Goal: Task Accomplishment & Management: Complete application form

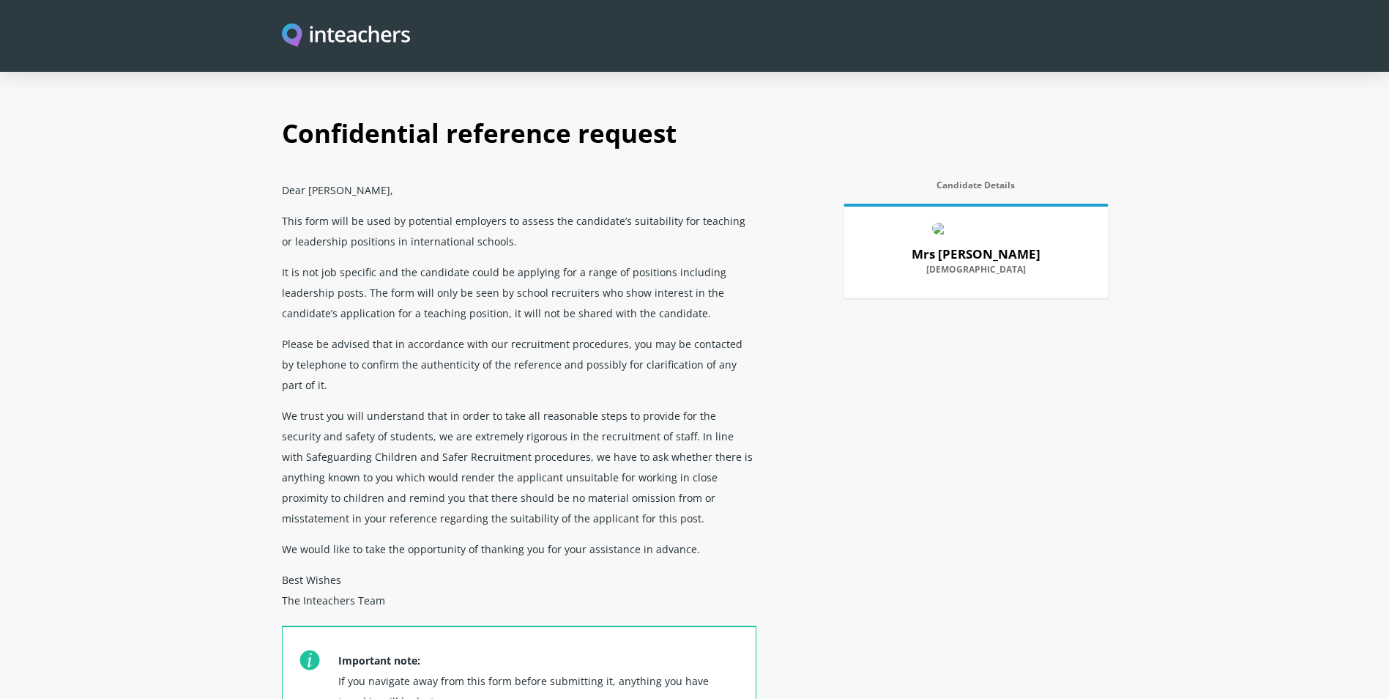
scroll to position [586, 0]
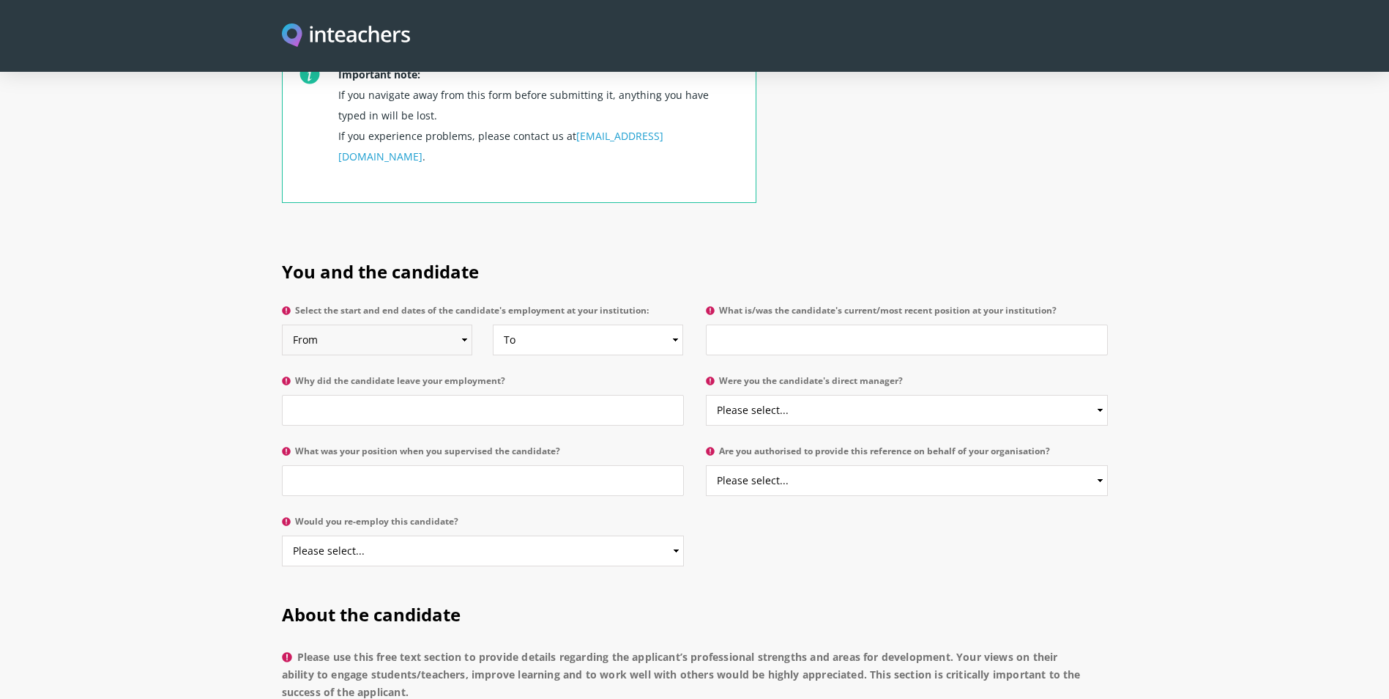
click at [463, 324] on select "From 2025 2024 2023 2022 2021 2020 2019 2018 2017 2016 2015 2014 2013 2012 2011…" at bounding box center [377, 339] width 191 height 31
click at [748, 324] on input "What is/was the candidate's current/most recent position at your institution?" at bounding box center [907, 339] width 402 height 31
type input "Macrame artist"
click at [426, 395] on input "Why did the candidate leave your employment?" at bounding box center [483, 410] width 402 height 31
type input "Still working"
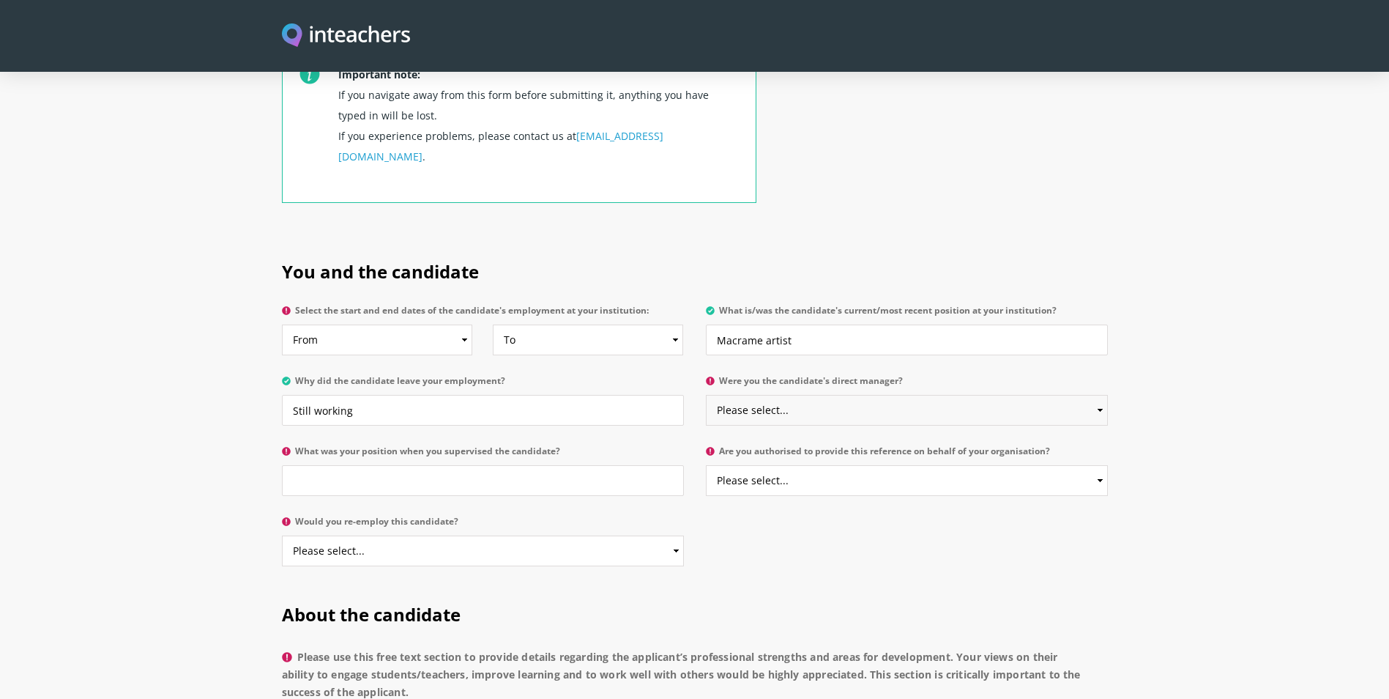
click at [771, 395] on select "Please select... Yes No" at bounding box center [907, 410] width 402 height 31
select select "Yes"
click at [706, 395] on select "Please select... Yes No" at bounding box center [907, 410] width 402 height 31
click at [403, 465] on input "What was your position when you supervised the candidate?" at bounding box center [483, 480] width 402 height 31
drag, startPoint x: 841, startPoint y: 299, endPoint x: 619, endPoint y: 299, distance: 222.6
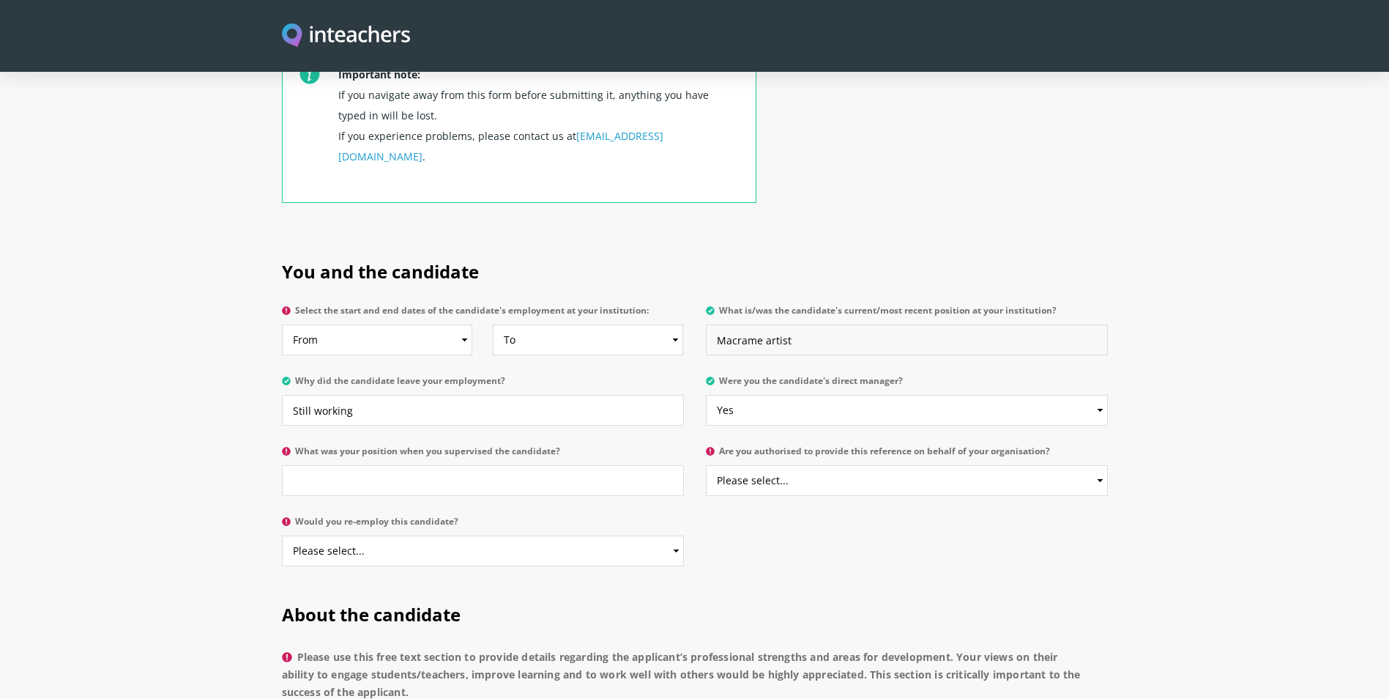
click at [619, 299] on div "Select the start and end dates of the candidate's employment at your institutio…" at bounding box center [695, 299] width 826 height 0
click at [523, 465] on input "What was your position when you supervised the candidate?" at bounding box center [483, 480] width 402 height 31
paste input "Macrame artist"
type input "Macrame artist"
click at [781, 465] on select "Please select... Yes No" at bounding box center [907, 480] width 402 height 31
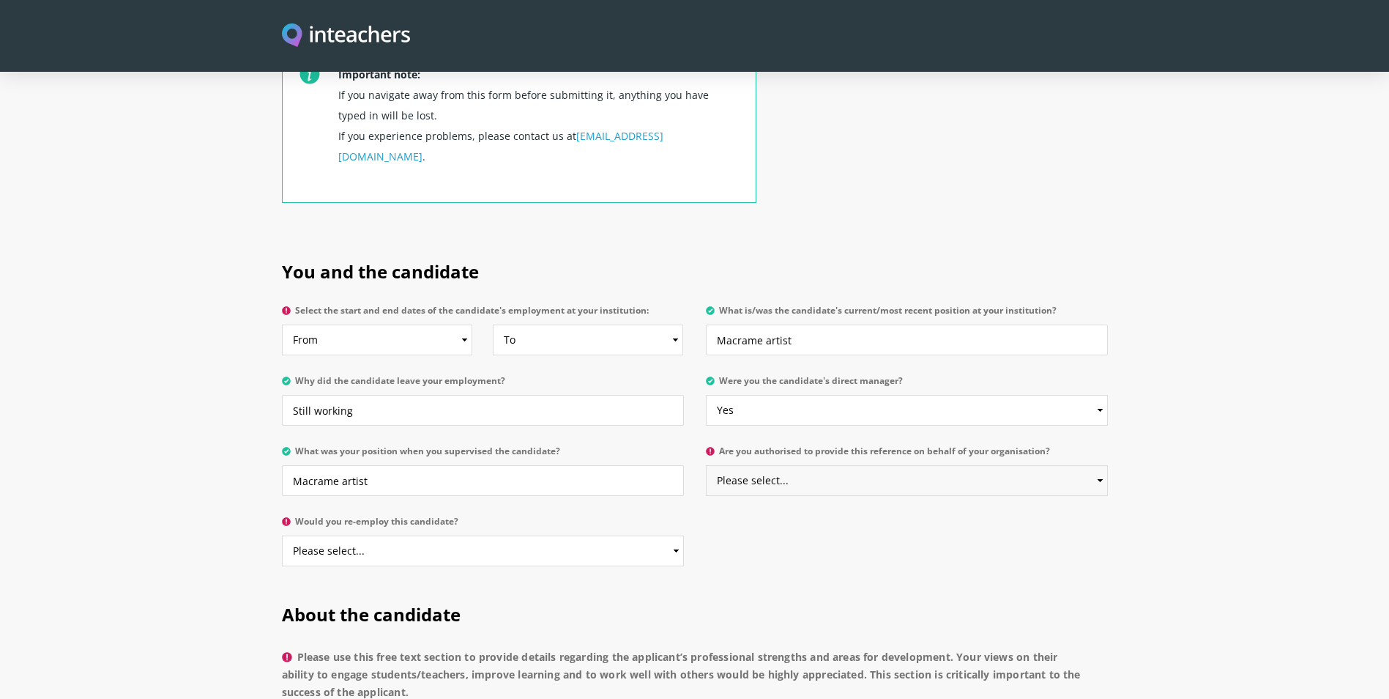
select select "Yes"
click at [706, 465] on select "Please select... Yes No" at bounding box center [907, 480] width 402 height 31
click at [508, 535] on select "Please select... Yes No" at bounding box center [483, 550] width 402 height 31
select select "Yes"
click at [282, 535] on select "Please select... Yes No" at bounding box center [483, 550] width 402 height 31
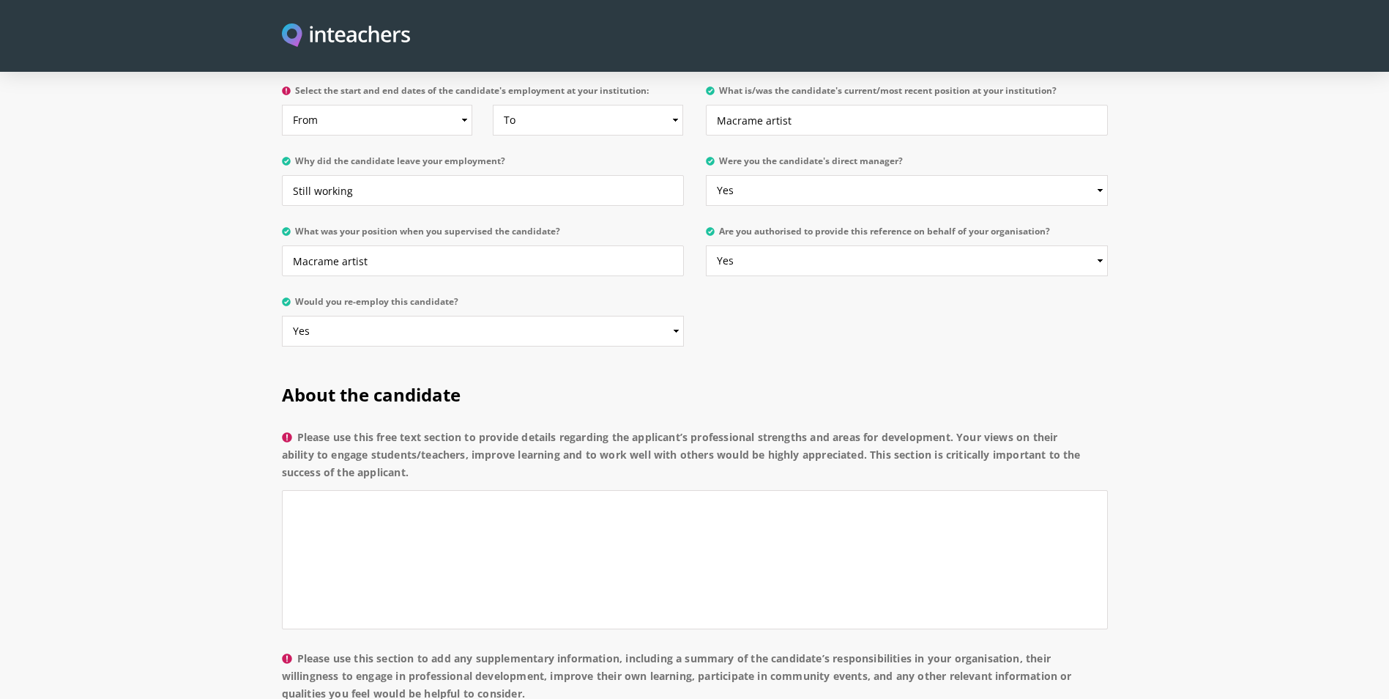
scroll to position [513, 0]
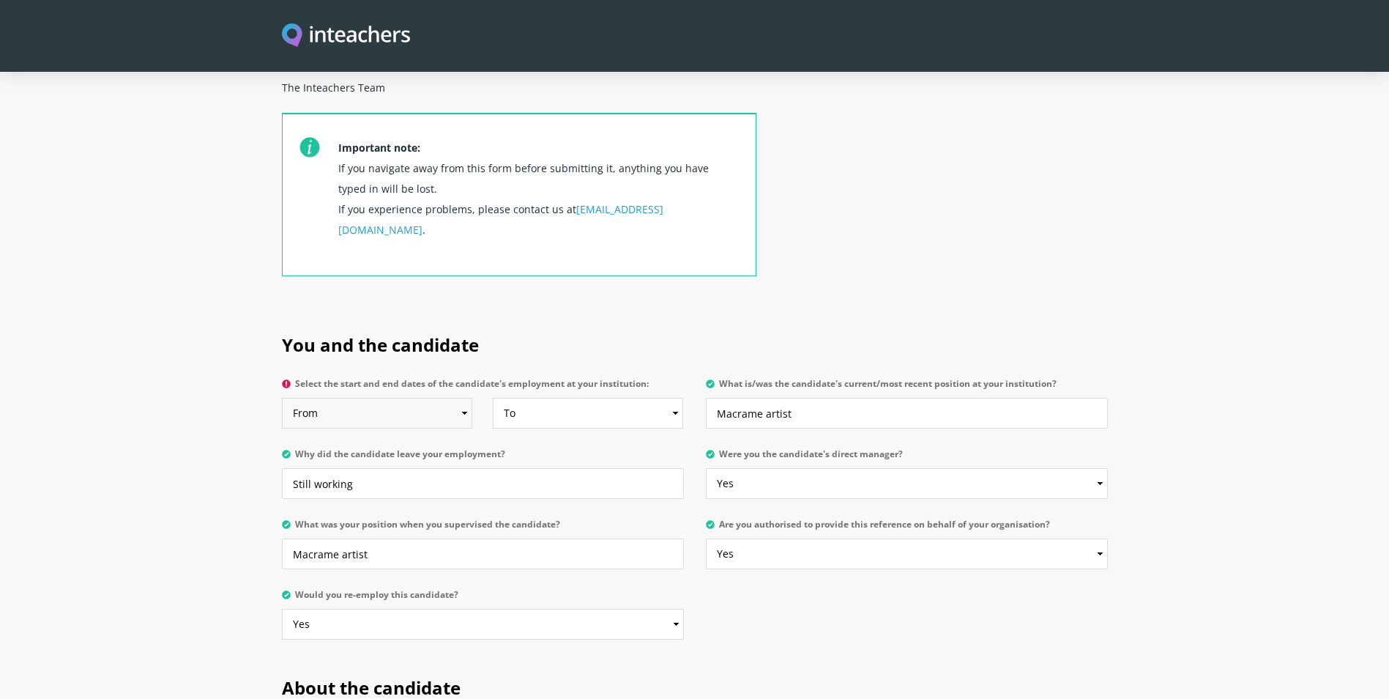
click at [446, 398] on select "From 2025 2024 2023 2022 2021 2020 2019 2018 2017 2016 2015 2014 2013 2012 2011…" at bounding box center [377, 413] width 191 height 31
select select "2025"
click at [282, 398] on select "From 2025 2024 2023 2022 2021 2020 2019 2018 2017 2016 2015 2014 2013 2012 2011…" at bounding box center [377, 413] width 191 height 31
click at [551, 398] on select "To Currently 2025 2024 2023 2022 2021 2020 2019 2018 2017 2016 2015 2014 2013 2…" at bounding box center [588, 413] width 191 height 31
select select
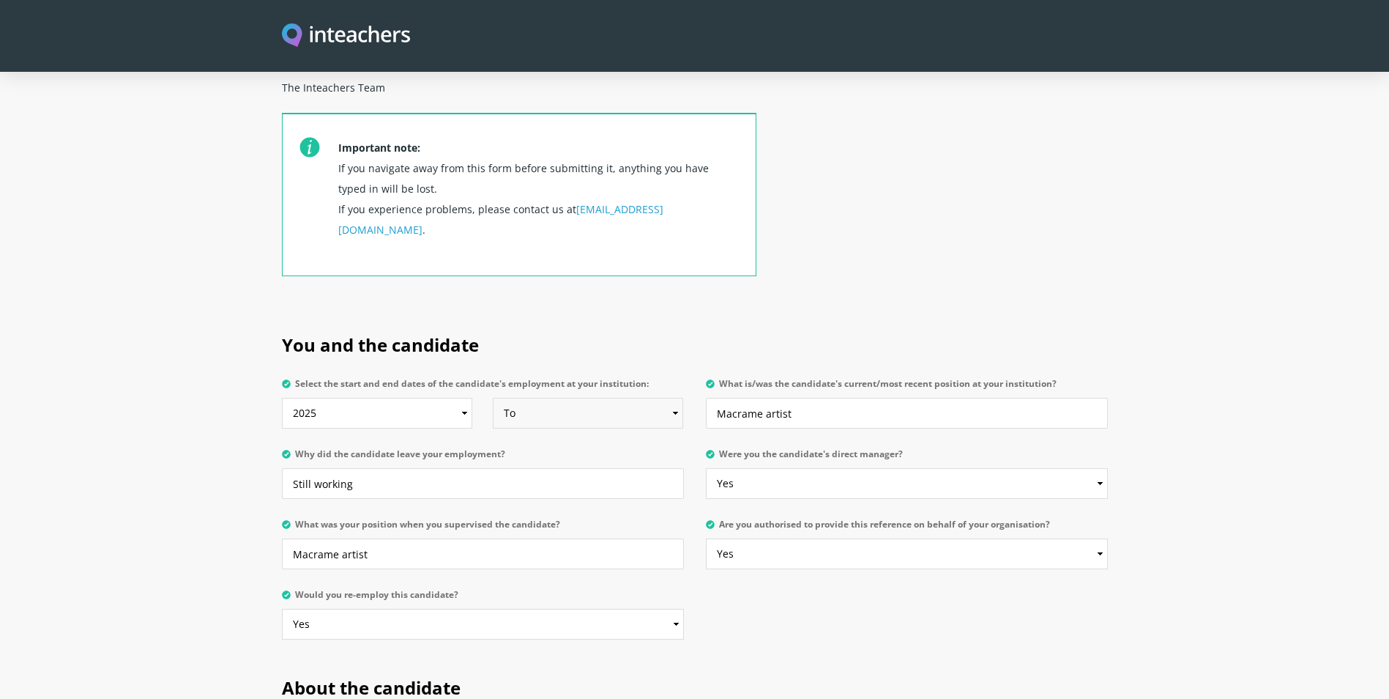
click at [493, 398] on select "To Currently 2025 2024 2023 2022 2021 2020 2019 2018 2017 2016 2015 2014 2013 2…" at bounding box center [588, 413] width 191 height 31
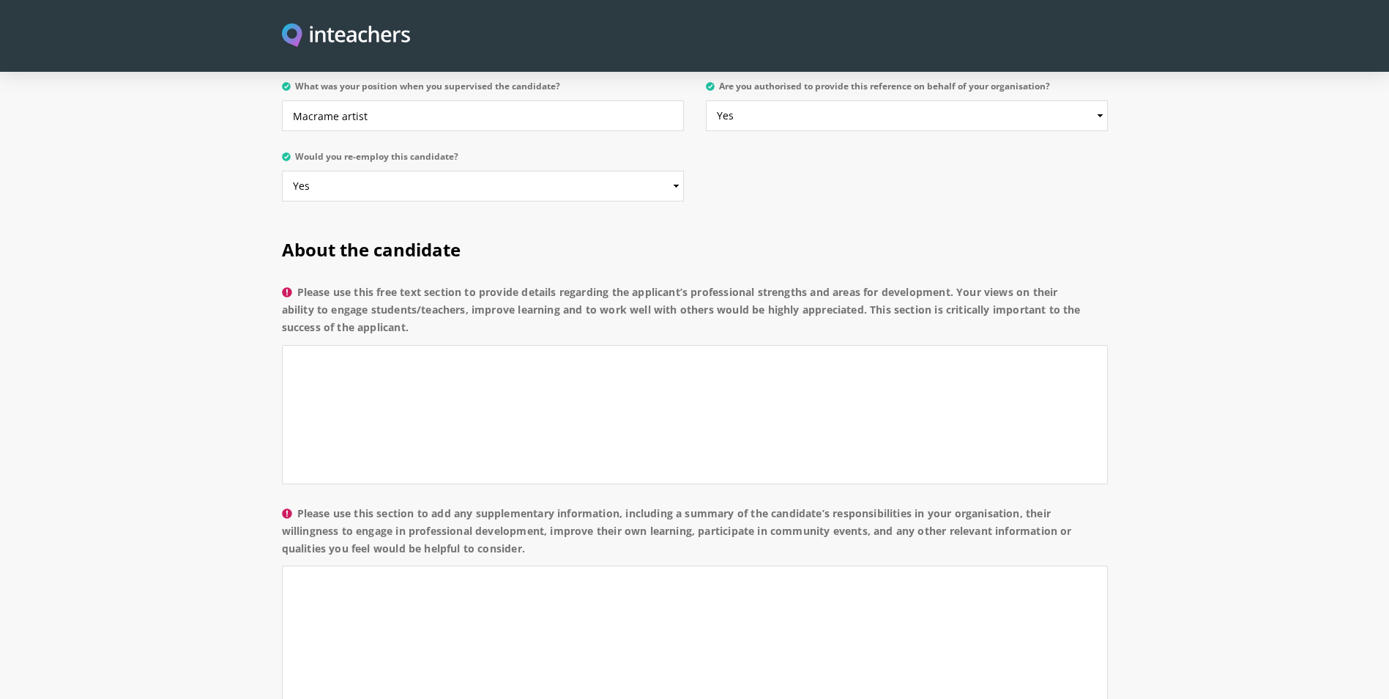
scroll to position [952, 0]
click at [480, 377] on textarea "Please use this free text section to provide details regarding the applicant’s …" at bounding box center [695, 412] width 826 height 139
paste textarea "has been working as macrame artist with me and is dealing with students as well…"
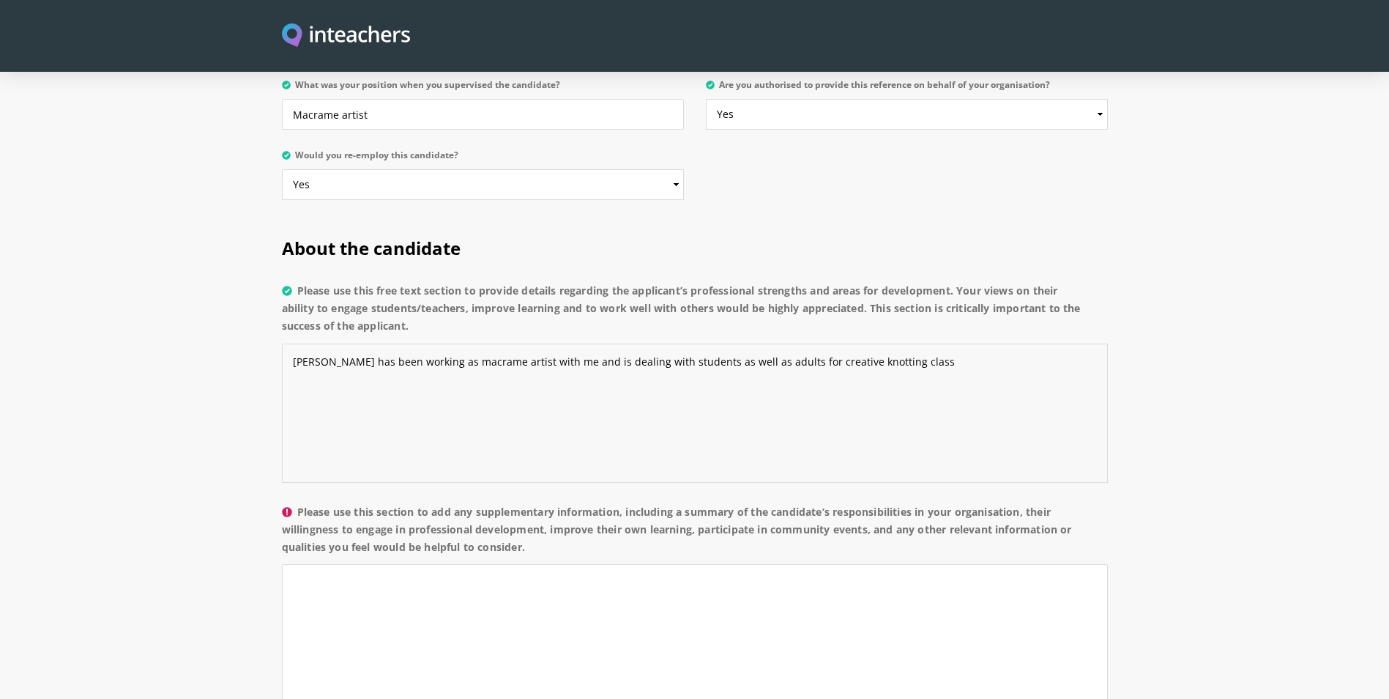
click at [921, 343] on textarea "[PERSON_NAME] has been working as macrame artist with me and is dealing with st…" at bounding box center [695, 412] width 826 height 139
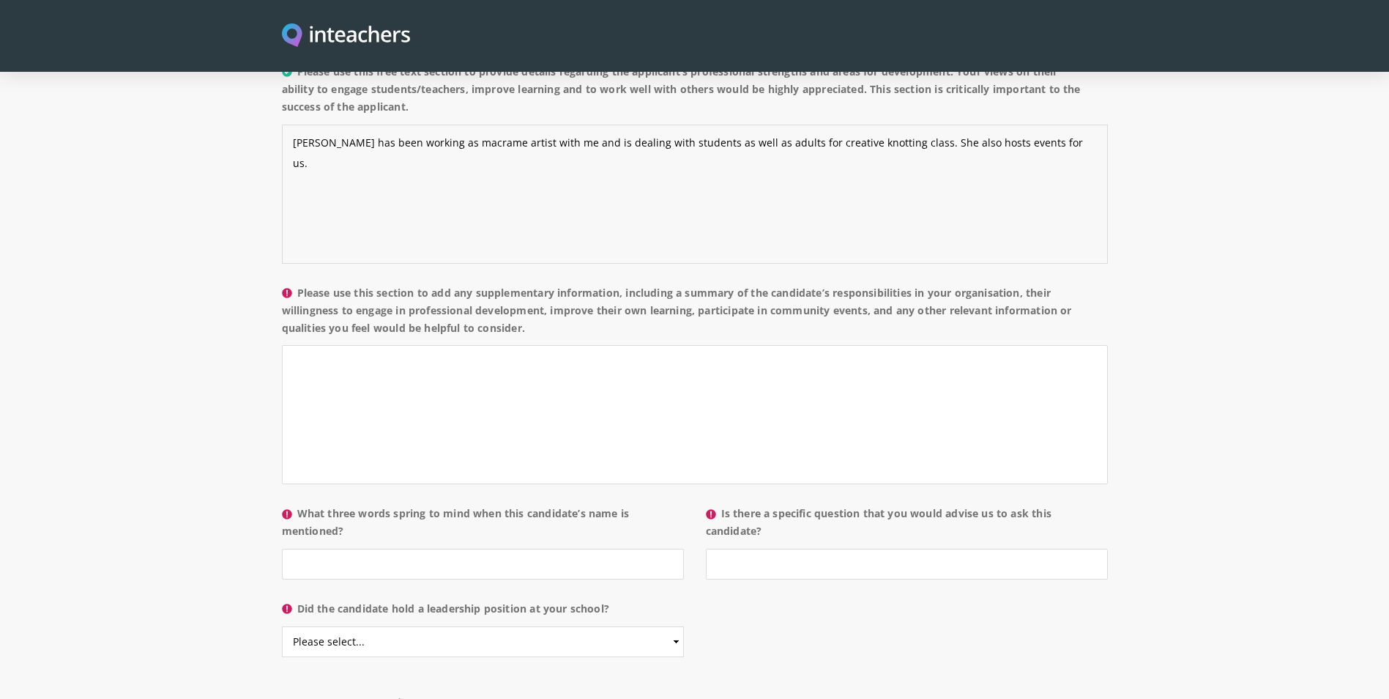
scroll to position [1172, 0]
type textarea "[PERSON_NAME] has been working as macrame artist with me and is dealing with st…"
click at [645, 363] on textarea "Please use this section to add any supplementary information, including a summa…" at bounding box center [695, 413] width 826 height 139
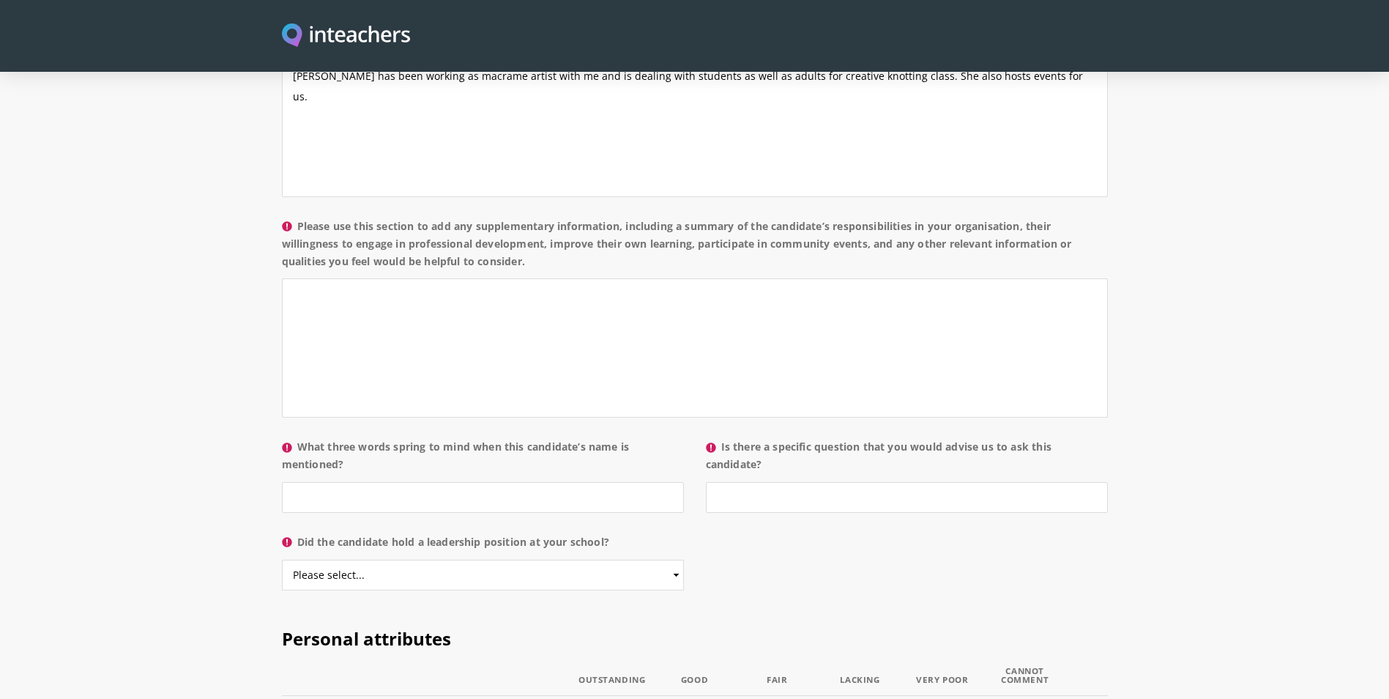
scroll to position [1245, 0]
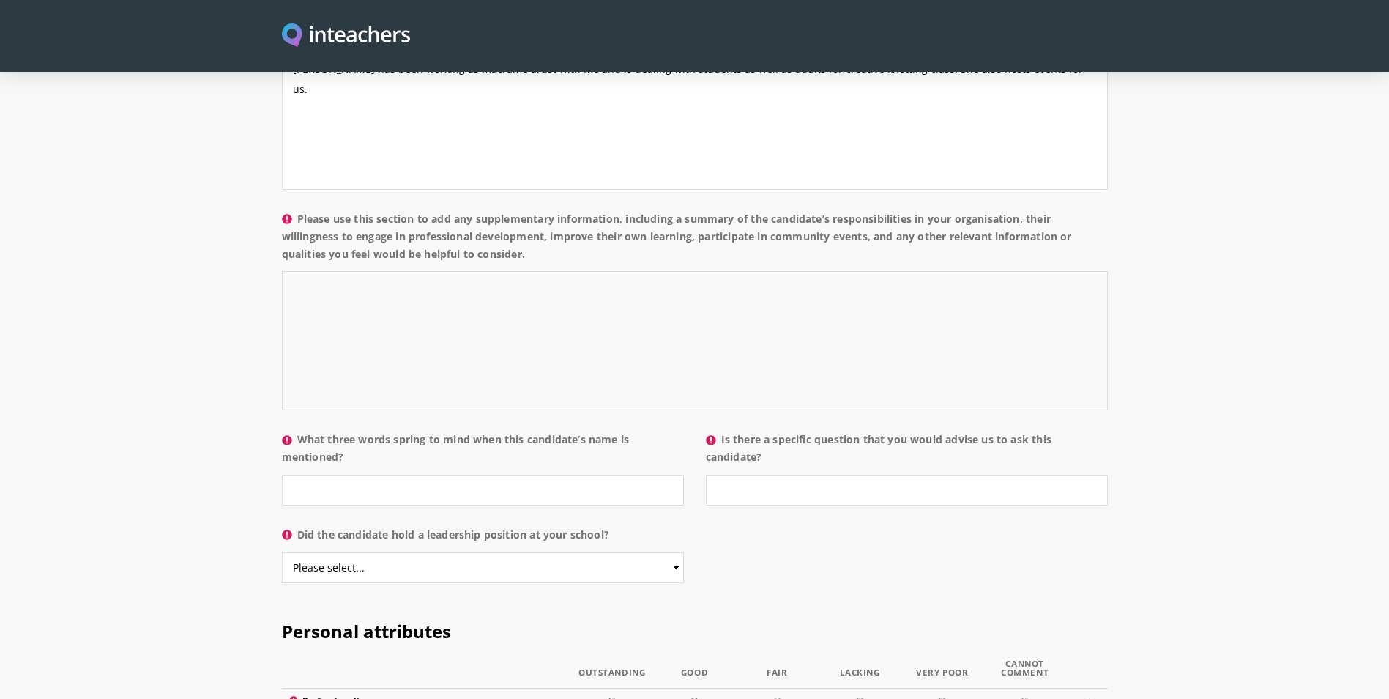
click at [401, 272] on textarea "Please use this section to add any supplementary information, including a summa…" at bounding box center [695, 340] width 826 height 139
paste textarea "She is a talented macramé artist with a natural ability to engage both adults a…"
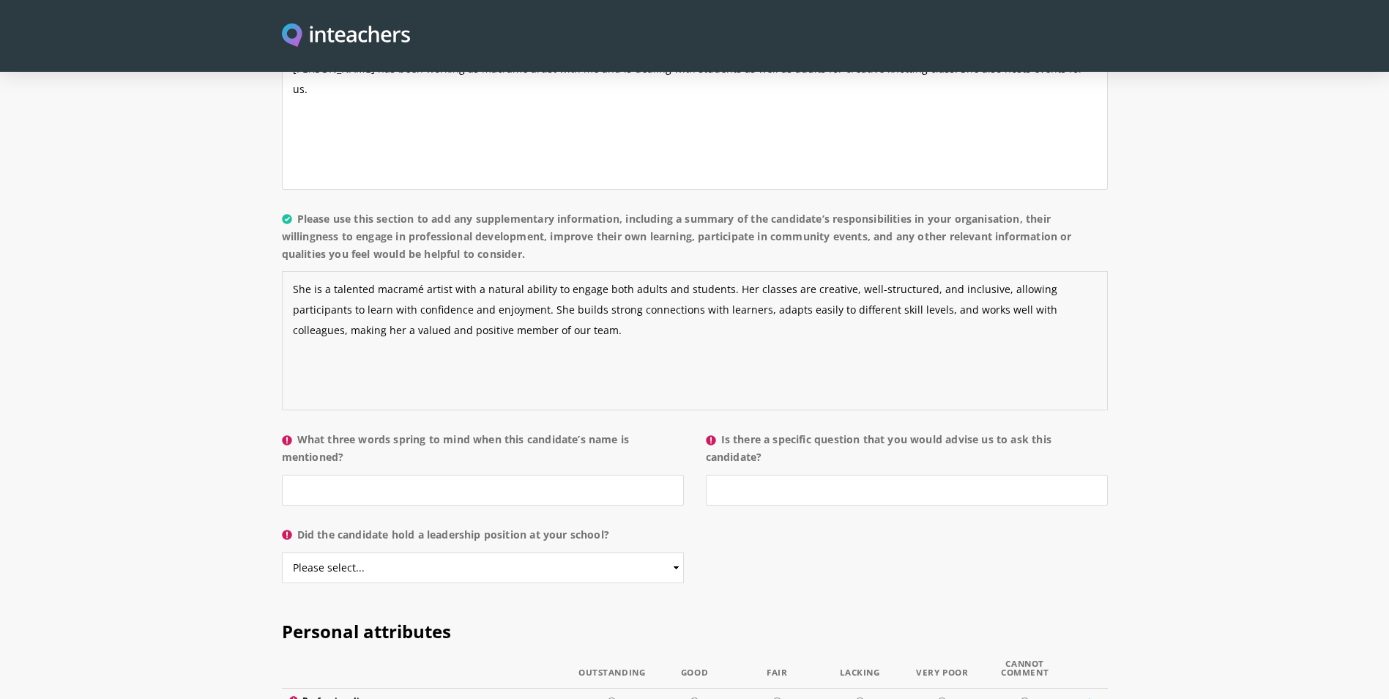
click at [535, 290] on textarea "She is a talented macramé artist with a natural ability to engage both adults a…" at bounding box center [695, 340] width 826 height 139
paste textarea "handles situation really well and fits the requirement of her roles and respons…"
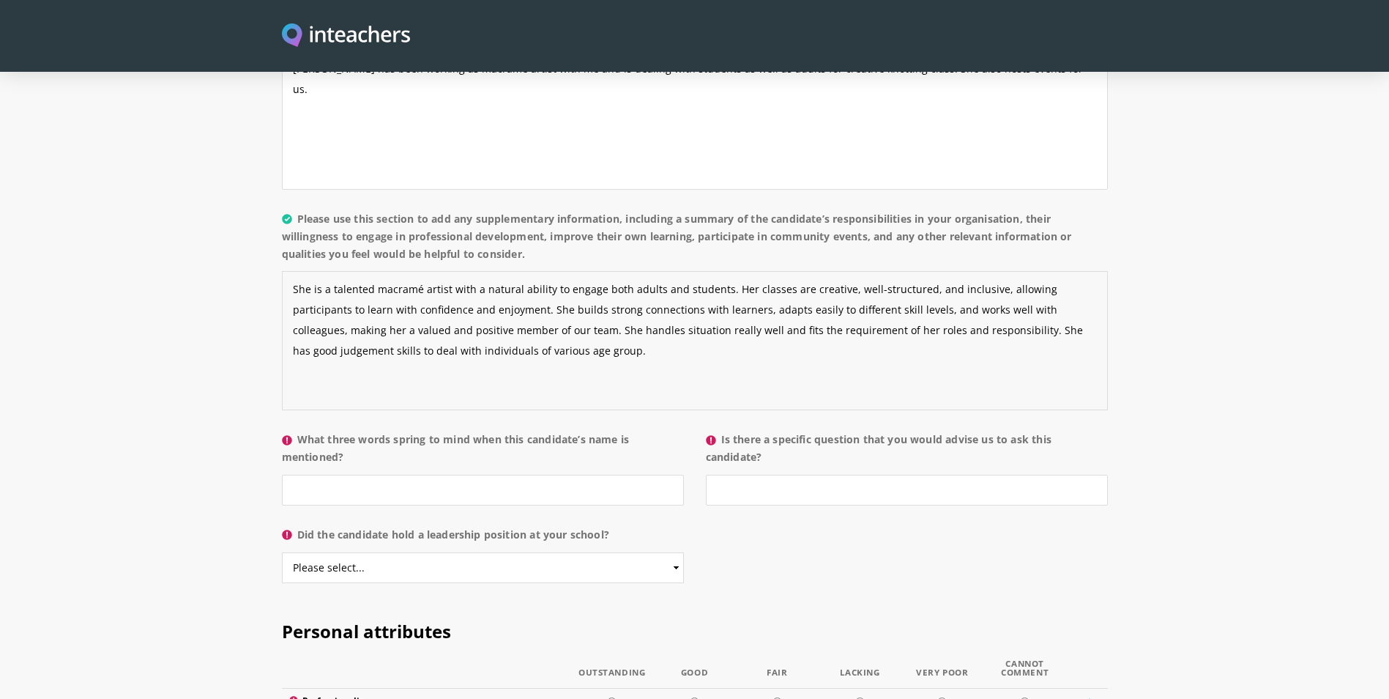
type textarea "She is a talented macramé artist with a natural ability to engage both adults a…"
click at [470, 474] on input "What three words spring to mind when this candidate’s name is mentioned?" at bounding box center [483, 489] width 402 height 31
type input "Good and cooperative"
click at [896, 474] on input "Is there a specific question that you would advise us to ask this candidate?" at bounding box center [907, 489] width 402 height 31
type input "no"
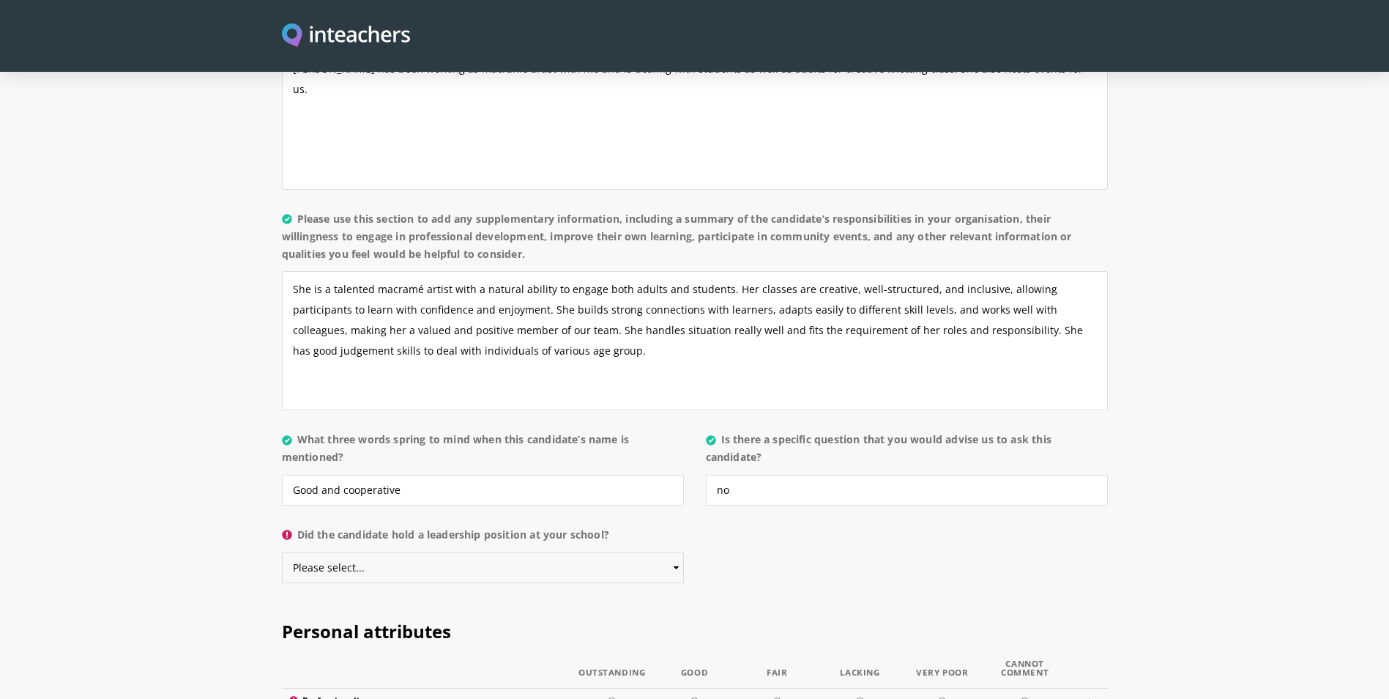
click at [450, 552] on select "Please select... Yes No" at bounding box center [483, 567] width 402 height 31
select select "Yes"
click at [282, 552] on select "Please select... Yes No" at bounding box center [483, 567] width 402 height 31
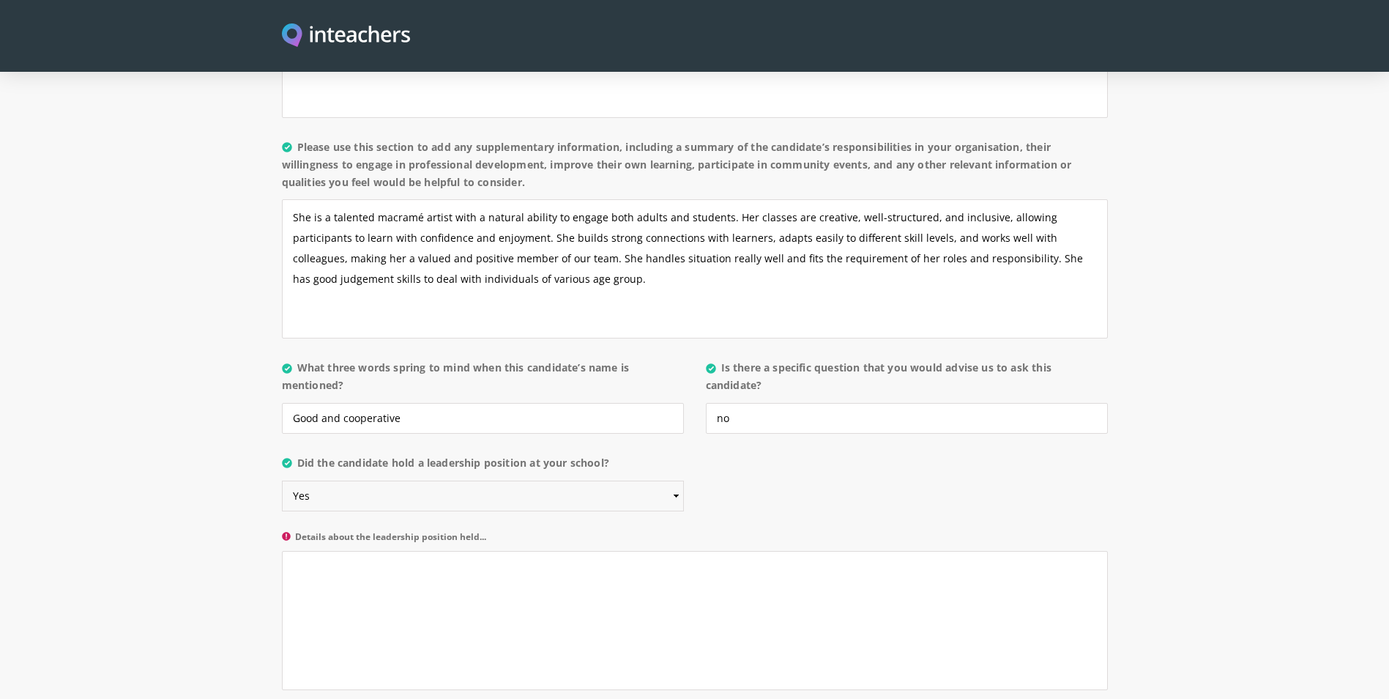
scroll to position [1464, 0]
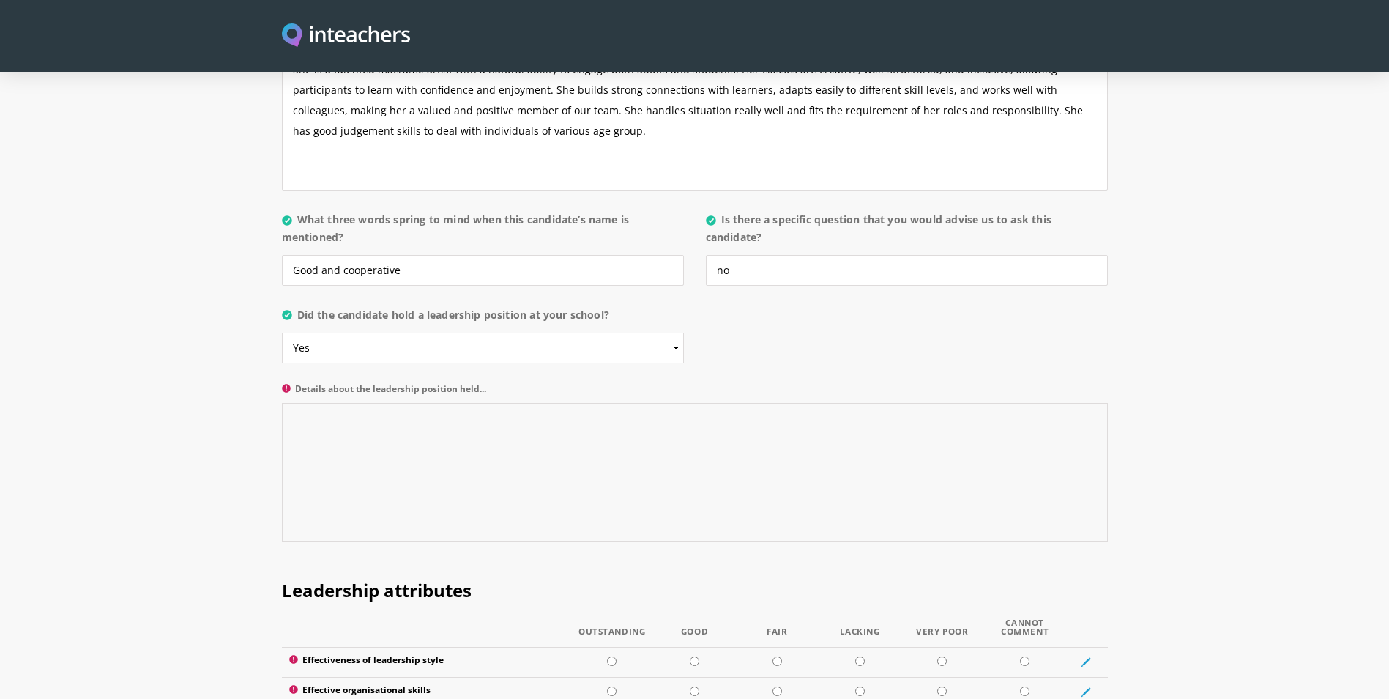
click at [387, 422] on textarea "Details about the leadership position held..." at bounding box center [695, 472] width 826 height 139
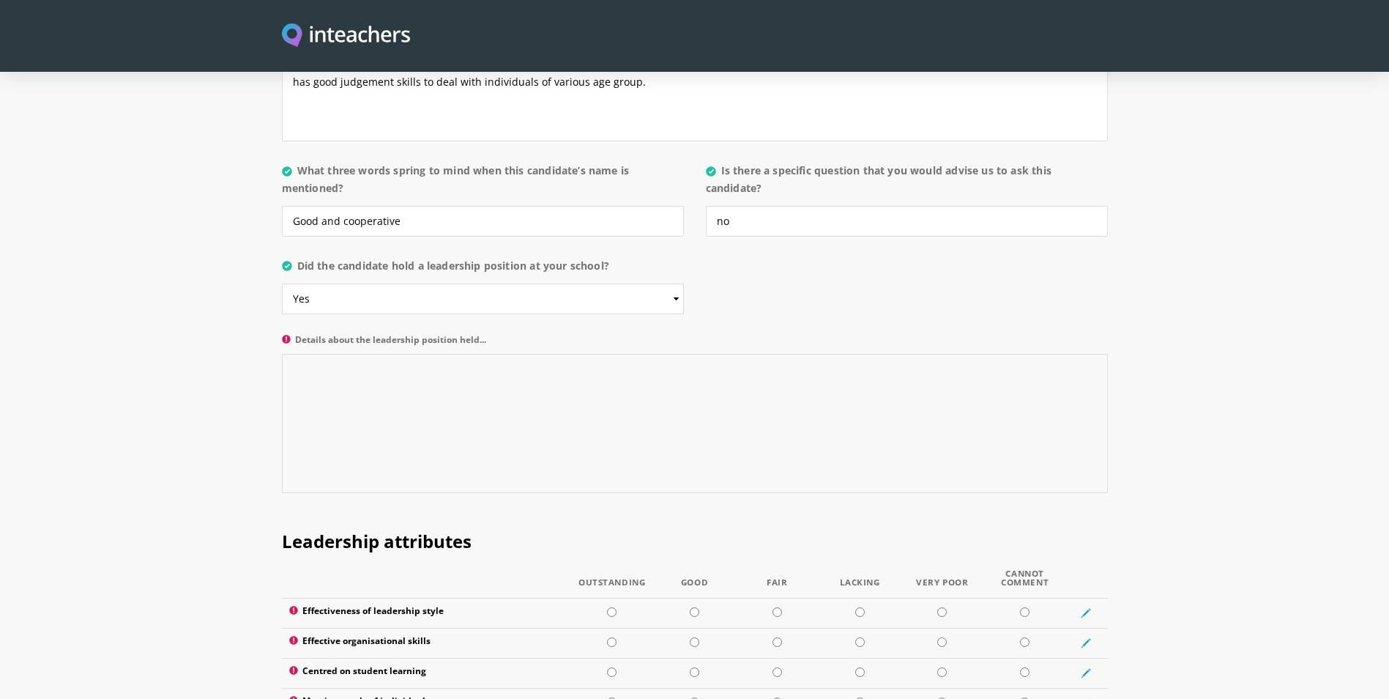
scroll to position [1611, 0]
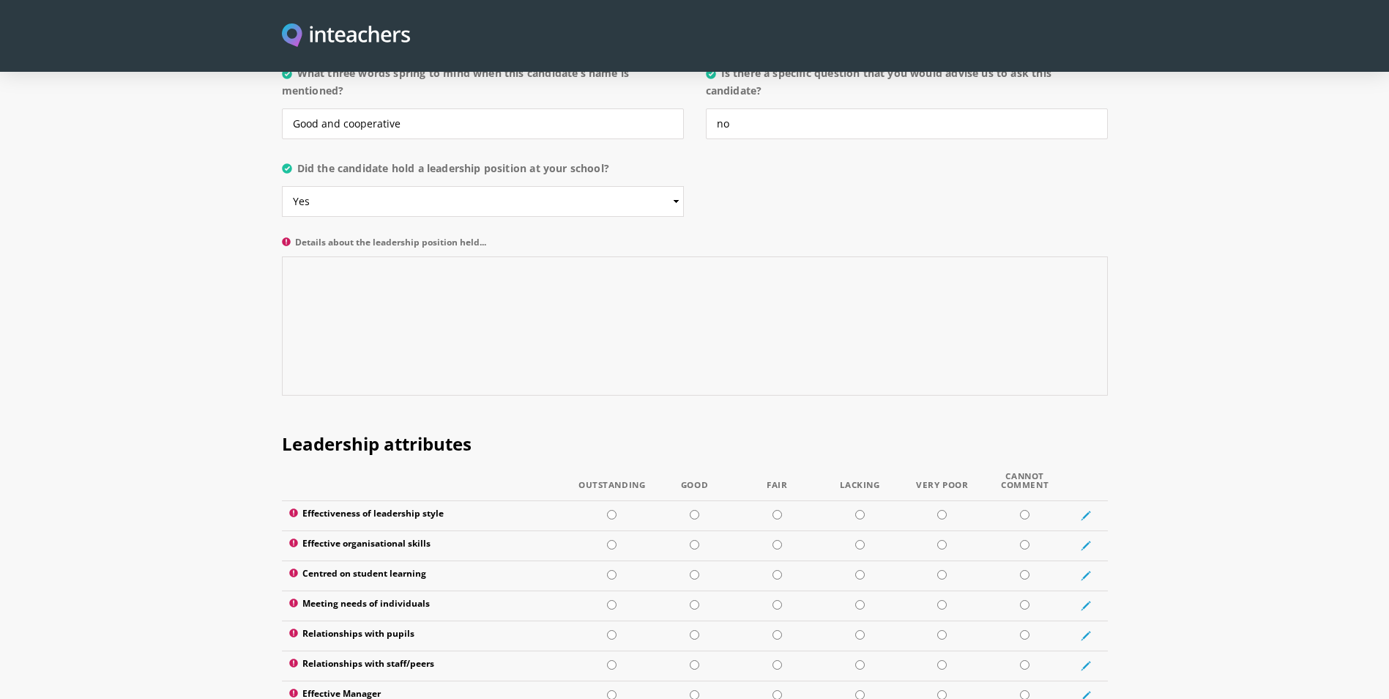
click at [682, 308] on textarea "Details about the leadership position held..." at bounding box center [695, 325] width 826 height 139
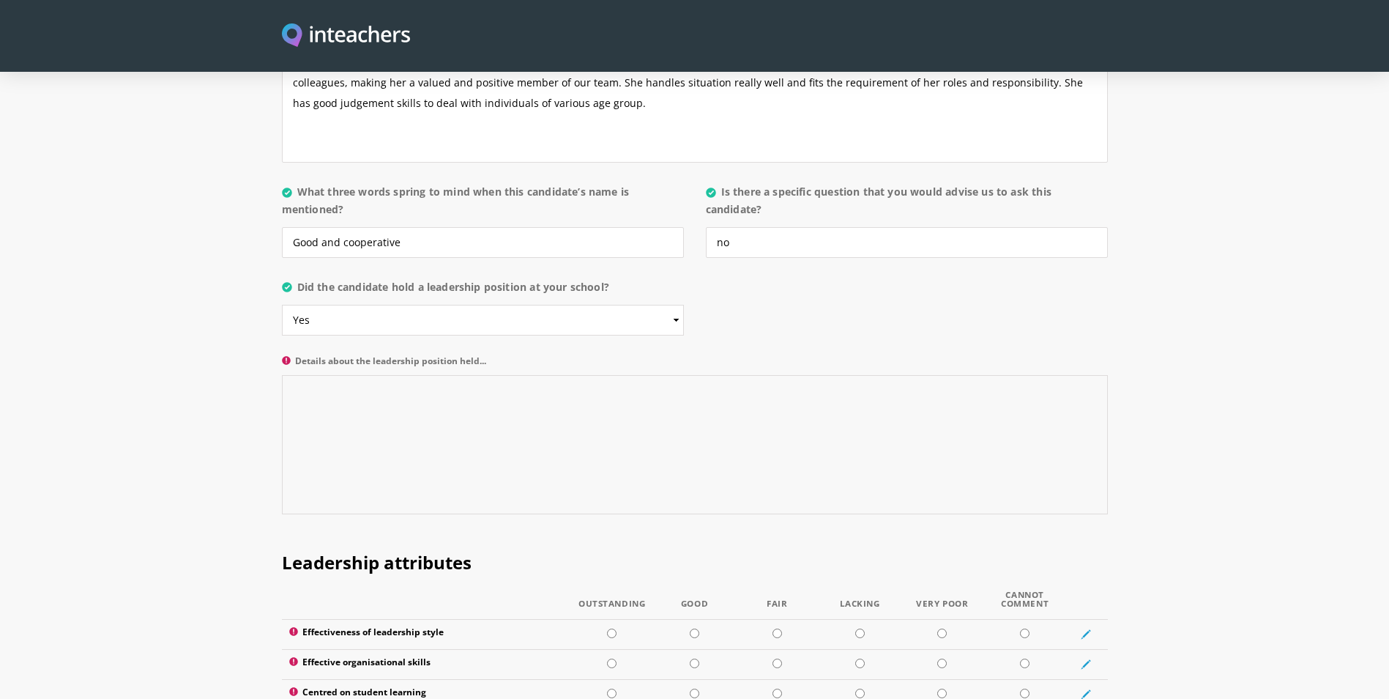
scroll to position [1391, 0]
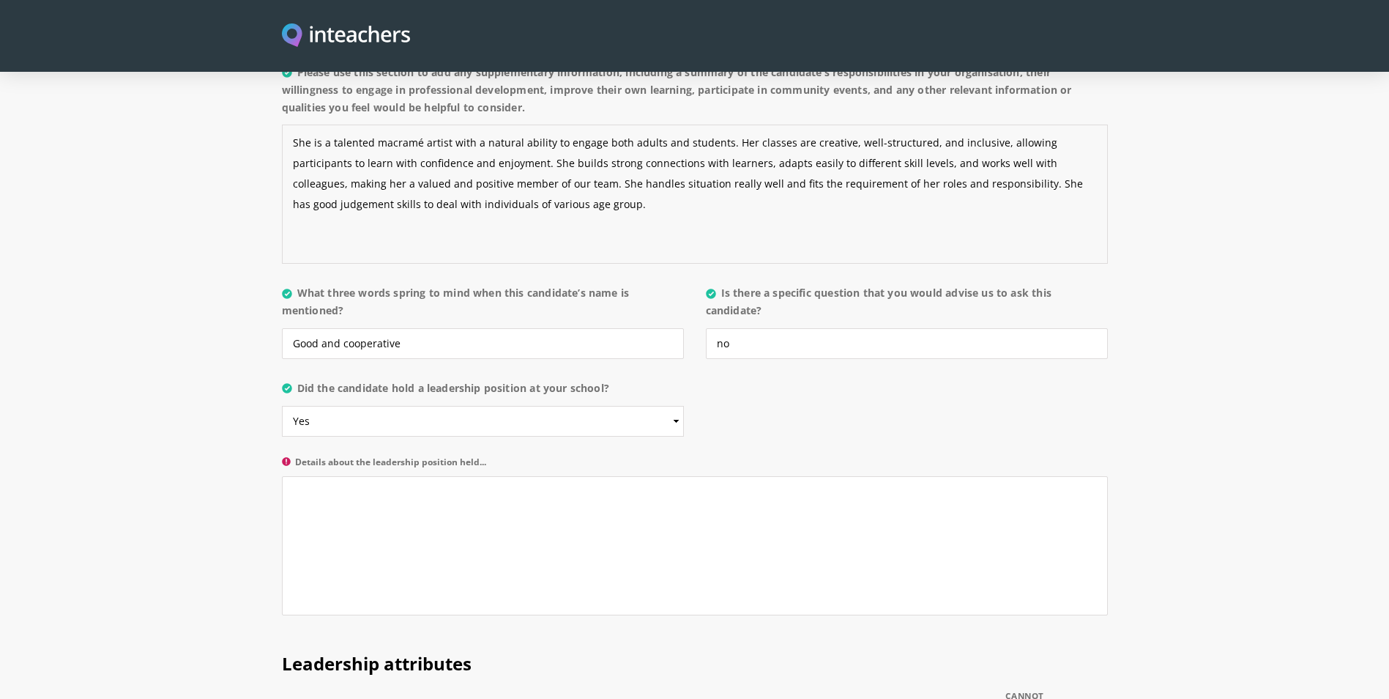
drag, startPoint x: 494, startPoint y: 143, endPoint x: 516, endPoint y: 177, distance: 40.4
click at [516, 177] on textarea "She is a talented macramé artist with a natural ability to engage both adults a…" at bounding box center [695, 193] width 826 height 139
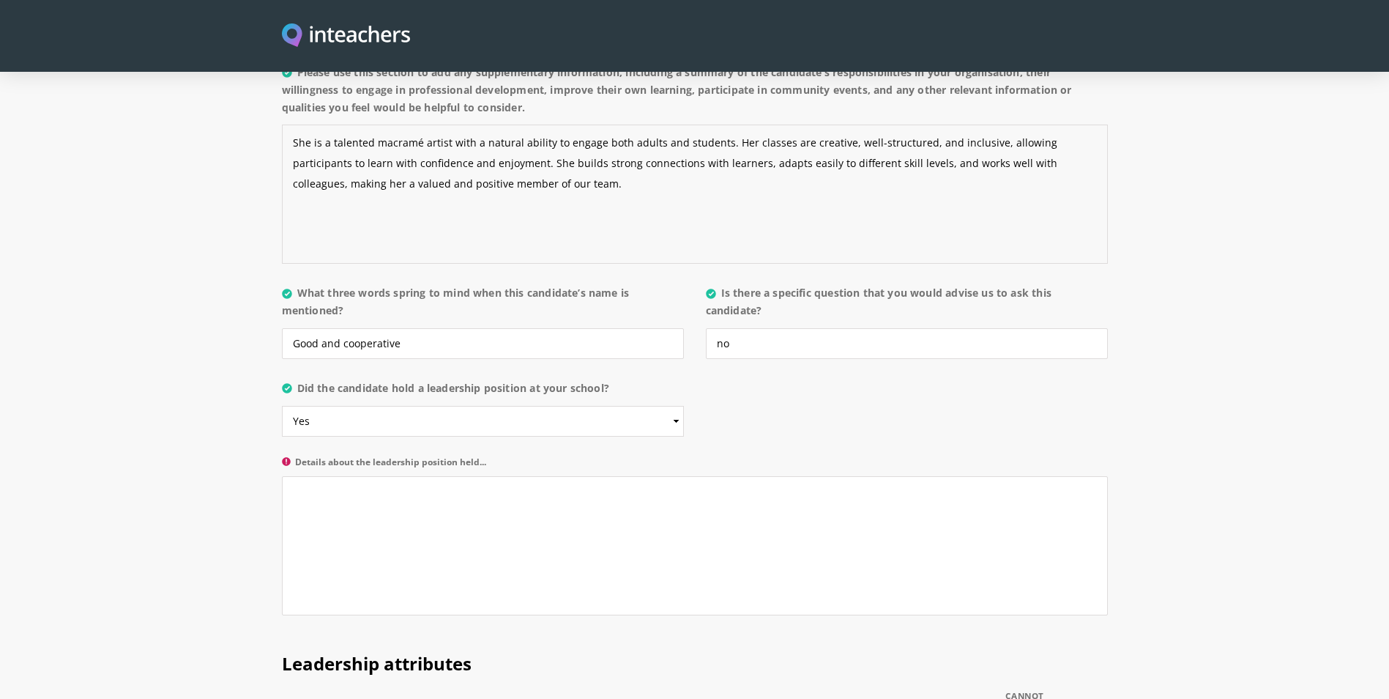
type textarea "She is a talented macramé artist with a natural ability to engage both adults a…"
click at [461, 476] on textarea "Details about the leadership position held..." at bounding box center [695, 545] width 826 height 139
paste textarea "She handles situation really well and fits the requirement of her roles and res…"
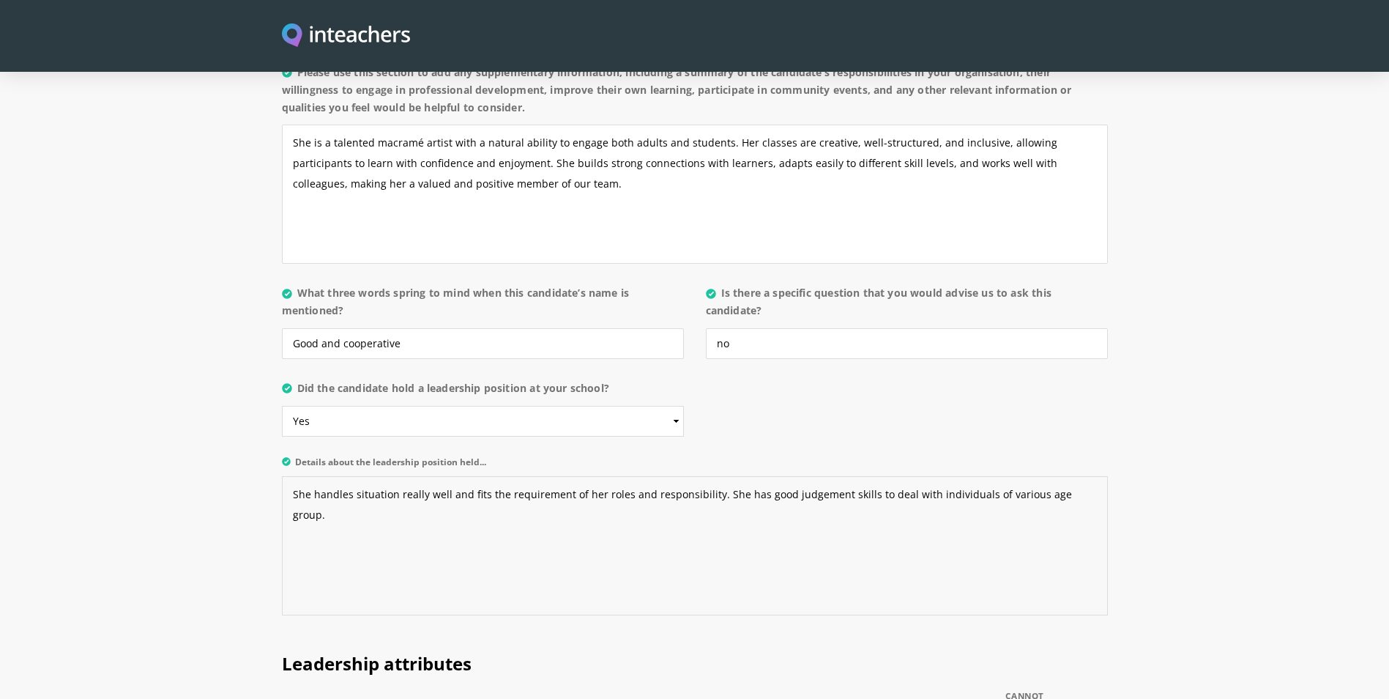
click at [461, 476] on textarea "She handles situation really well and fits the requirement of her roles and res…" at bounding box center [695, 545] width 826 height 139
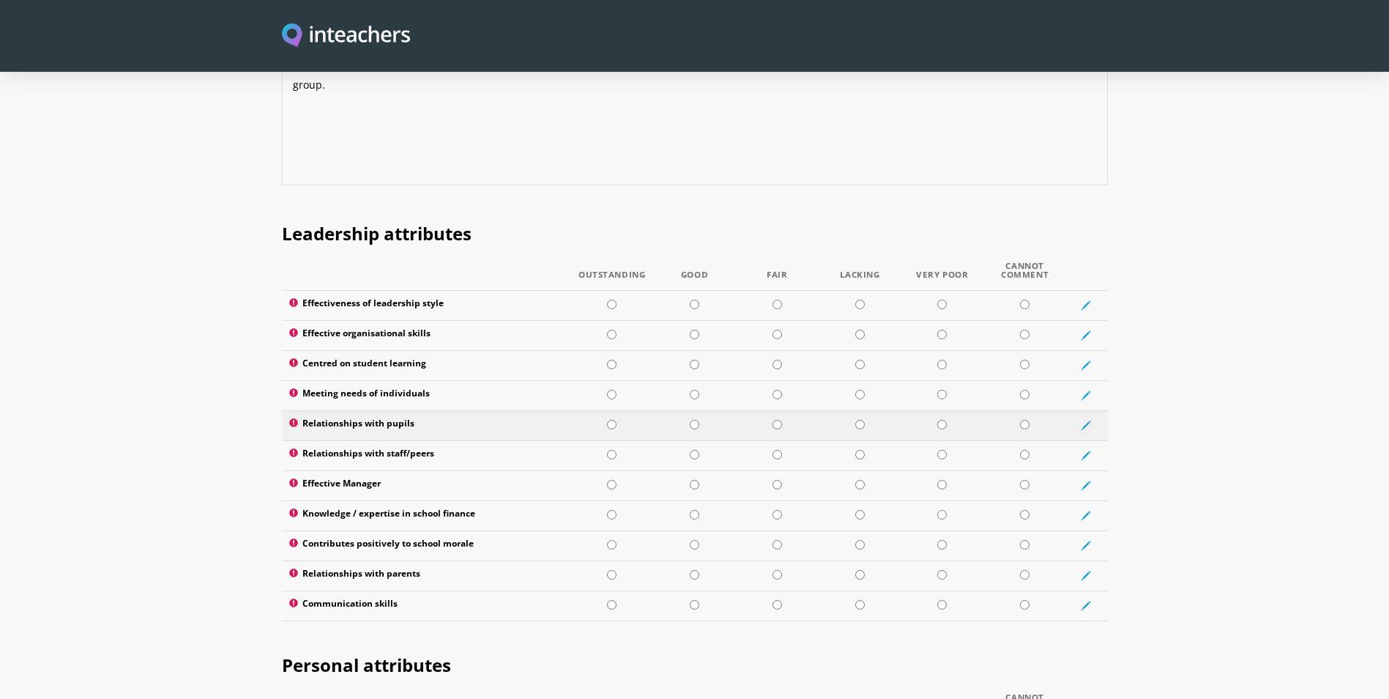
scroll to position [1977, 0]
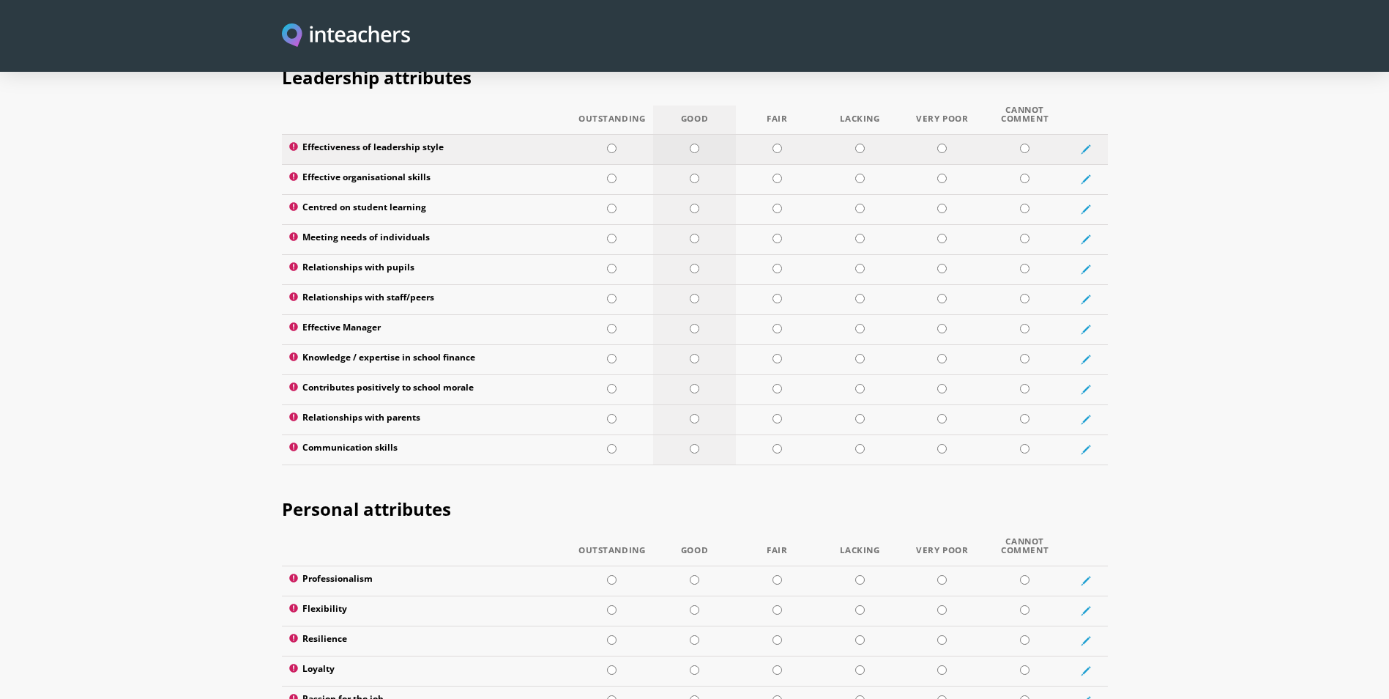
type textarea "She handles situation really well and fits the requirement of her roles and res…"
click at [693, 144] on input "radio" at bounding box center [695, 149] width 10 height 10
radio input "true"
click at [693, 174] on input "radio" at bounding box center [695, 179] width 10 height 10
radio input "true"
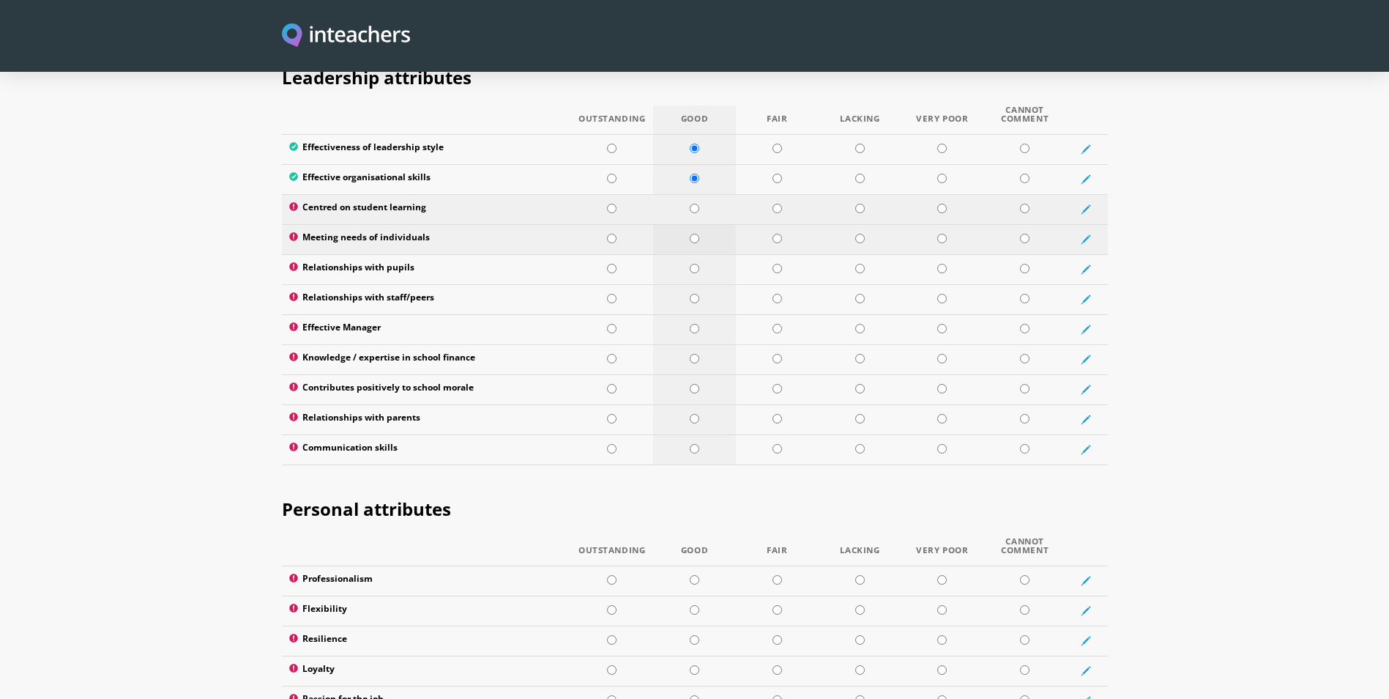
drag, startPoint x: 693, startPoint y: 167, endPoint x: 693, endPoint y: 198, distance: 30.8
click at [693, 204] on input "radio" at bounding box center [695, 209] width 10 height 10
radio input "true"
click at [693, 234] on input "radio" at bounding box center [695, 239] width 10 height 10
radio input "true"
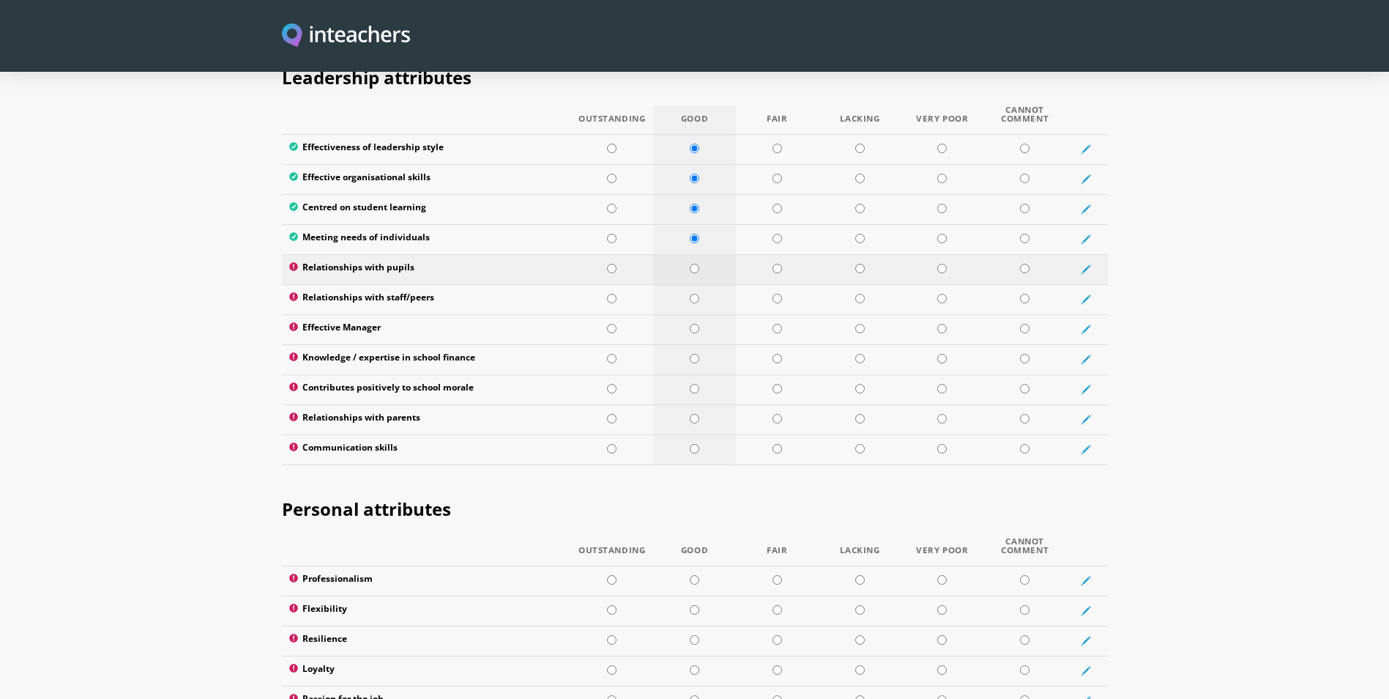
click at [693, 264] on input "radio" at bounding box center [695, 269] width 10 height 10
radio input "true"
click at [693, 284] on td at bounding box center [694, 299] width 83 height 30
radio input "true"
click at [693, 314] on td at bounding box center [694, 329] width 83 height 30
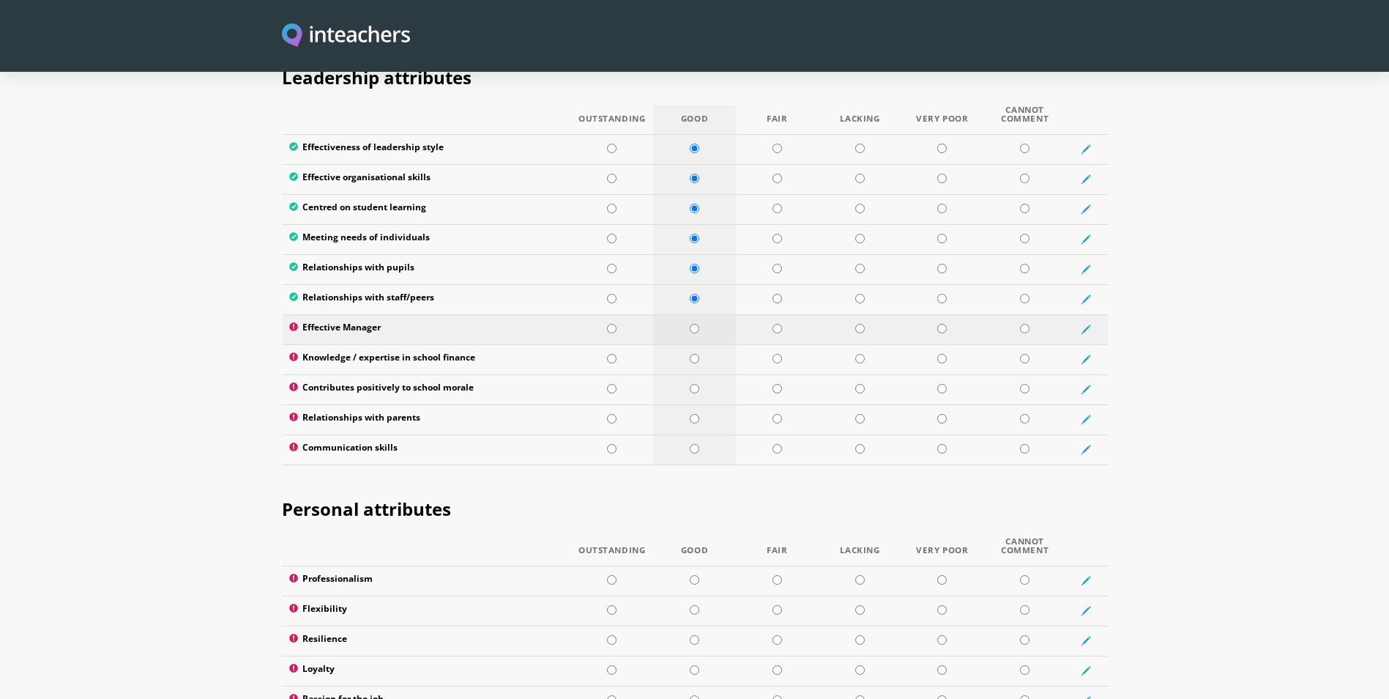
radio input "true"
click at [693, 354] on input "radio" at bounding box center [695, 359] width 10 height 10
radio input "true"
drag, startPoint x: 693, startPoint y: 347, endPoint x: 693, endPoint y: 371, distance: 24.2
click at [693, 374] on td at bounding box center [694, 389] width 83 height 30
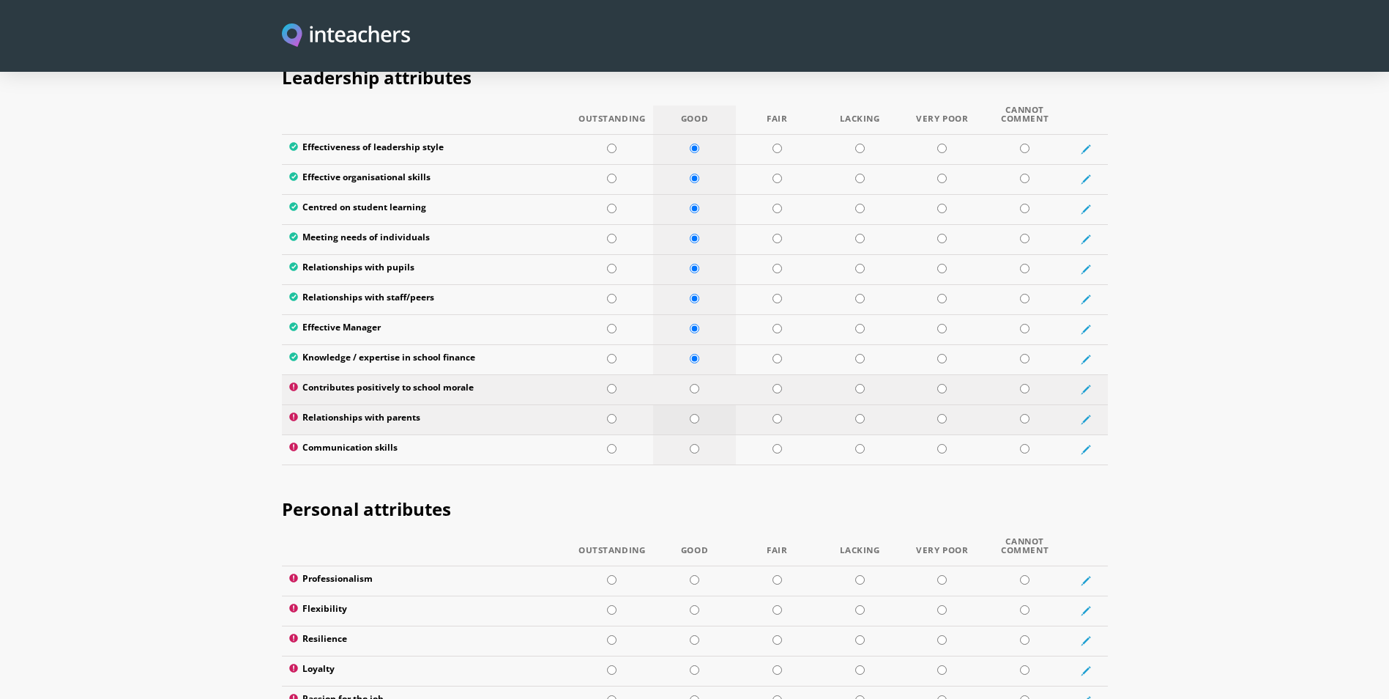
radio input "true"
click at [693, 414] on input "radio" at bounding box center [695, 419] width 10 height 10
radio input "true"
click at [693, 444] on input "radio" at bounding box center [695, 449] width 10 height 10
radio input "true"
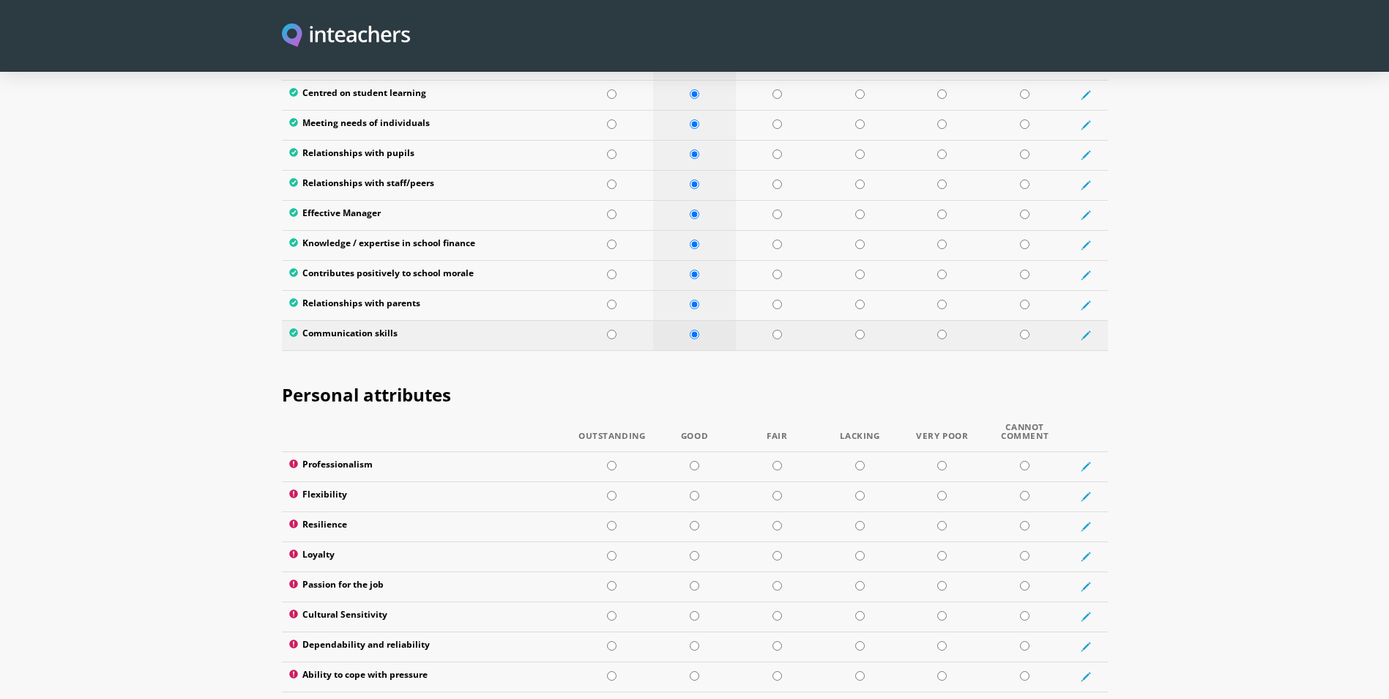
scroll to position [2197, 0]
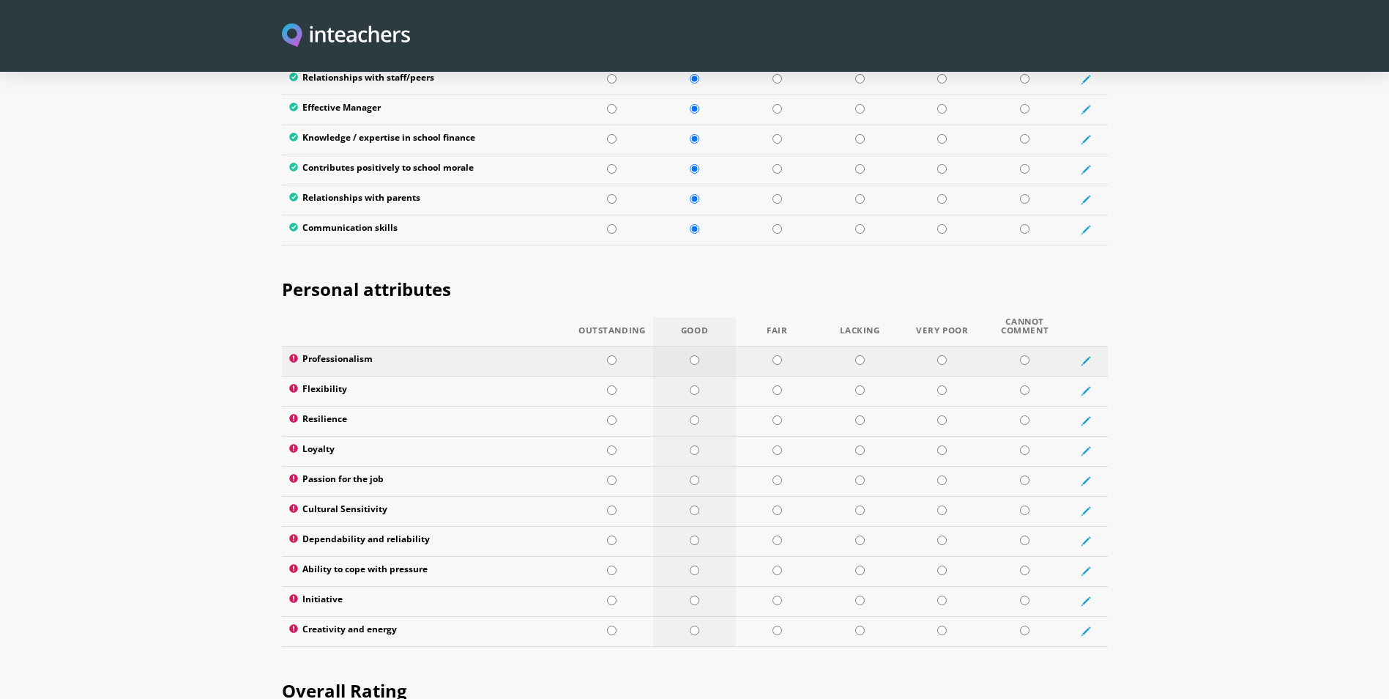
click at [696, 355] on input "radio" at bounding box center [695, 360] width 10 height 10
radio input "true"
click at [696, 376] on td at bounding box center [694, 391] width 83 height 30
radio input "true"
drag, startPoint x: 696, startPoint y: 376, endPoint x: 693, endPoint y: 409, distance: 33.1
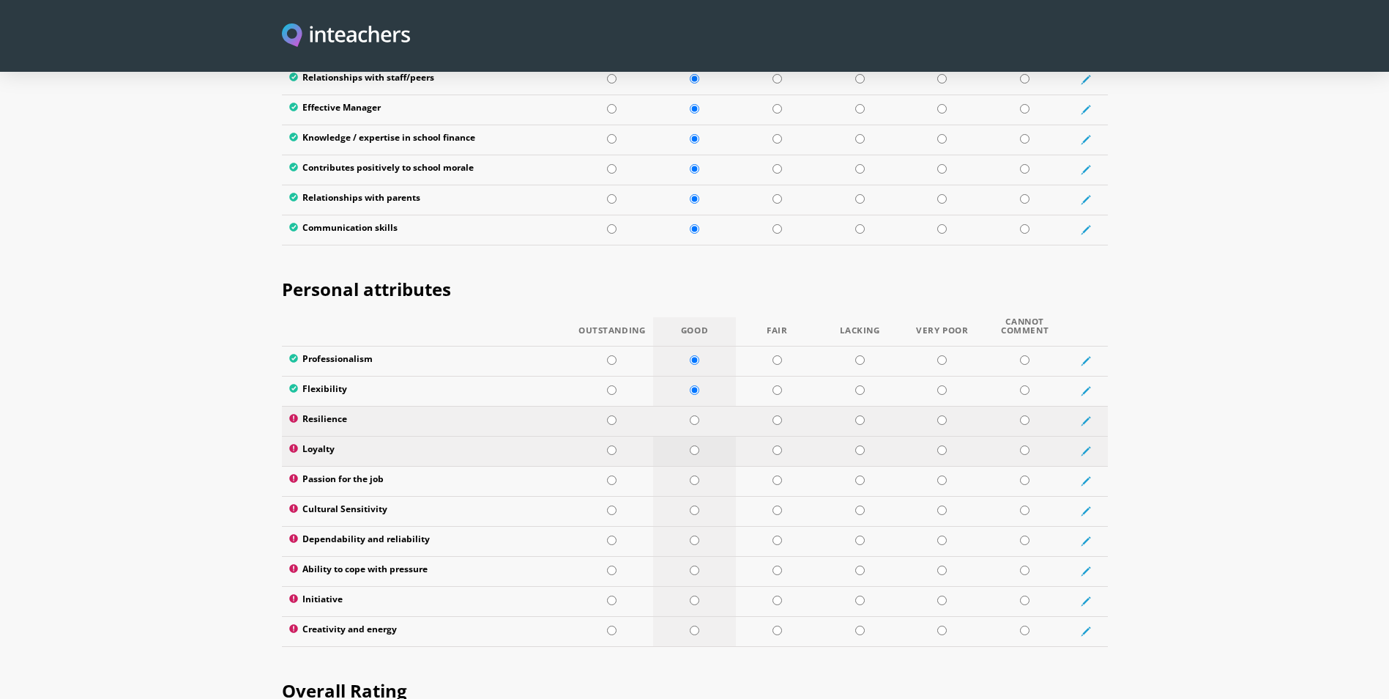
click at [696, 415] on input "radio" at bounding box center [695, 420] width 10 height 10
radio input "true"
click at [693, 436] on td at bounding box center [694, 451] width 83 height 30
radio input "true"
drag, startPoint x: 693, startPoint y: 431, endPoint x: 693, endPoint y: 449, distance: 17.6
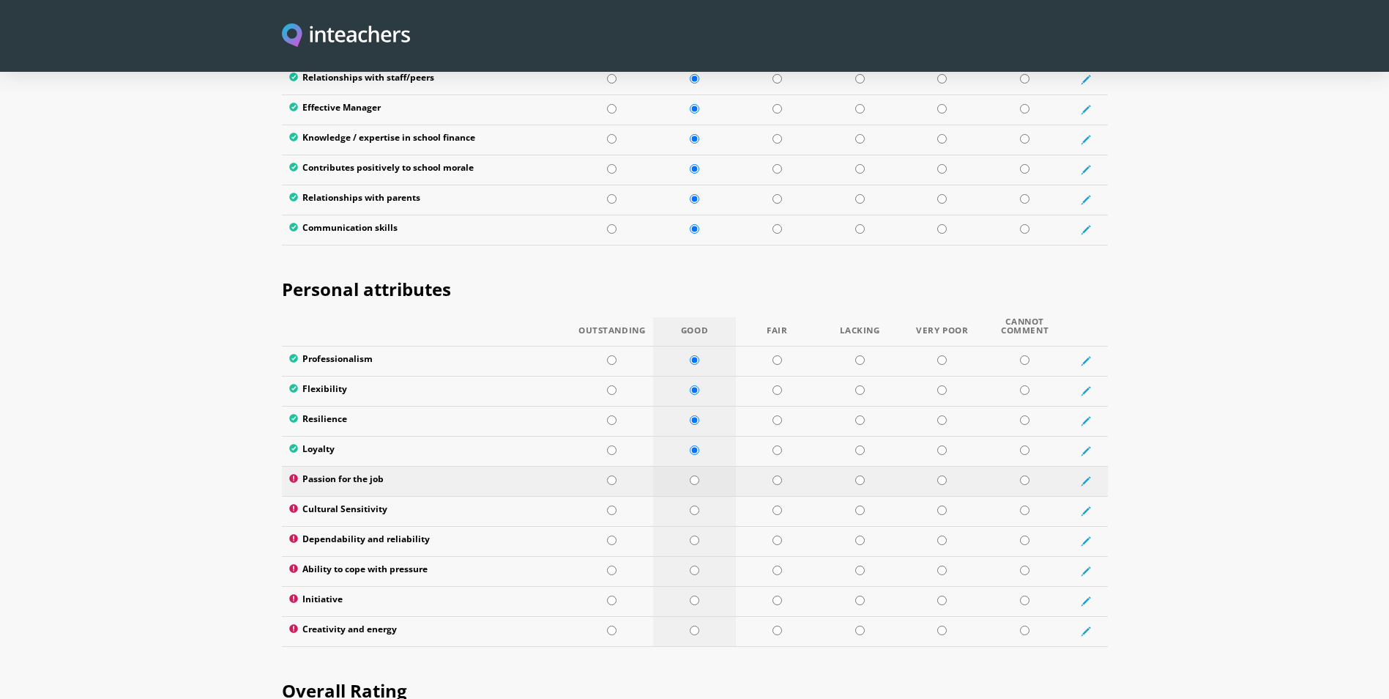
click at [693, 466] on td at bounding box center [694, 481] width 83 height 30
radio input "true"
drag, startPoint x: 692, startPoint y: 469, endPoint x: 693, endPoint y: 483, distance: 14.0
click at [692, 505] on input "radio" at bounding box center [695, 510] width 10 height 10
radio input "true"
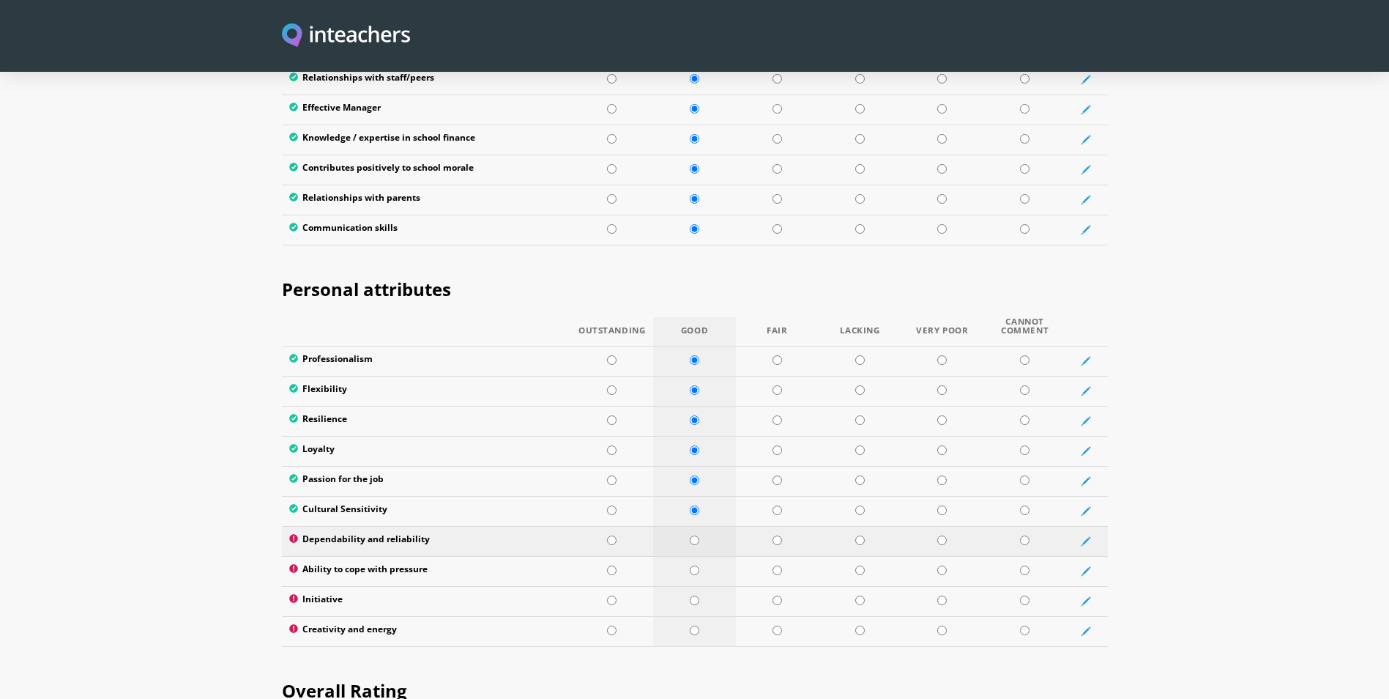
click at [696, 535] on input "radio" at bounding box center [695, 540] width 10 height 10
radio input "true"
drag, startPoint x: 694, startPoint y: 529, endPoint x: 694, endPoint y: 540, distance: 11.0
click at [694, 565] on input "radio" at bounding box center [695, 570] width 10 height 10
radio input "true"
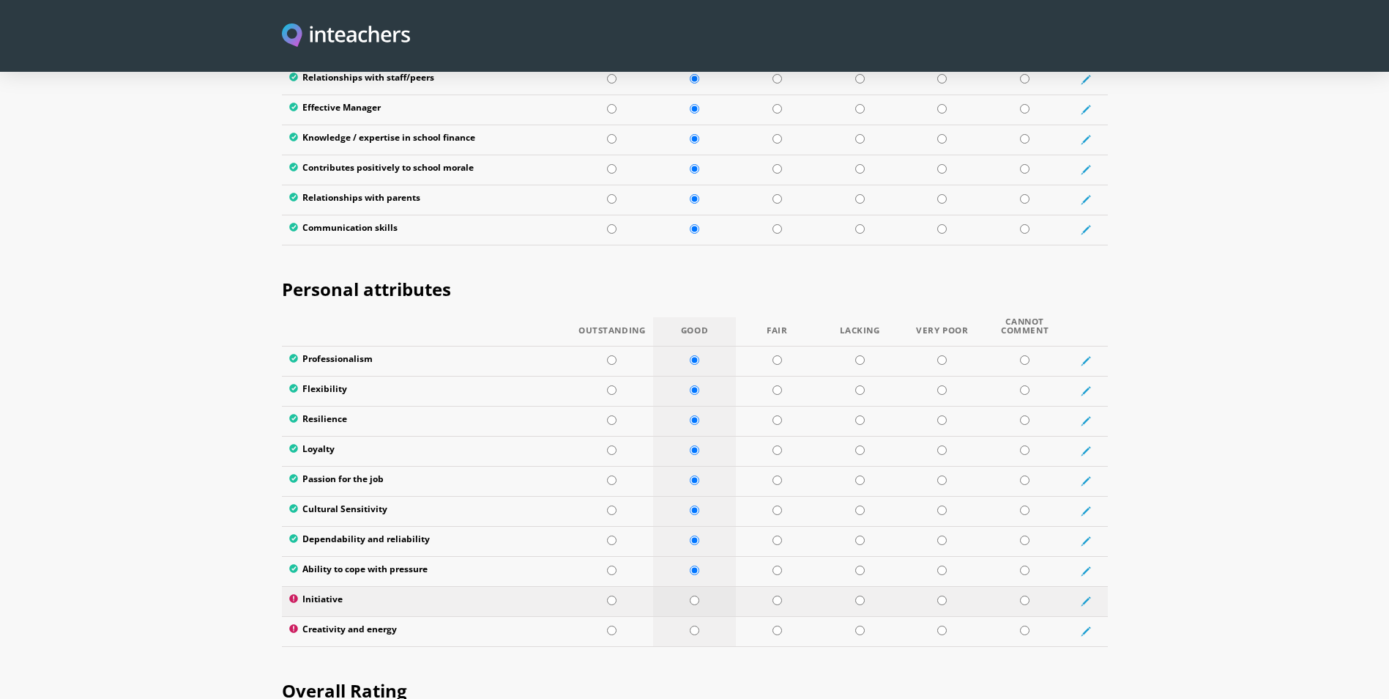
click at [699, 586] on td at bounding box center [694, 601] width 83 height 30
radio input "true"
click at [695, 625] on input "radio" at bounding box center [695, 630] width 10 height 10
radio input "true"
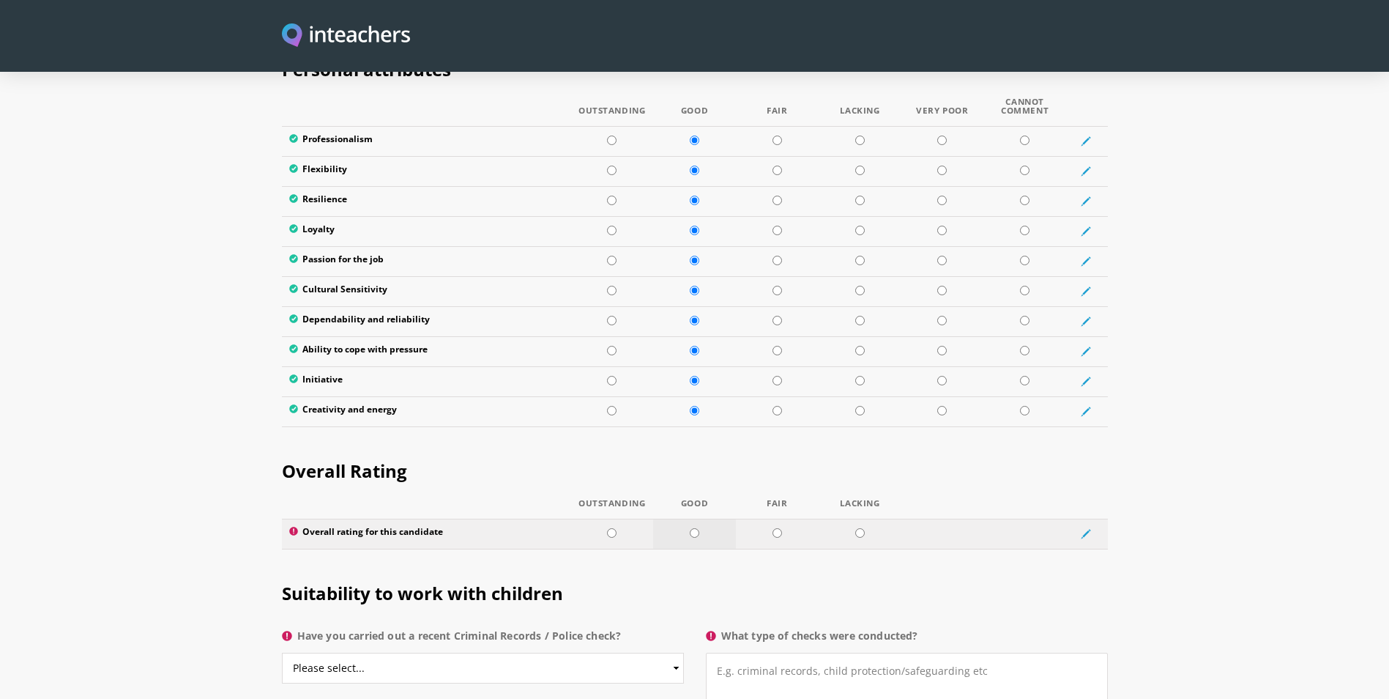
click at [692, 528] on input "radio" at bounding box center [695, 533] width 10 height 10
radio input "true"
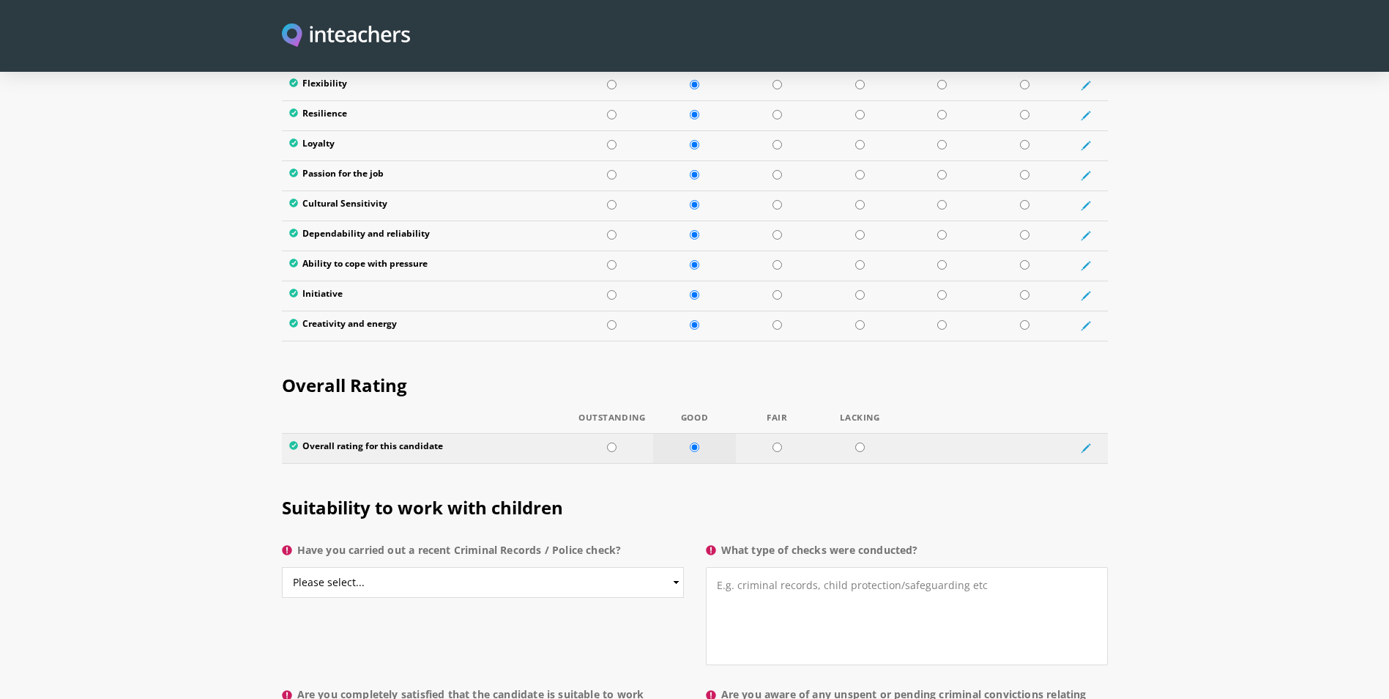
scroll to position [2563, 0]
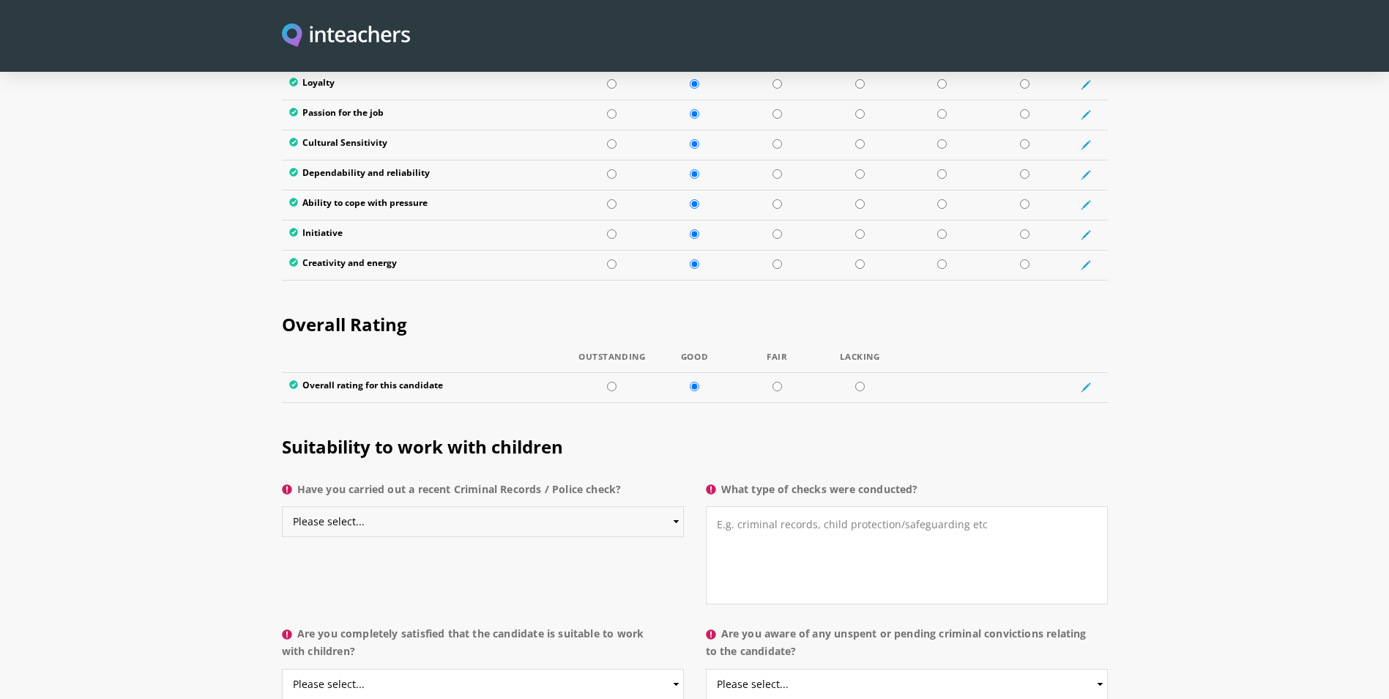
drag, startPoint x: 542, startPoint y: 486, endPoint x: 536, endPoint y: 491, distance: 7.8
click at [542, 506] on select "Please select... Yes No Do not know" at bounding box center [483, 521] width 402 height 31
select select "Yes"
click at [282, 506] on select "Please select... Yes No Do not know" at bounding box center [483, 521] width 402 height 31
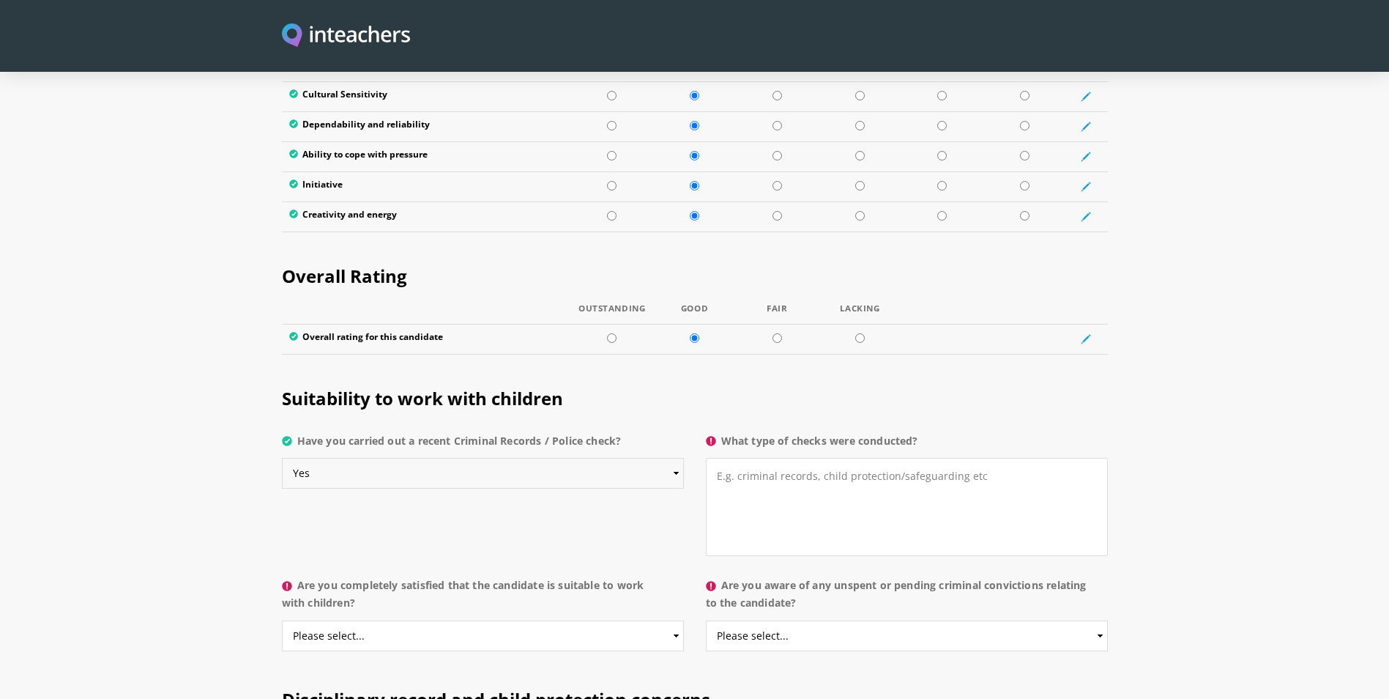
scroll to position [2709, 0]
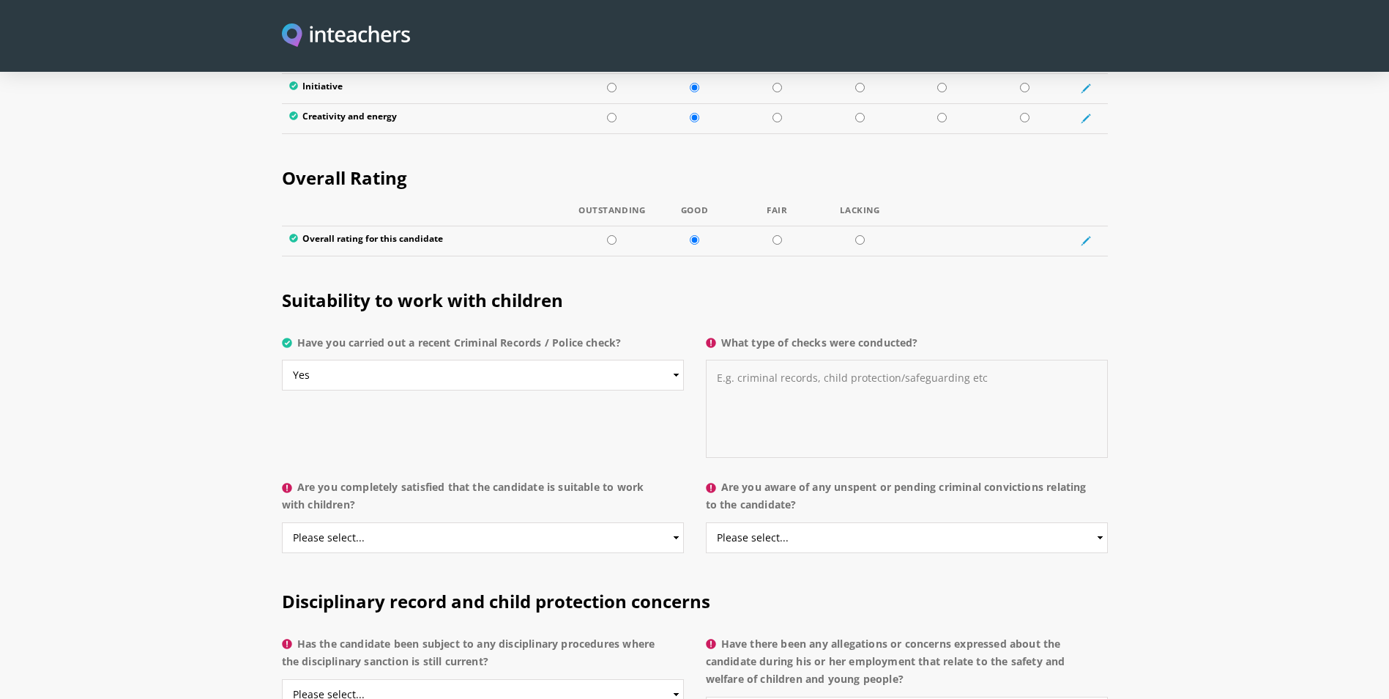
click at [760, 377] on textarea "What type of checks were conducted?" at bounding box center [907, 409] width 402 height 98
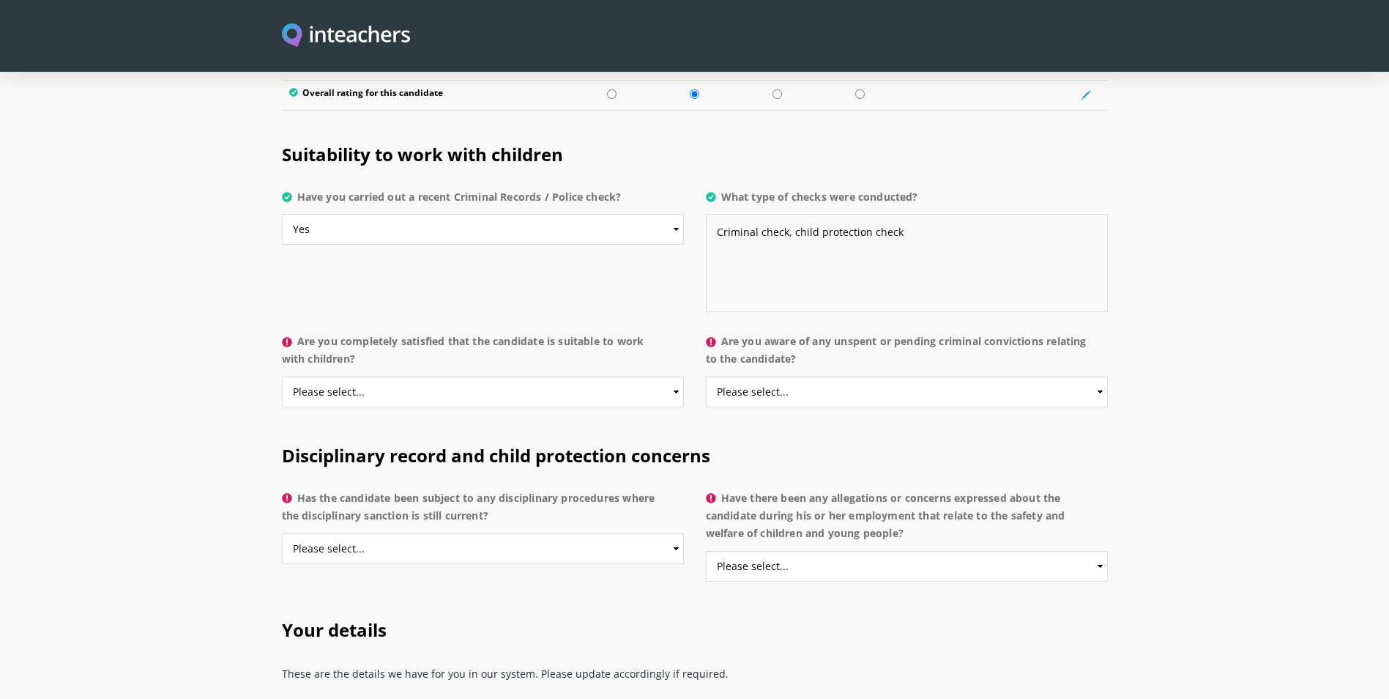
scroll to position [2856, 0]
type textarea "Criminal check, child protection check"
click at [517, 376] on select "Please select... Yes No Do not know" at bounding box center [483, 391] width 402 height 31
select select "Yes"
click at [282, 376] on select "Please select... Yes No Do not know" at bounding box center [483, 391] width 402 height 31
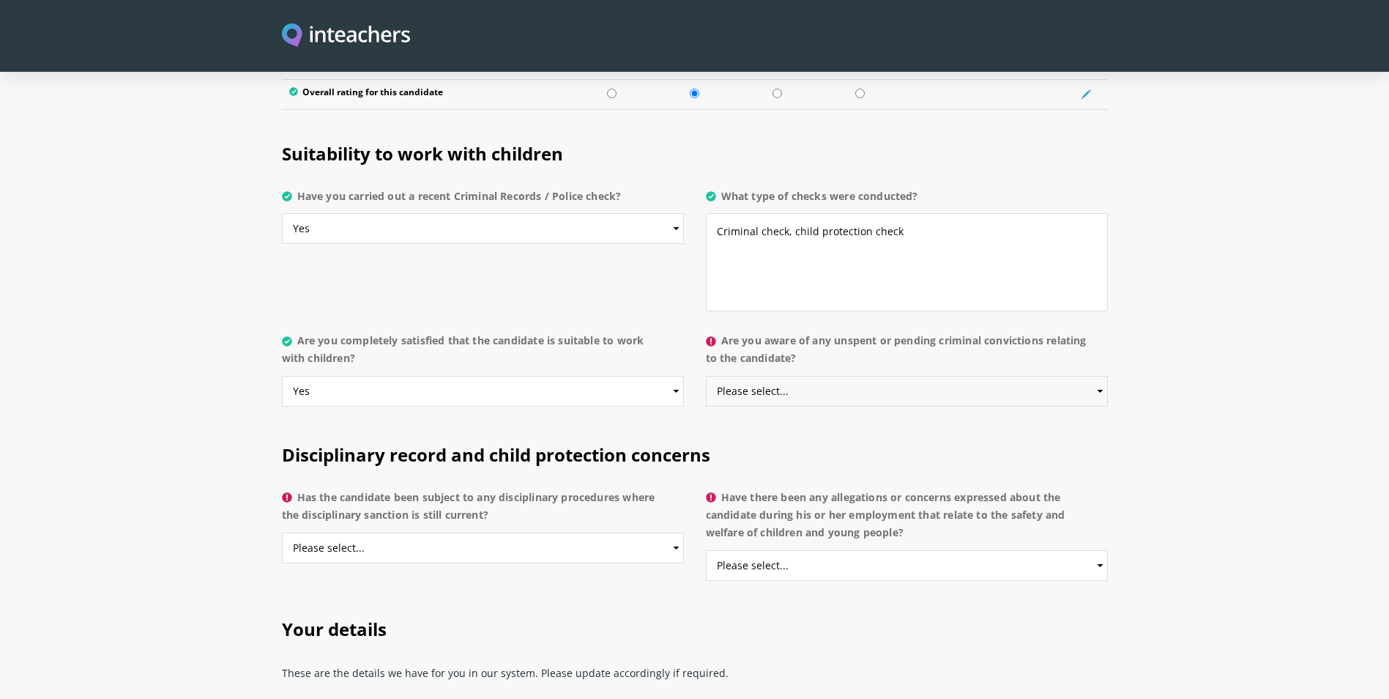
click at [811, 376] on select "Please select... Yes No Do not know" at bounding box center [907, 391] width 402 height 31
select select "No"
click at [706, 376] on select "Please select... Yes No Do not know" at bounding box center [907, 391] width 402 height 31
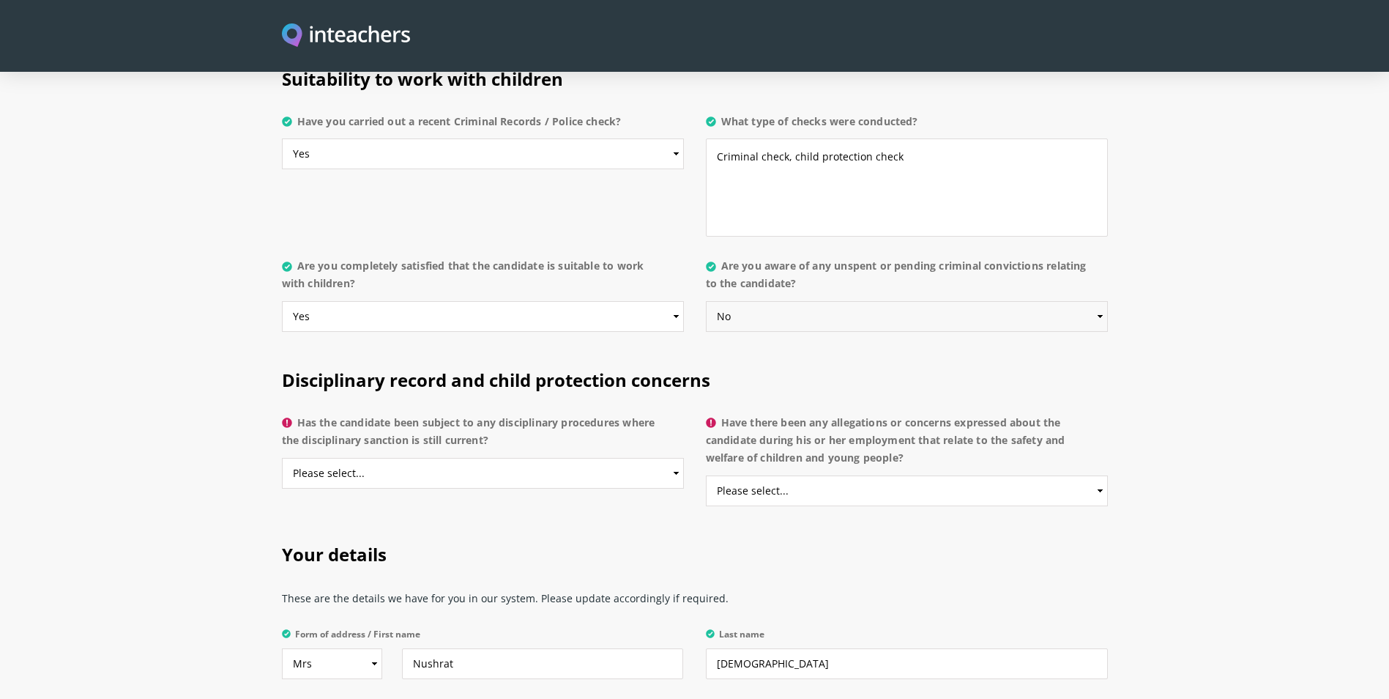
scroll to position [3002, 0]
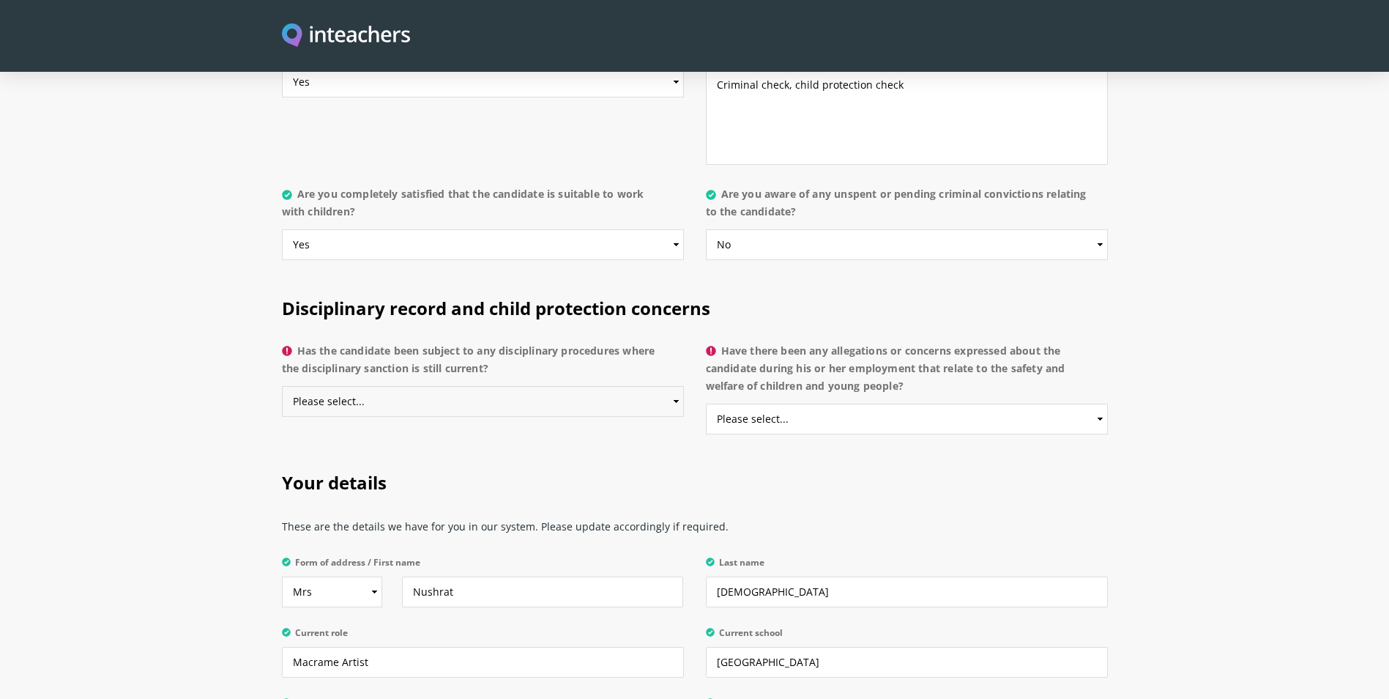
click at [385, 386] on select "Please select... Yes No Do not know" at bounding box center [483, 401] width 402 height 31
select select "No"
click at [282, 386] on select "Please select... Yes No Do not know" at bounding box center [483, 401] width 402 height 31
click at [769, 403] on select "Please select... Yes No Do not know" at bounding box center [907, 418] width 402 height 31
select select "No"
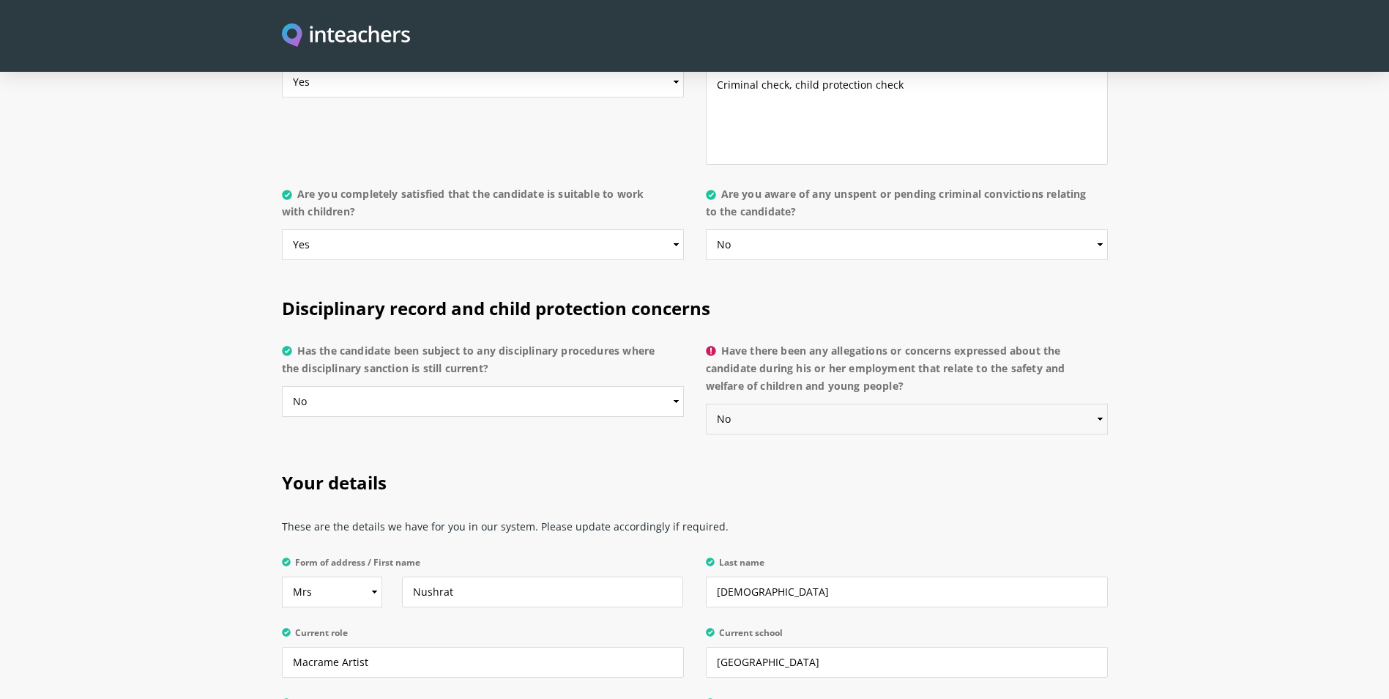
click at [706, 403] on select "Please select... Yes No Do not know" at bounding box center [907, 418] width 402 height 31
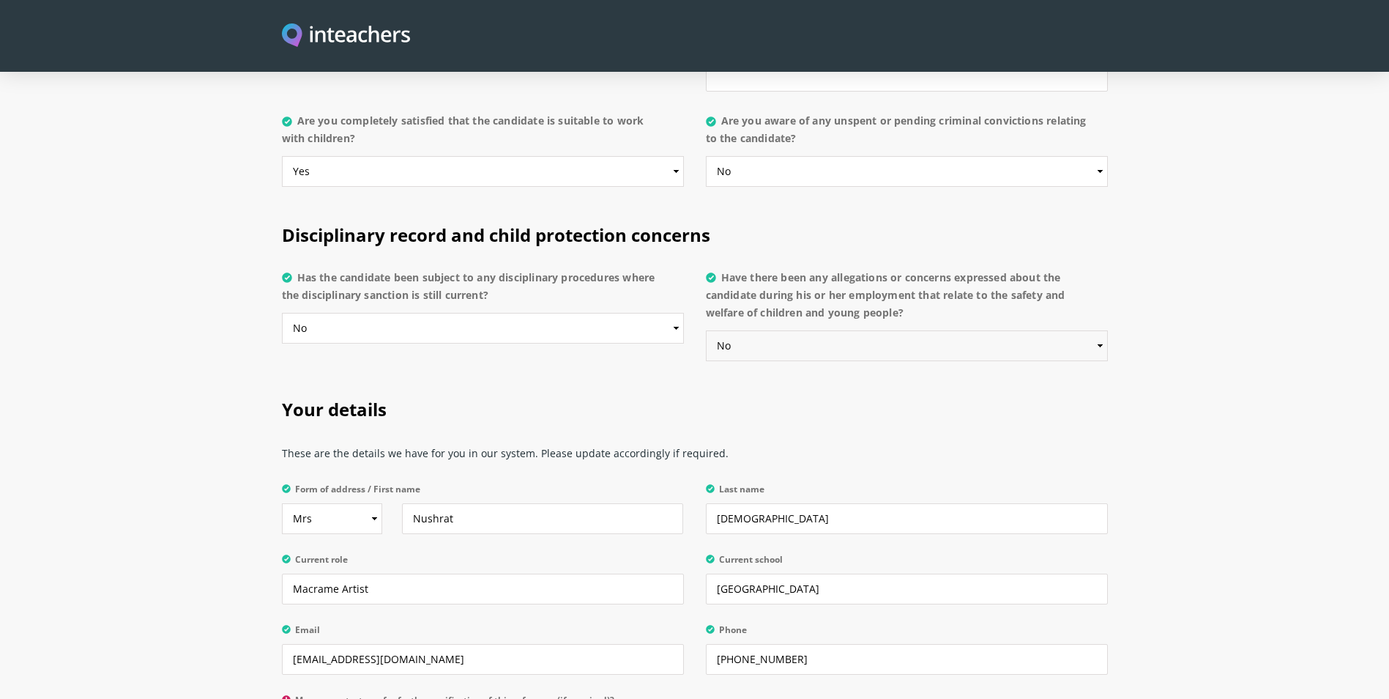
scroll to position [3295, 0]
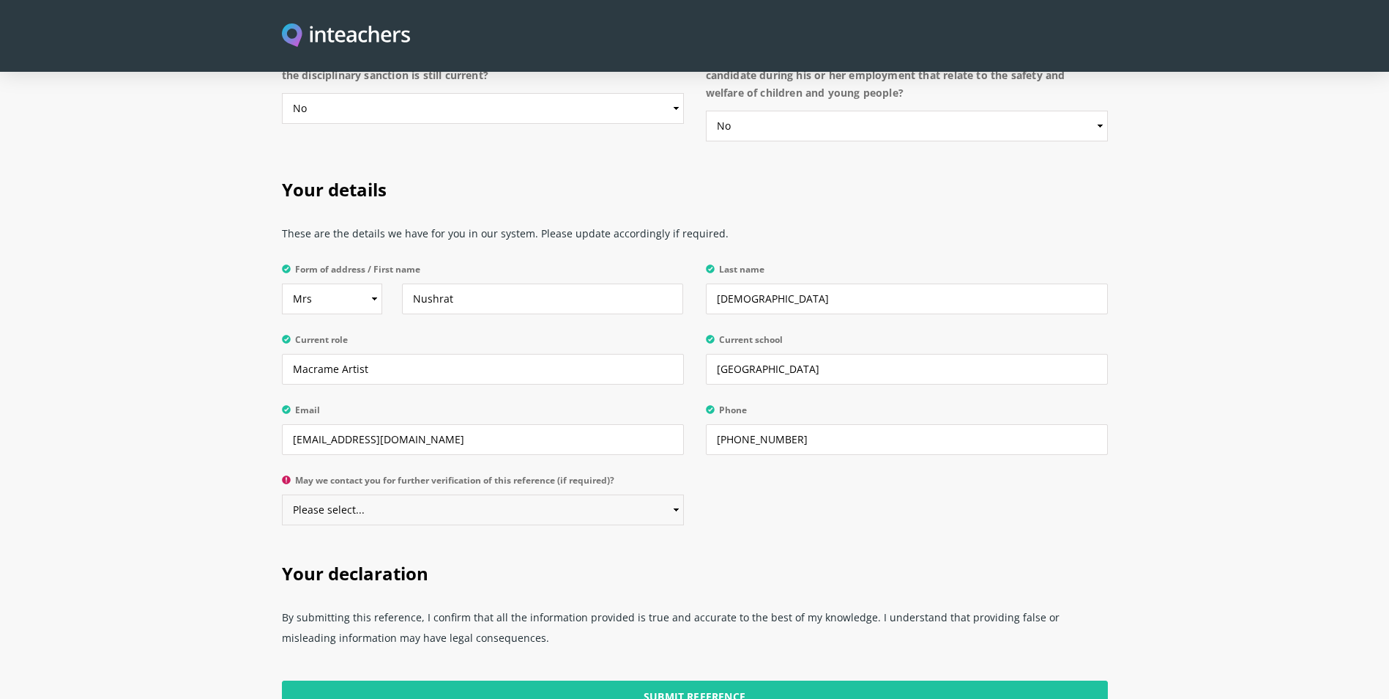
click at [448, 494] on select "Please select... Yes No" at bounding box center [483, 509] width 402 height 31
select select "Yes"
click at [282, 494] on select "Please select... Yes No" at bounding box center [483, 509] width 402 height 31
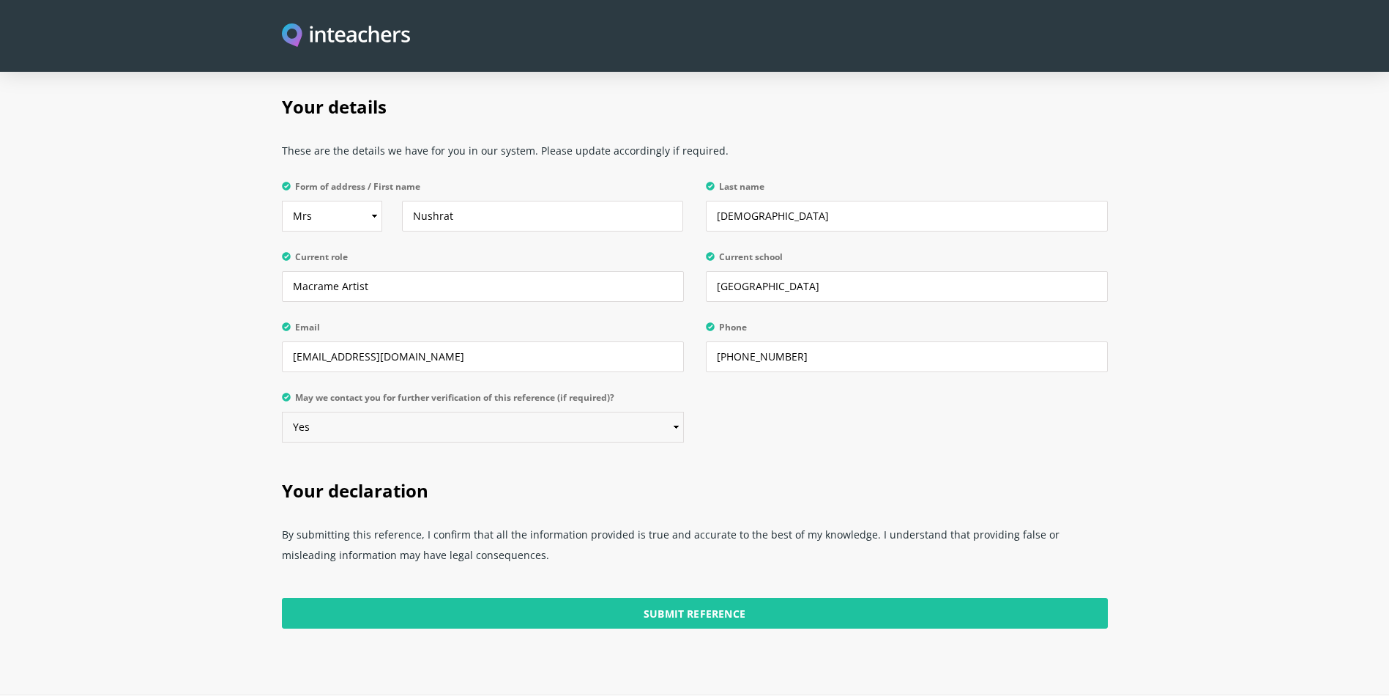
scroll to position [3442, 0]
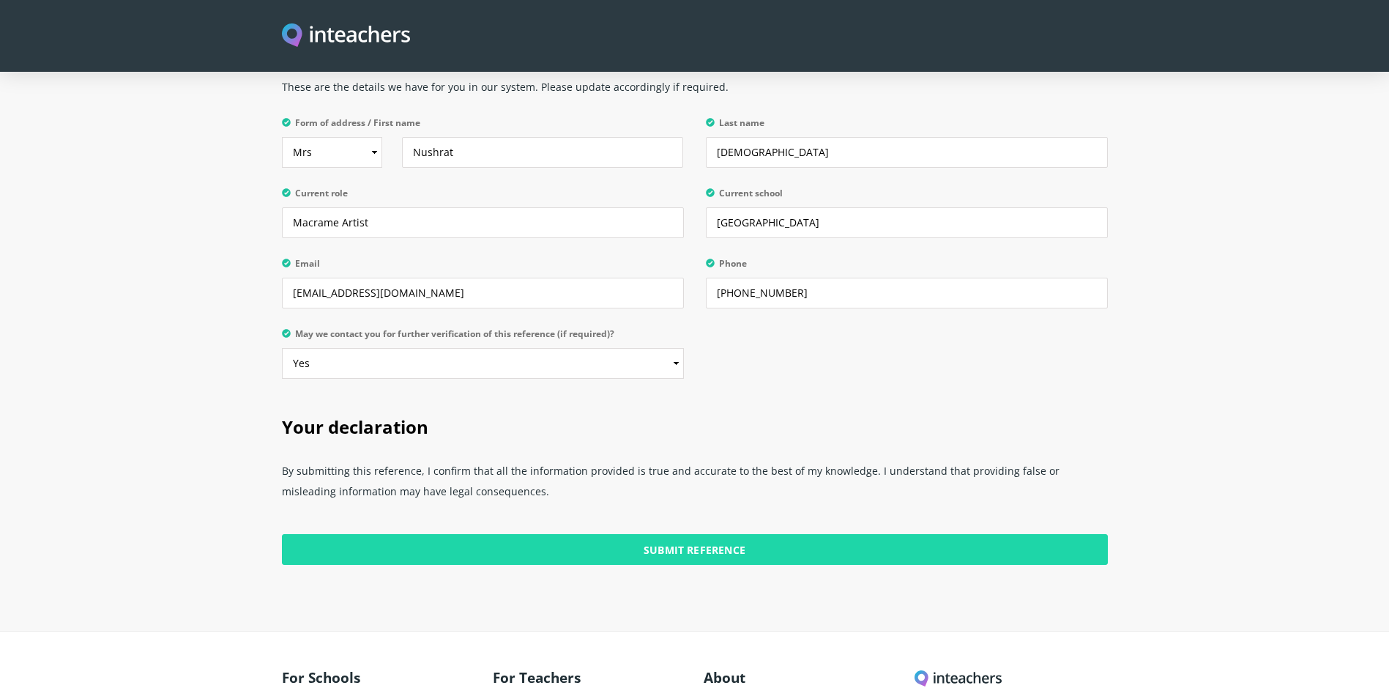
click at [636, 534] on input "Submit Reference" at bounding box center [695, 549] width 826 height 31
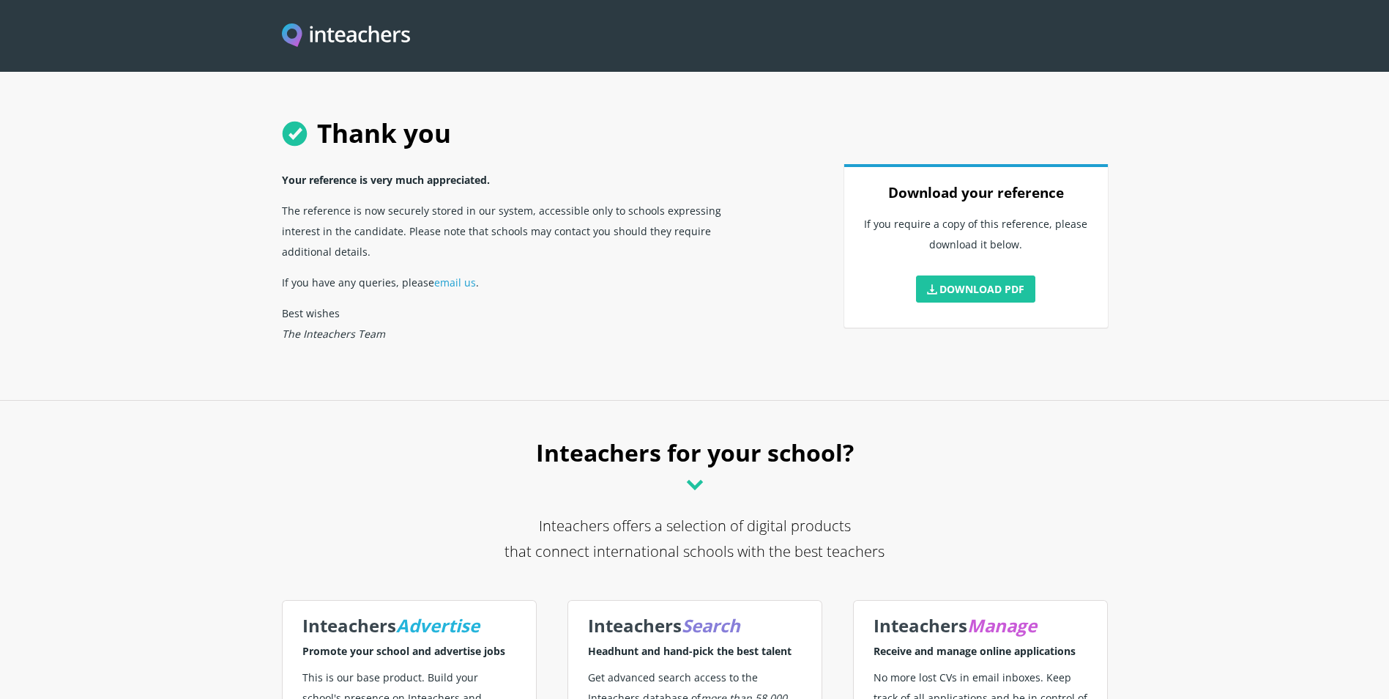
drag, startPoint x: 8, startPoint y: 494, endPoint x: 72, endPoint y: 501, distance: 64.0
click at [16, 493] on section "Inteachers for your school? Inteachers offers a selection of digital products t…" at bounding box center [694, 698] width 1389 height 596
click at [75, 501] on section "Inteachers for your school? Inteachers offers a selection of digital products t…" at bounding box center [694, 698] width 1389 height 596
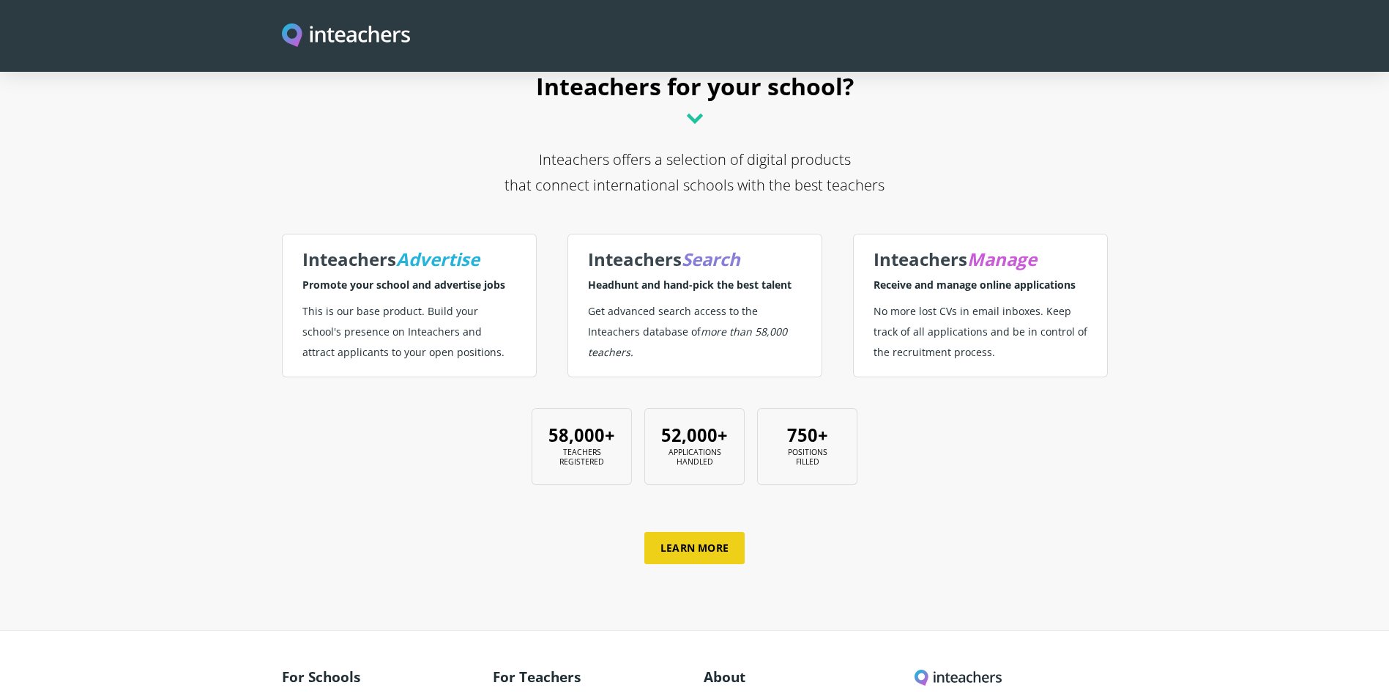
scroll to position [494, 0]
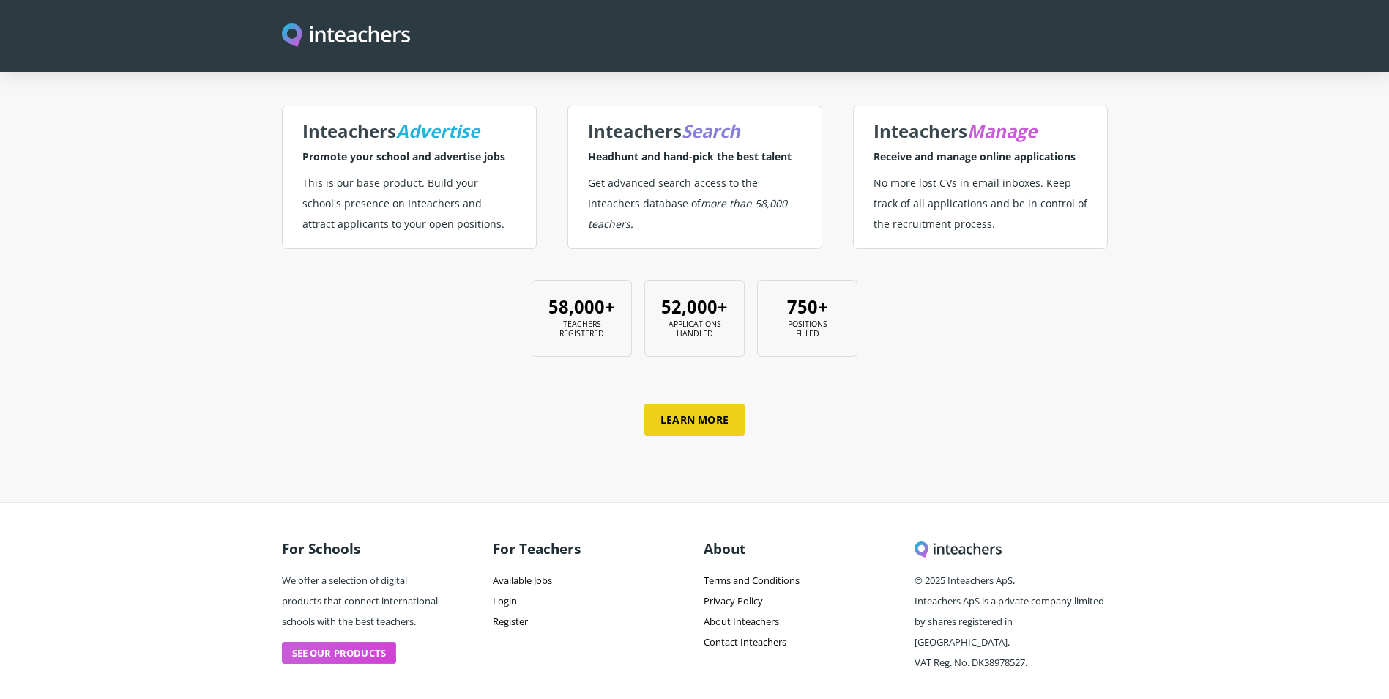
click at [342, 641] on link "See our products" at bounding box center [339, 652] width 115 height 22
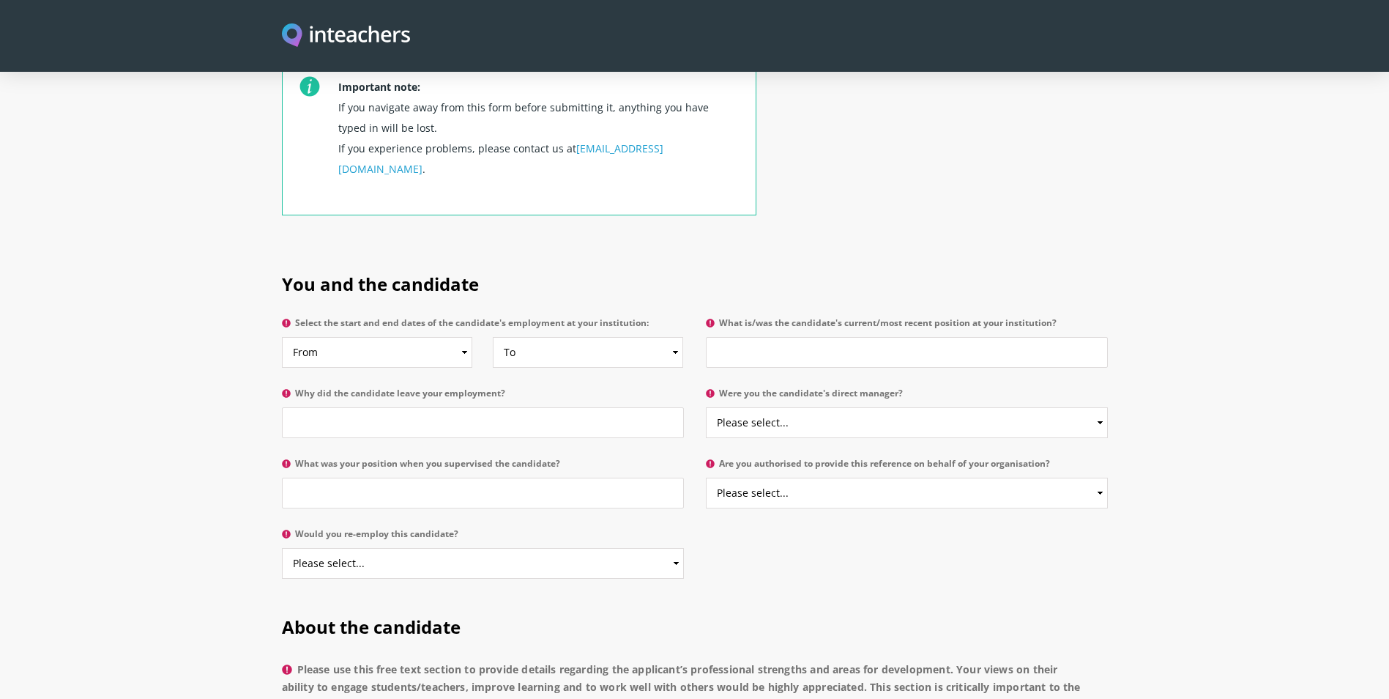
scroll to position [586, 0]
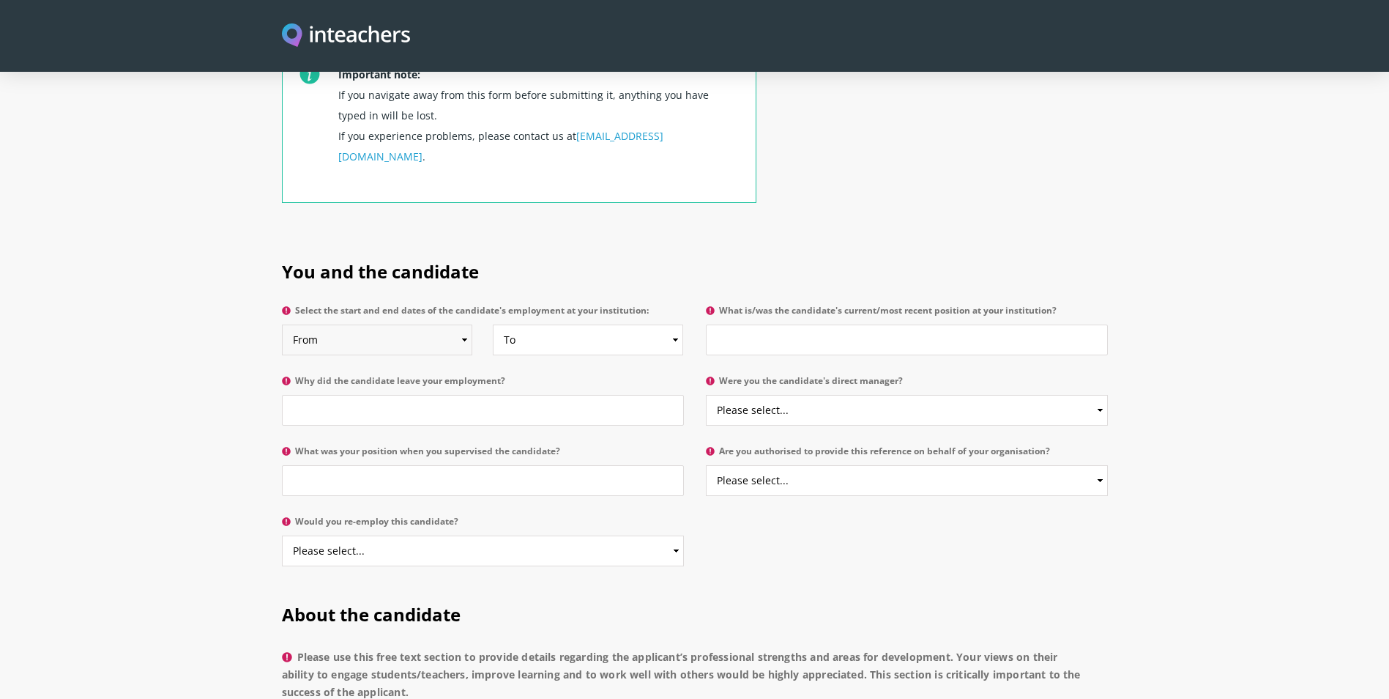
click at [456, 324] on select "From 2025 2024 2023 2022 2021 2020 2019 2018 2017 2016 2015 2014 2013 2012 2011…" at bounding box center [377, 339] width 191 height 31
select select "2025"
click at [282, 324] on select "From 2025 2024 2023 2022 2021 2020 2019 2018 2017 2016 2015 2014 2013 2012 2011…" at bounding box center [377, 339] width 191 height 31
click at [515, 324] on select "To Currently 2025 2024 2023 2022 2021 2020 2019 2018 2017 2016 2015 2014 2013 2…" at bounding box center [588, 339] width 191 height 31
select select
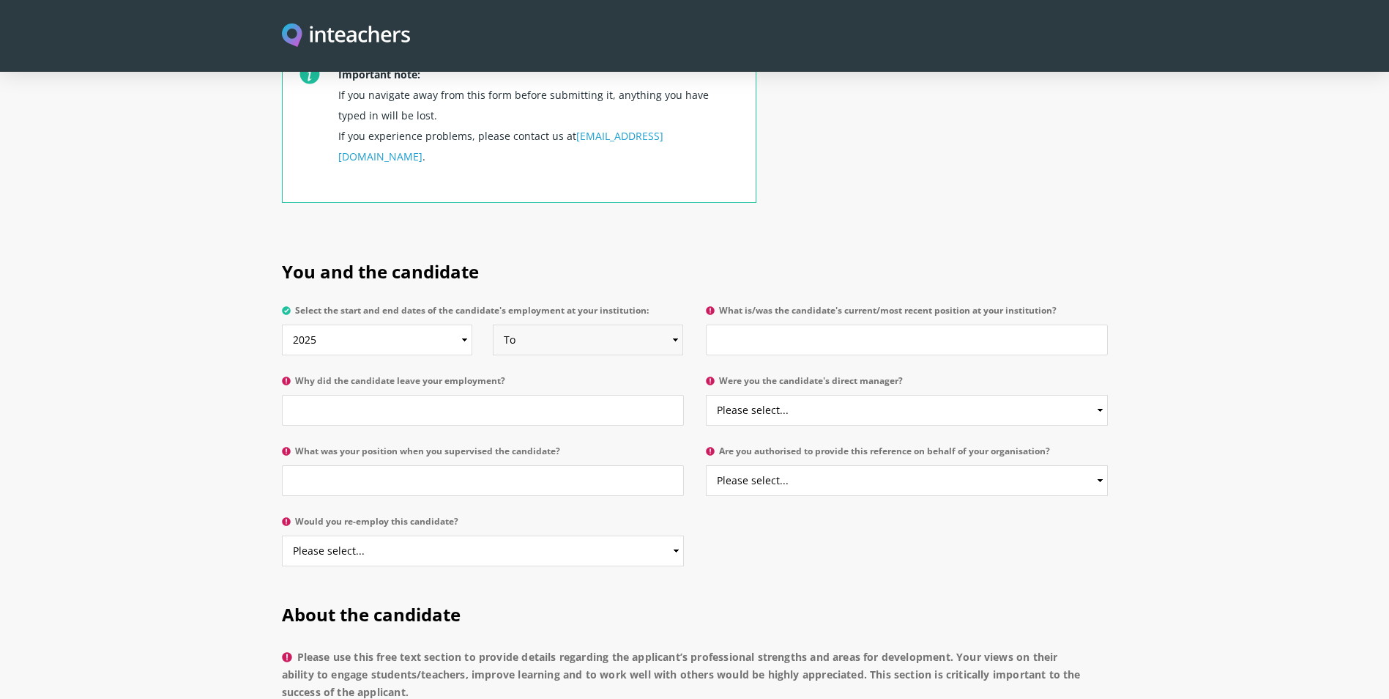
click at [493, 324] on select "To Currently 2025 2024 2023 2022 2021 2020 2019 2018 2017 2016 2015 2014 2013 2…" at bounding box center [588, 339] width 191 height 31
click at [783, 324] on input "What is/was the candidate's current/most recent position at your institution?" at bounding box center [907, 339] width 402 height 31
click at [852, 324] on input "What is/was the candidate's current/most recent position at your institution?" at bounding box center [907, 339] width 402 height 31
type input "Macrame artist"
click at [499, 395] on input "Why did the candidate leave your employment?" at bounding box center [483, 410] width 402 height 31
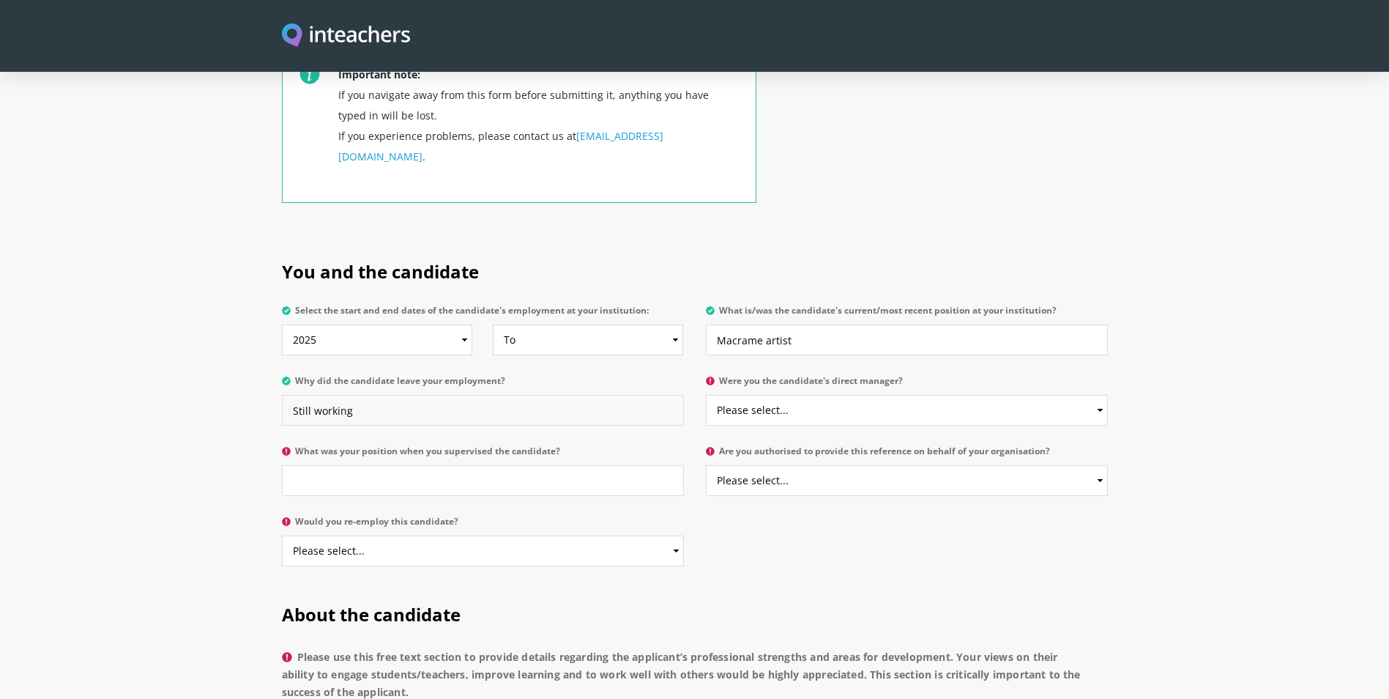
type input "Still working"
drag, startPoint x: 808, startPoint y: 365, endPoint x: 786, endPoint y: 383, distance: 28.7
click at [808, 395] on select "Please select... Yes No" at bounding box center [907, 410] width 402 height 31
select select "Yes"
click at [706, 395] on select "Please select... Yes No" at bounding box center [907, 410] width 402 height 31
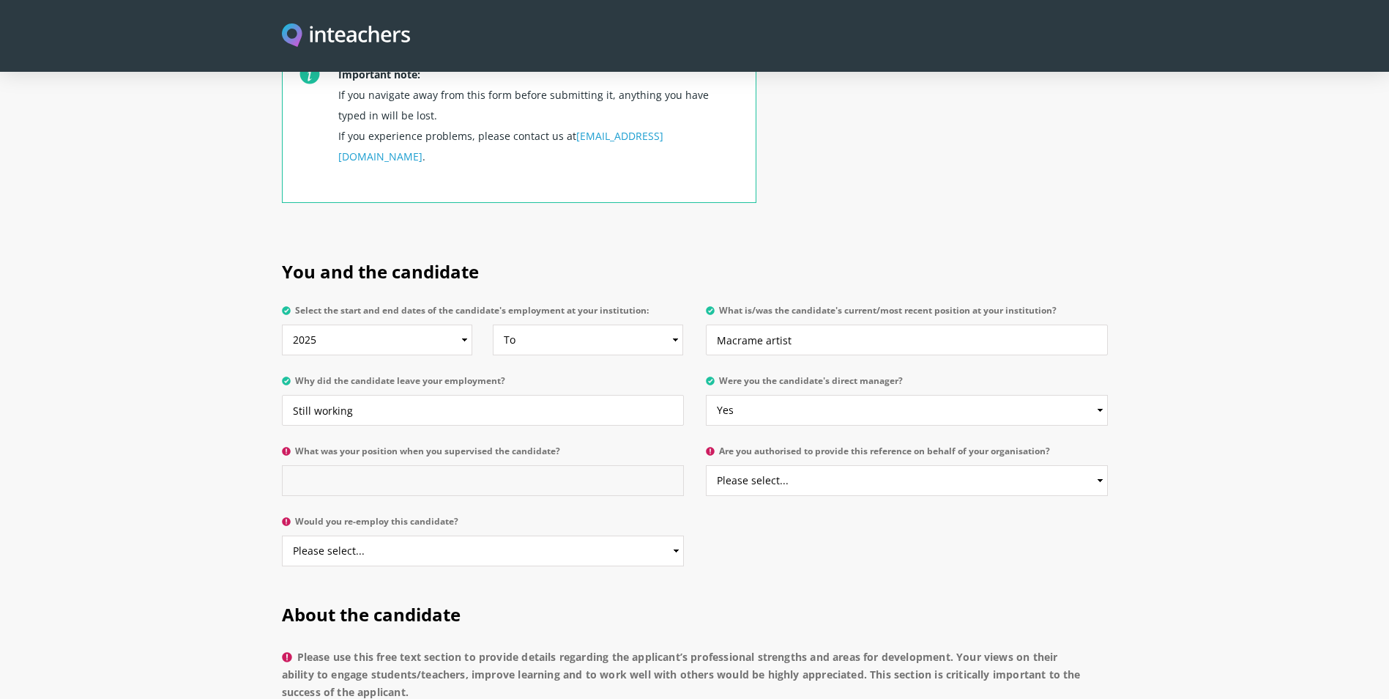
click at [526, 465] on input "What was your position when you supervised the candidate?" at bounding box center [483, 480] width 402 height 31
type input "Macrame artist"
click at [849, 465] on select "Please select... Yes No" at bounding box center [907, 480] width 402 height 31
select select "Yes"
click at [706, 465] on select "Please select... Yes No" at bounding box center [907, 480] width 402 height 31
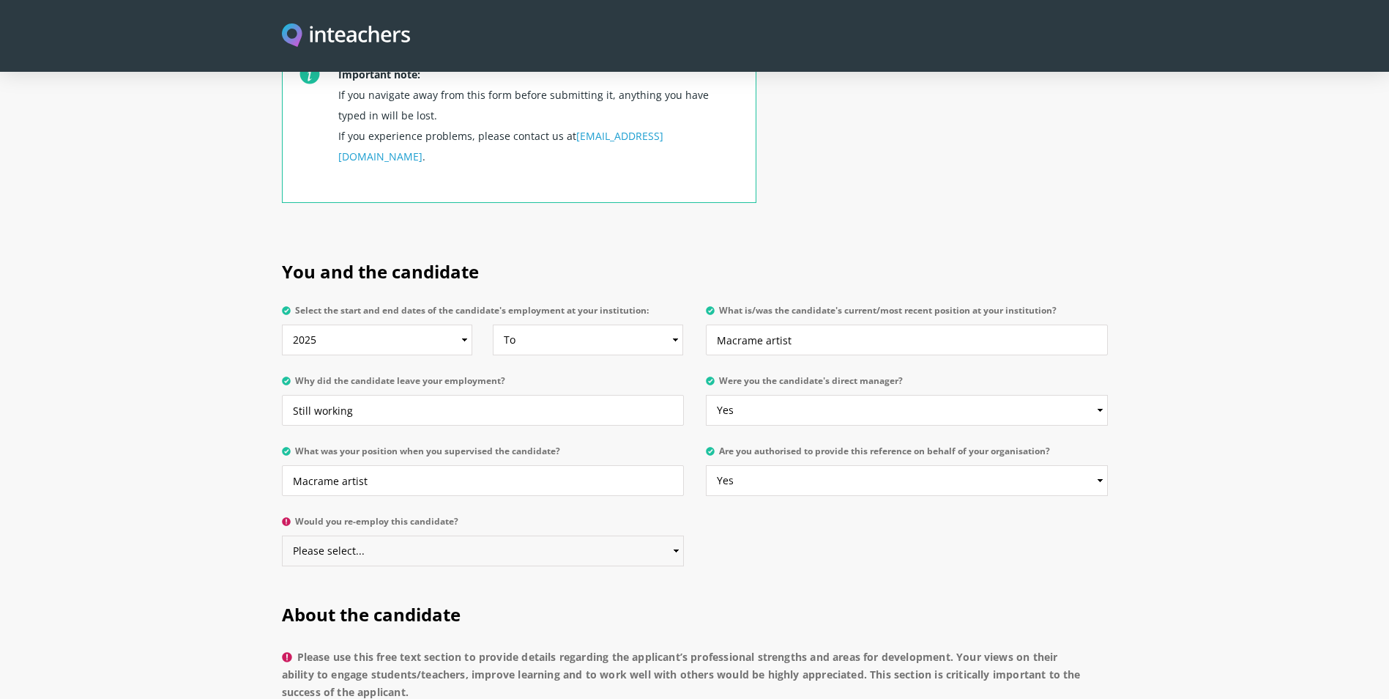
click at [461, 535] on select "Please select... Yes No" at bounding box center [483, 550] width 402 height 31
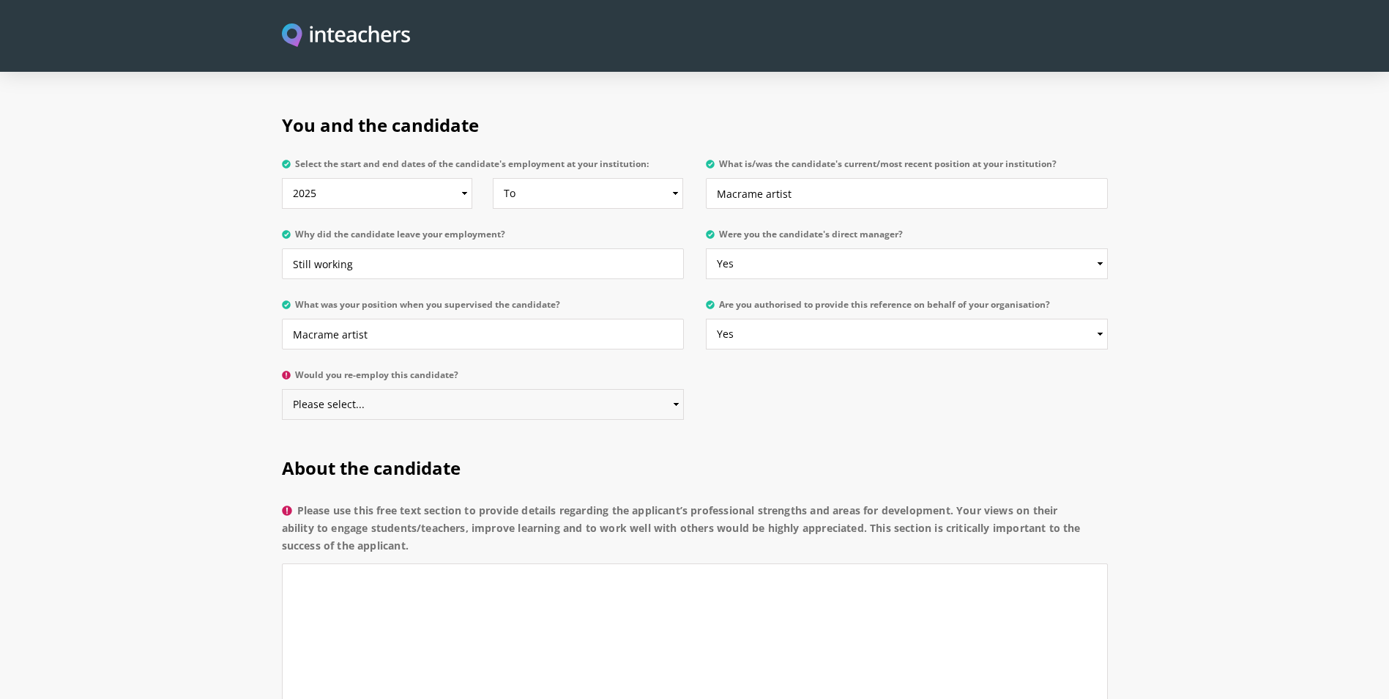
scroll to position [879, 0]
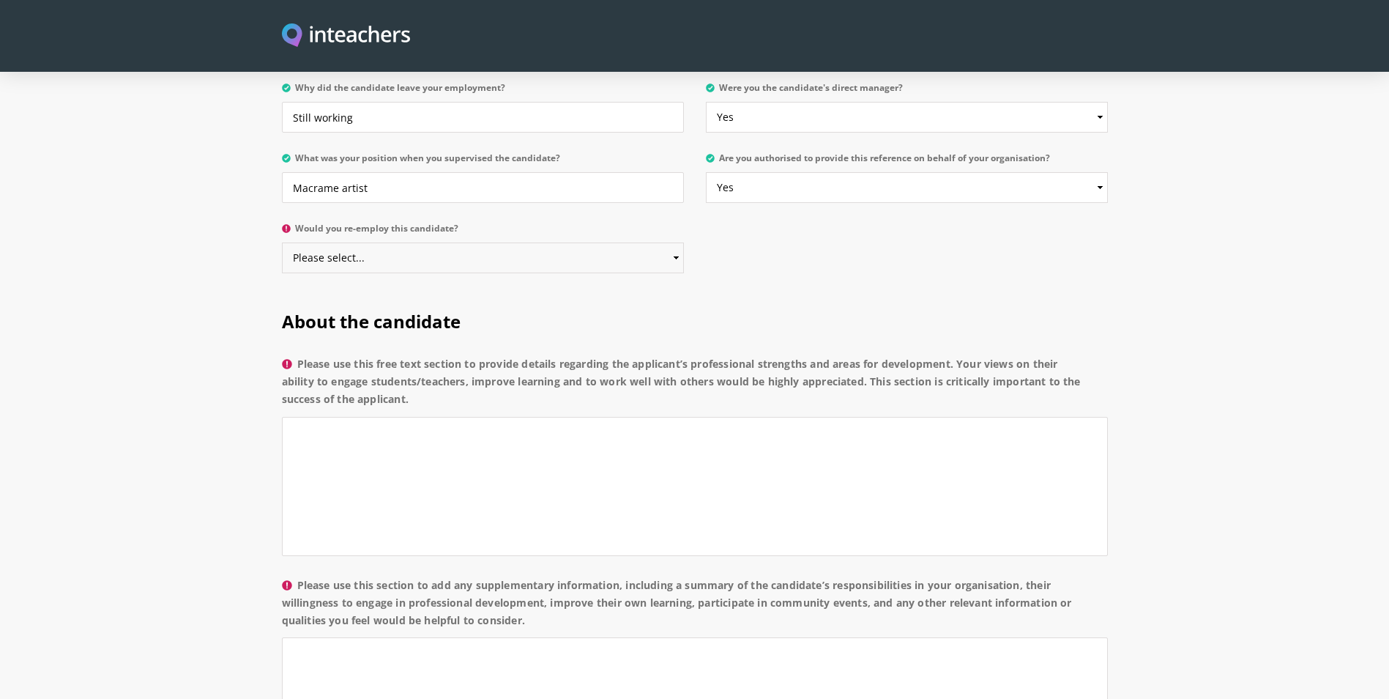
click at [391, 242] on select "Please select... Yes No" at bounding box center [483, 257] width 402 height 31
select select "Yes"
click at [282, 242] on select "Please select... Yes No" at bounding box center [483, 257] width 402 height 31
click at [361, 420] on textarea "Please use this free text section to provide details regarding the applicant’s …" at bounding box center [695, 486] width 826 height 139
paste textarea "as been working as macrame artist with me and is dealing with students as well …"
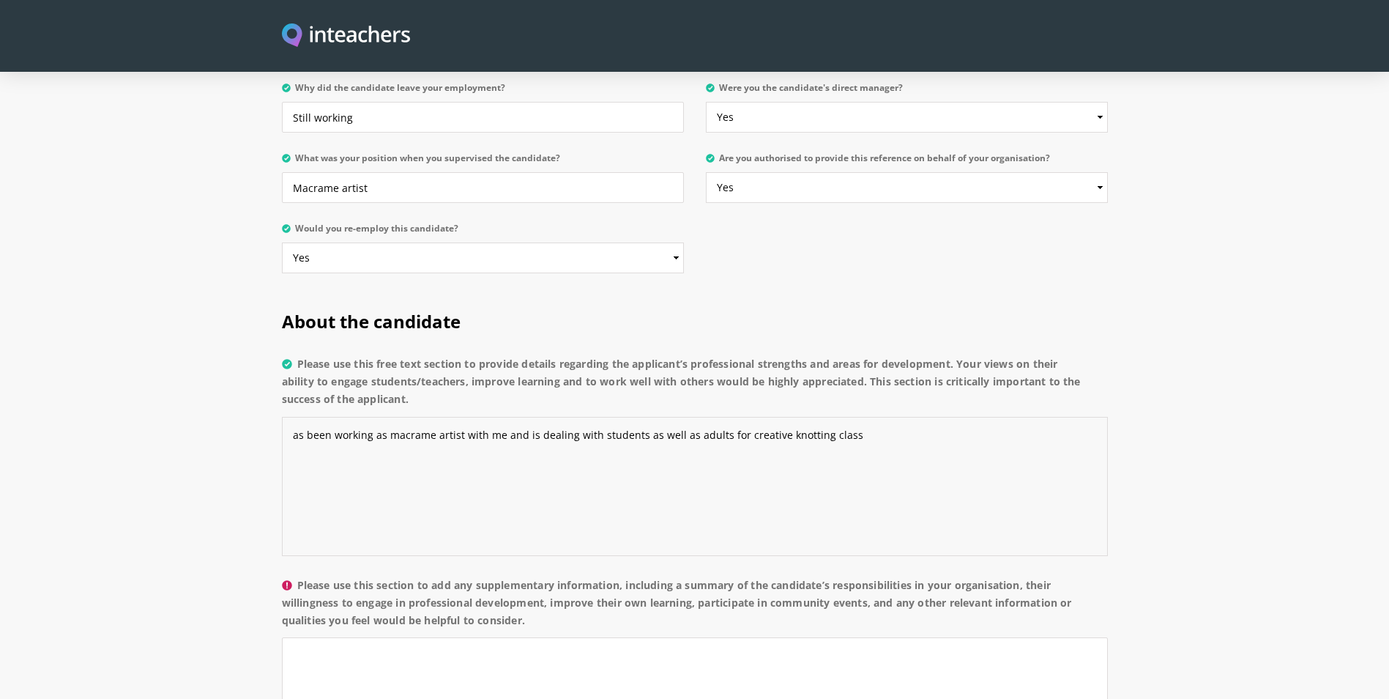
click at [291, 417] on textarea "as been working as macrame artist with me and is dealing with students as well …" at bounding box center [695, 486] width 826 height 139
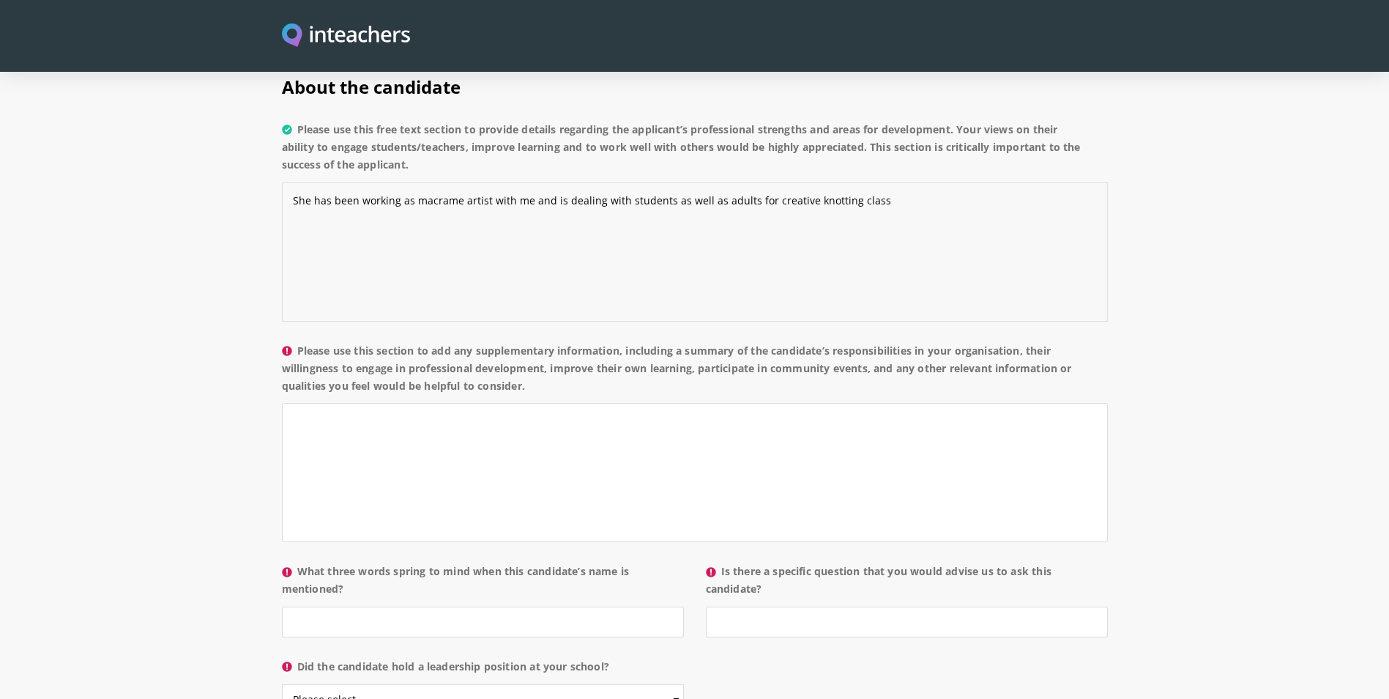
scroll to position [1172, 0]
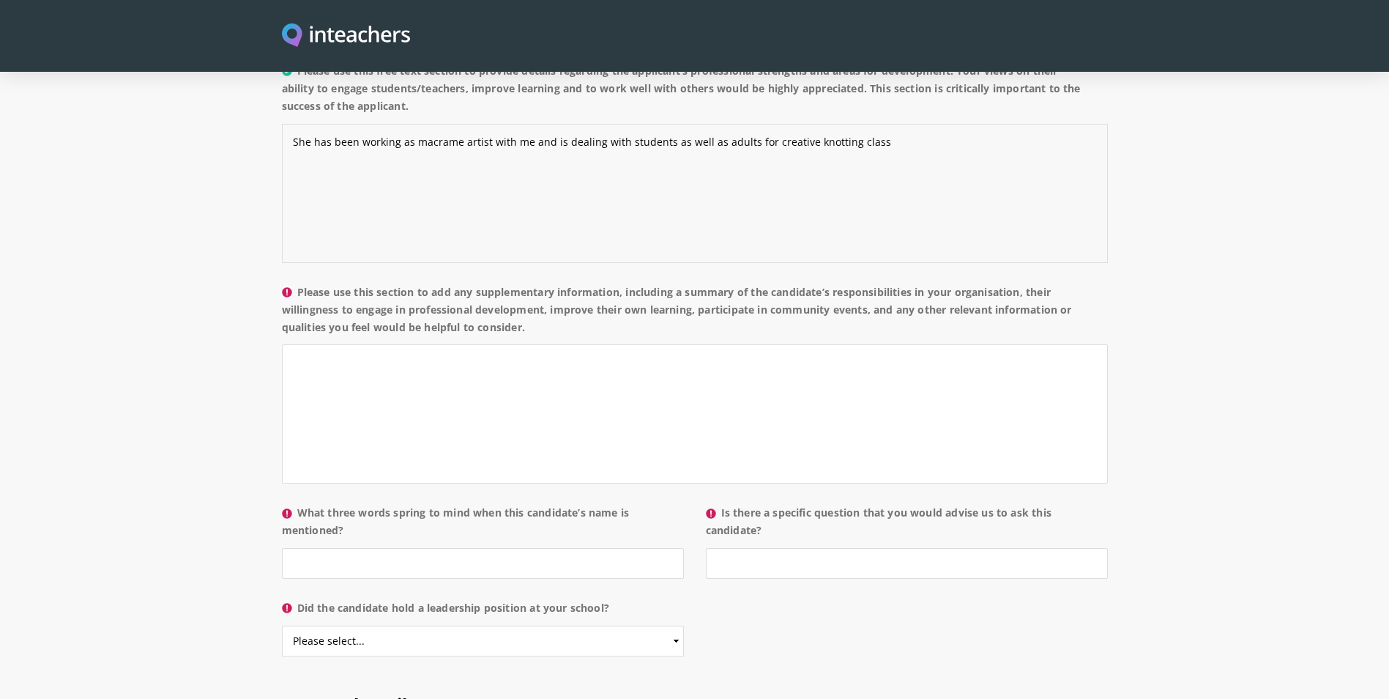
type textarea "She has been working as macrame artist with me and is dealing with students as …"
click at [503, 344] on textarea "Please use this section to add any supplementary information, including a summa…" at bounding box center [695, 413] width 826 height 139
paste textarea "I am the event organizer managing and scheduling her schedule for classes"
type textarea "I am the event organizer managing and scheduling her schedule for classes"
click at [484, 548] on input "What three words spring to mind when this candidate’s name is mentioned?" at bounding box center [483, 563] width 402 height 31
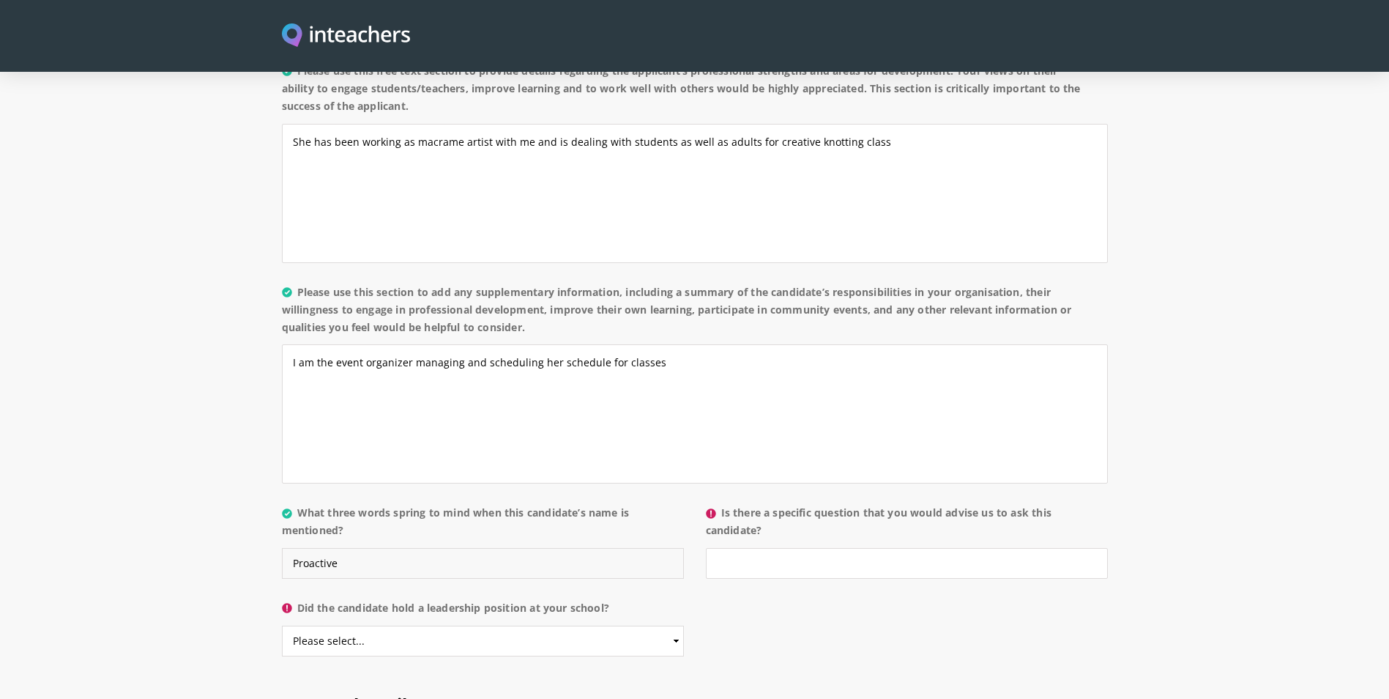
type input "Proactive"
click at [800, 548] on input "Is there a specific question that you would advise us to ask this candidate?" at bounding box center [907, 563] width 402 height 31
type input "No"
click at [526, 625] on select "Please select... Yes No" at bounding box center [483, 640] width 402 height 31
select select "Yes"
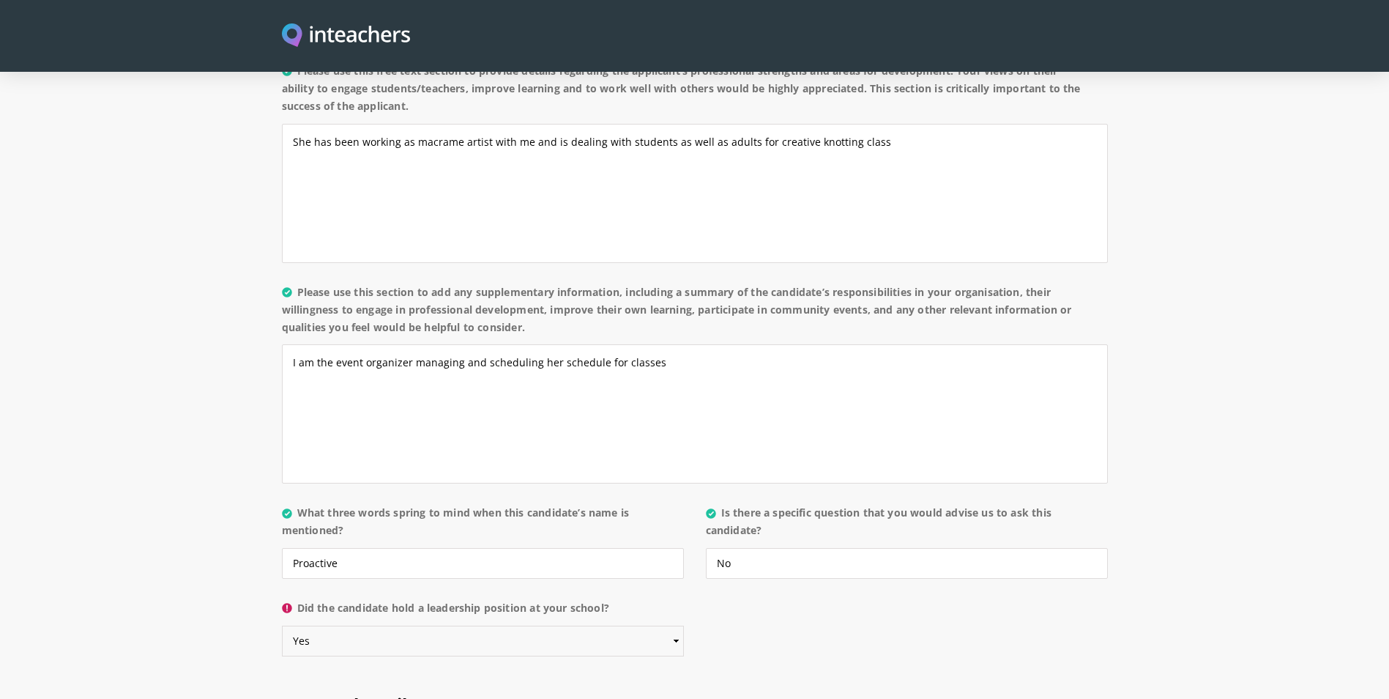
click at [282, 625] on select "Please select... Yes No" at bounding box center [483, 640] width 402 height 31
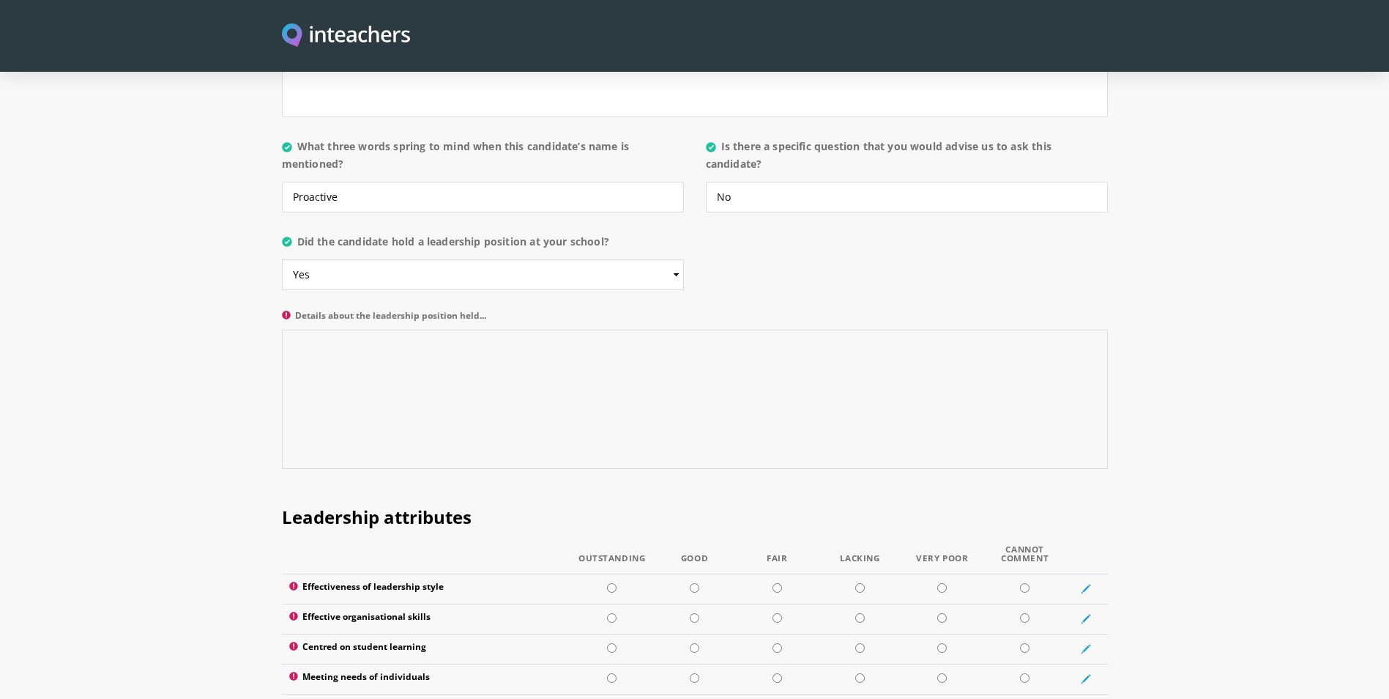
click at [346, 330] on textarea "Details about the leadership position held..." at bounding box center [695, 399] width 826 height 139
paste textarea "She is a talented macramé artist with a natural ability to engage both adults a…"
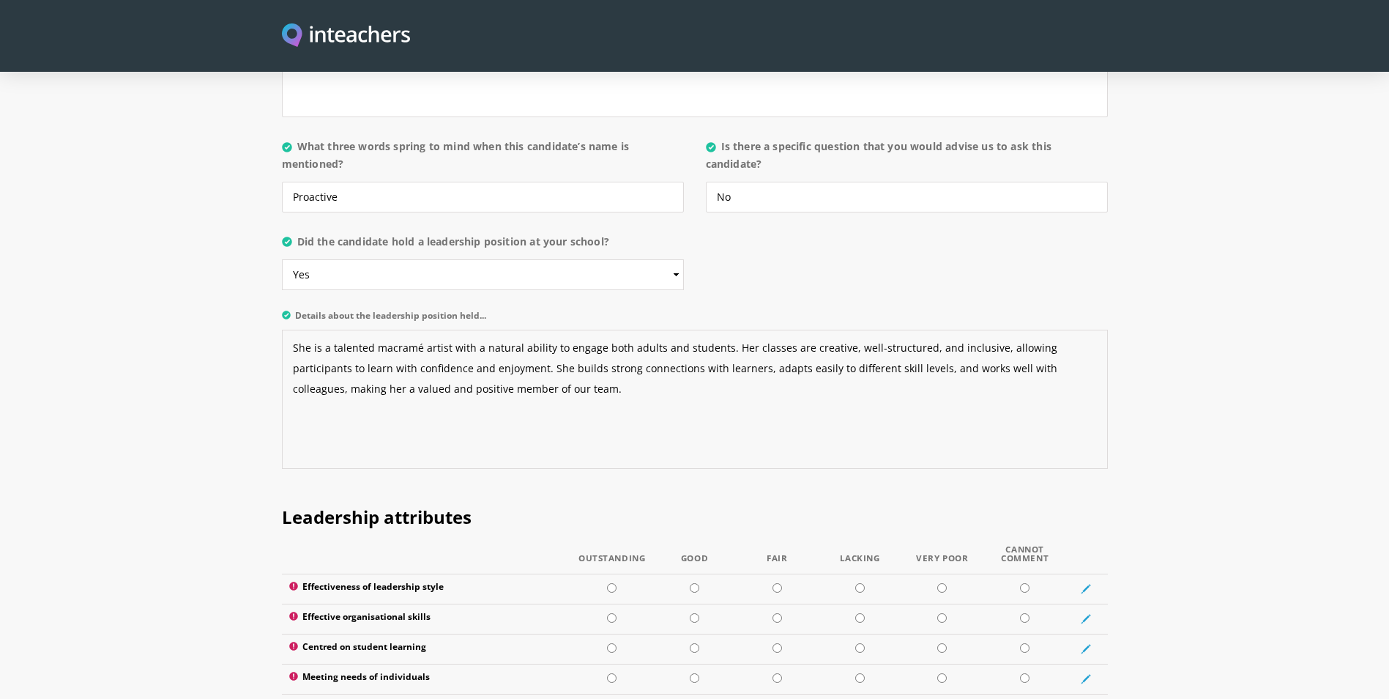
scroll to position [1684, 0]
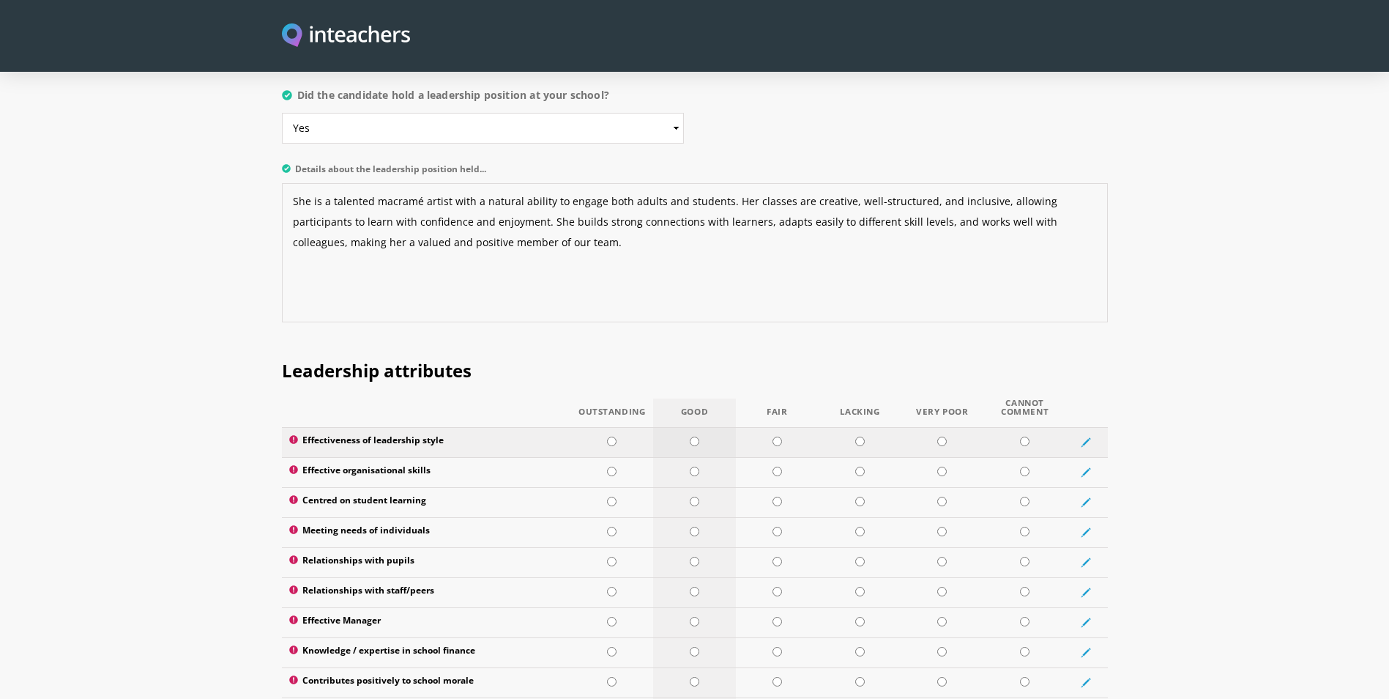
type textarea "She is a talented macramé artist with a natural ability to engage both adults a…"
click at [692, 436] on input "radio" at bounding box center [695, 441] width 10 height 10
radio input "true"
click at [696, 466] on input "radio" at bounding box center [695, 471] width 10 height 10
radio input "true"
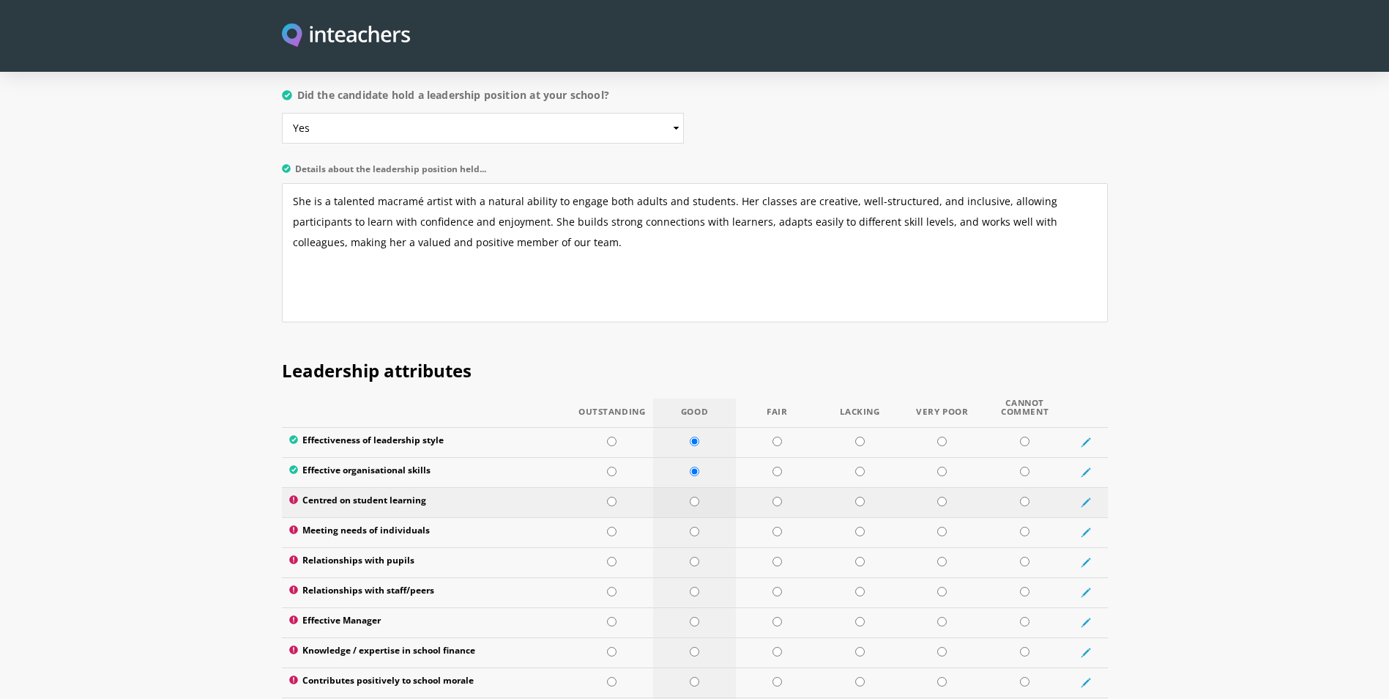
click at [693, 496] on input "radio" at bounding box center [695, 501] width 10 height 10
radio input "true"
click at [693, 526] on input "radio" at bounding box center [695, 531] width 10 height 10
radio input "true"
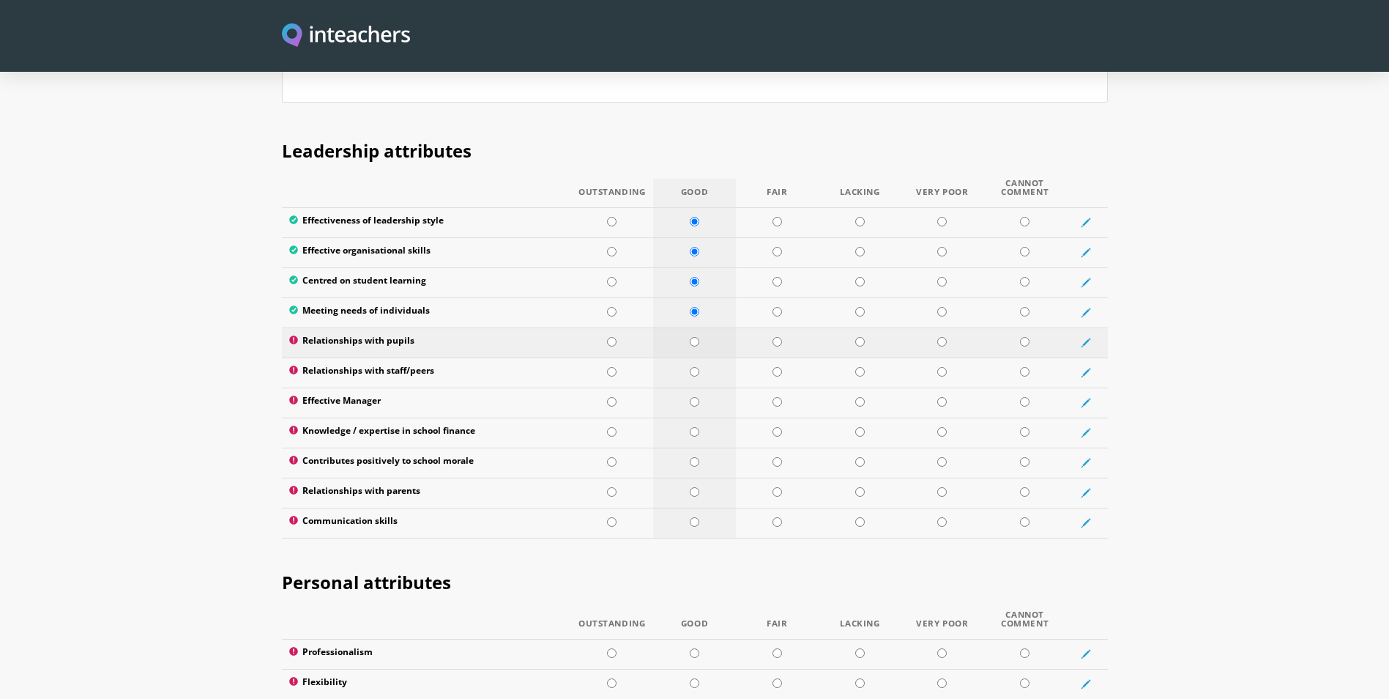
click at [694, 337] on input "radio" at bounding box center [695, 342] width 10 height 10
radio input "true"
click at [691, 367] on input "radio" at bounding box center [695, 372] width 10 height 10
radio input "true"
click at [695, 397] on input "radio" at bounding box center [695, 402] width 10 height 10
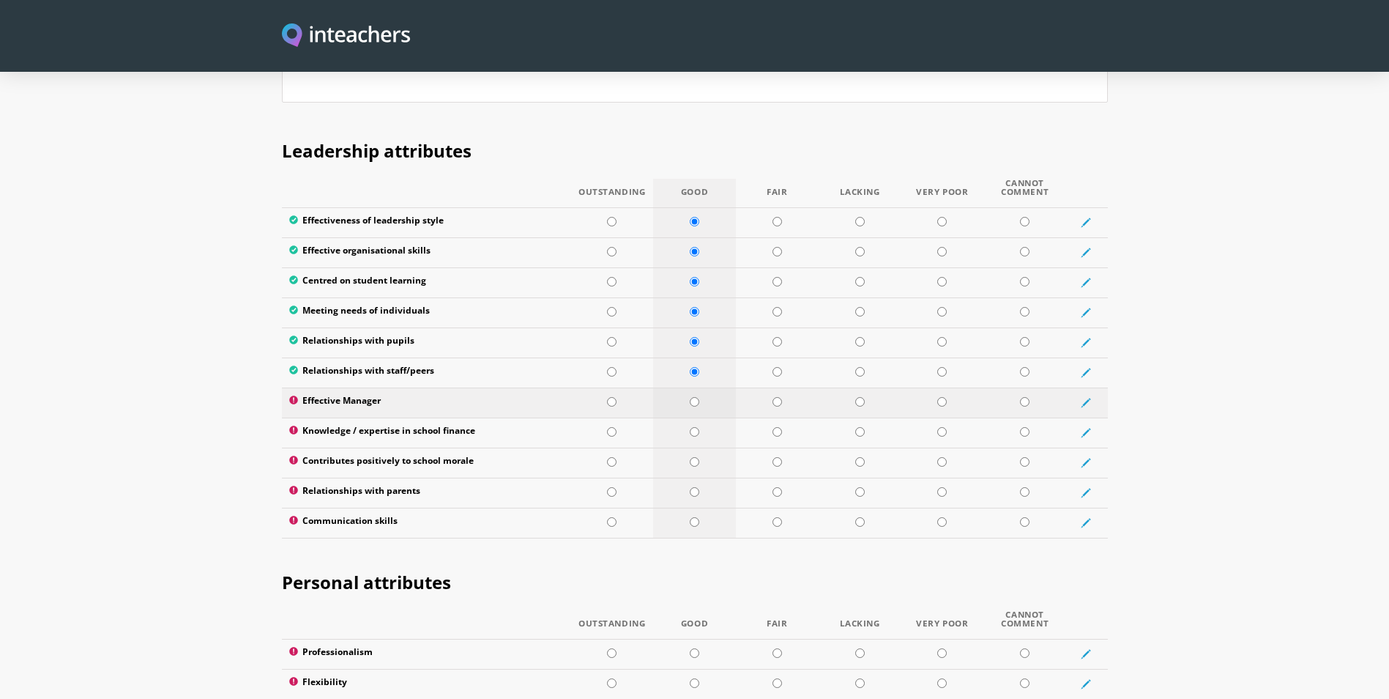
radio input "true"
drag, startPoint x: 694, startPoint y: 392, endPoint x: 694, endPoint y: 421, distance: 29.3
click at [694, 427] on input "radio" at bounding box center [695, 432] width 10 height 10
radio input "true"
click at [692, 447] on td at bounding box center [694, 462] width 83 height 30
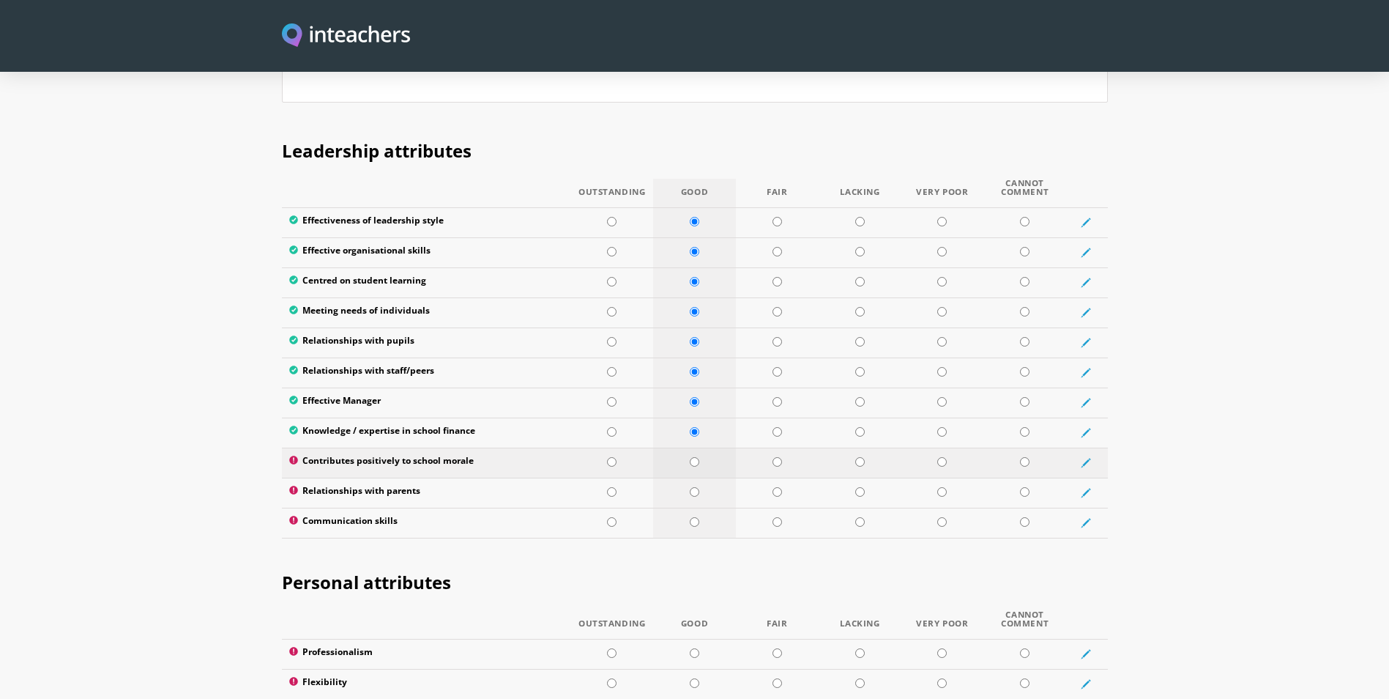
radio input "true"
click at [692, 487] on input "radio" at bounding box center [695, 492] width 10 height 10
radio input "true"
click at [690, 517] on input "radio" at bounding box center [695, 522] width 10 height 10
radio input "true"
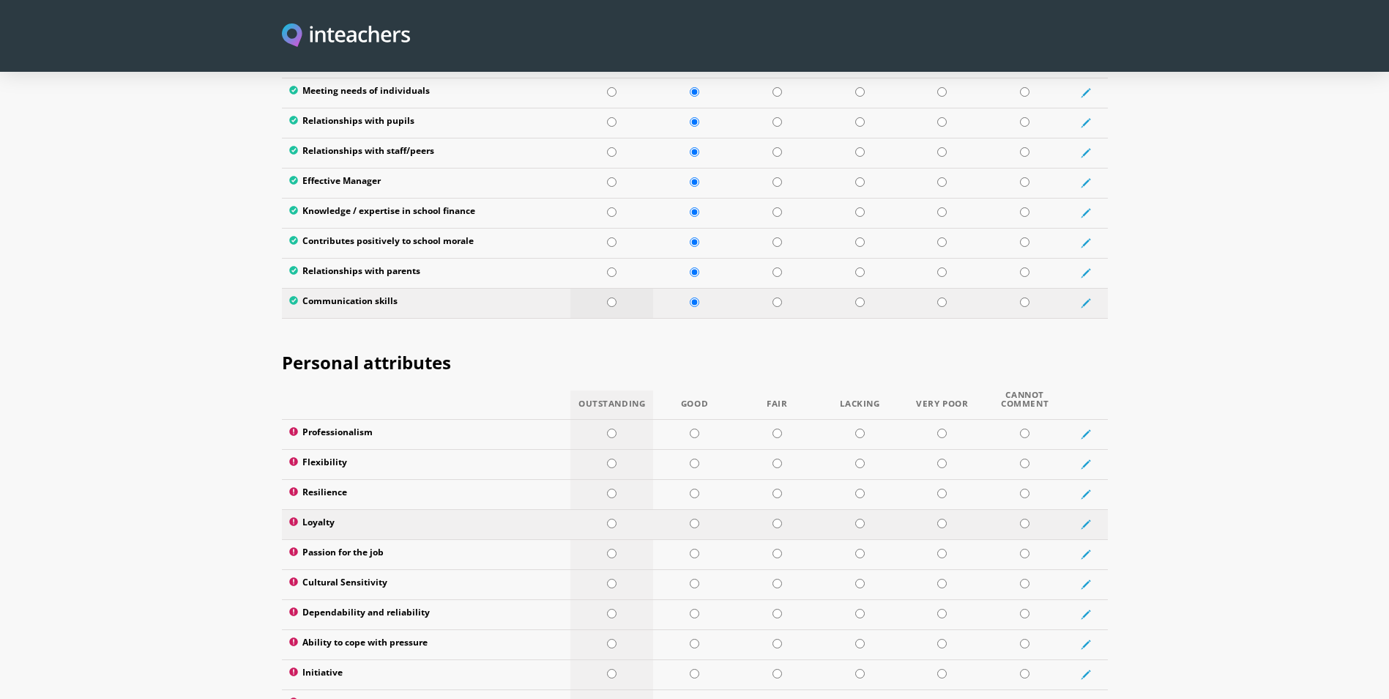
scroll to position [2343, 0]
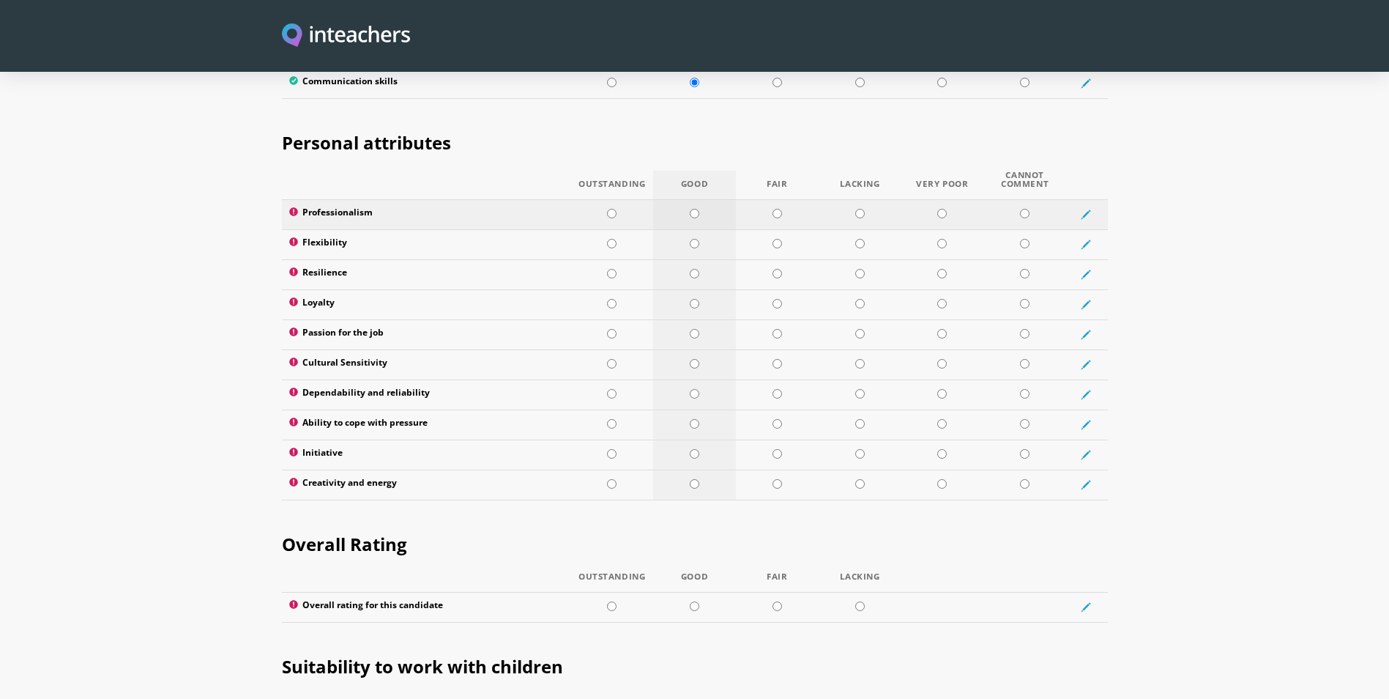
click at [696, 209] on input "radio" at bounding box center [695, 214] width 10 height 10
radio input "true"
click at [698, 239] on input "radio" at bounding box center [695, 244] width 10 height 10
radio input "true"
click at [694, 269] on input "radio" at bounding box center [695, 274] width 10 height 10
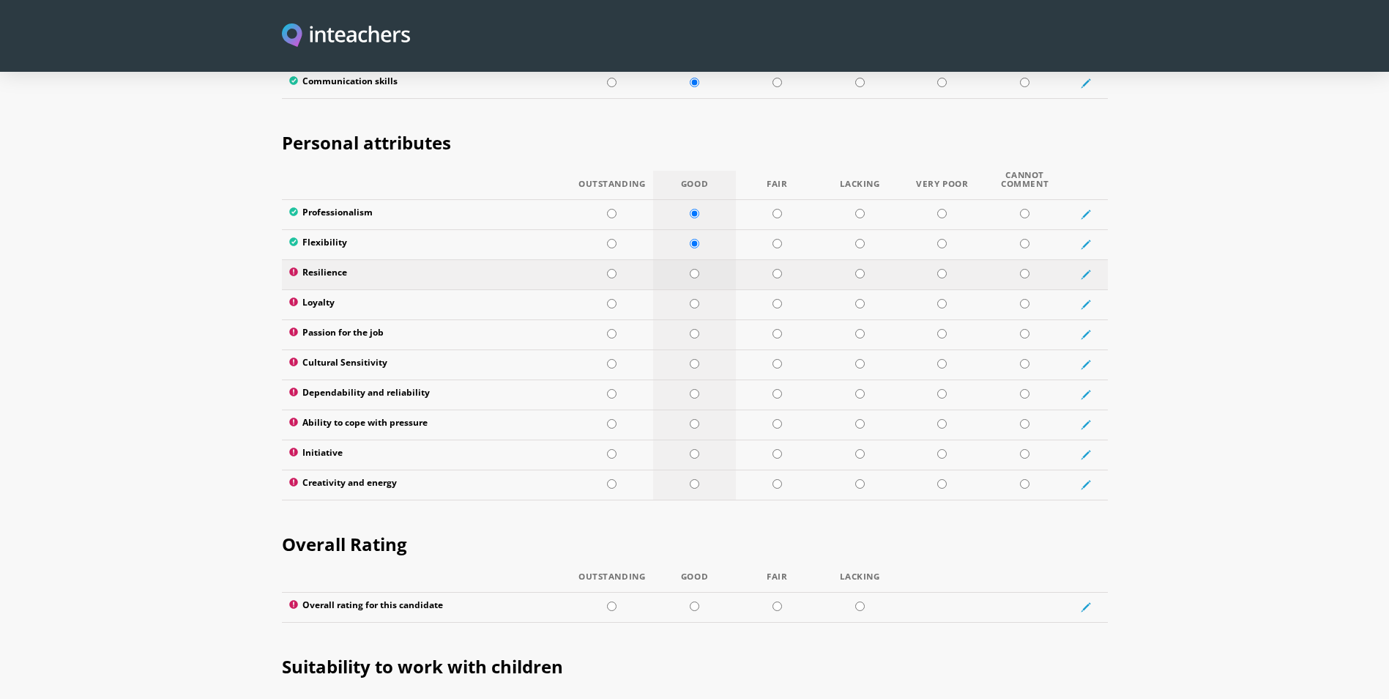
radio input "true"
drag, startPoint x: 694, startPoint y: 264, endPoint x: 693, endPoint y: 287, distance: 22.7
click at [694, 299] on input "radio" at bounding box center [695, 304] width 10 height 10
radio input "true"
click at [692, 329] on input "radio" at bounding box center [695, 334] width 10 height 10
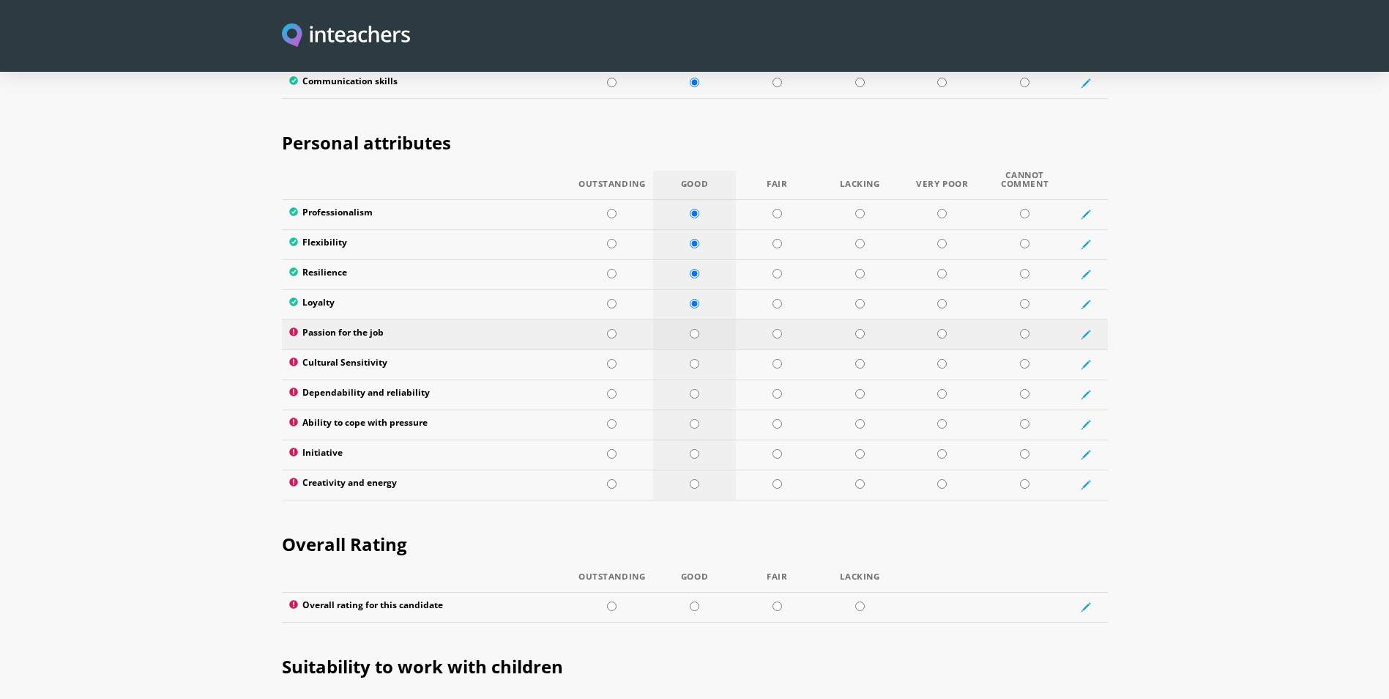
radio input "true"
click at [692, 359] on input "radio" at bounding box center [695, 364] width 10 height 10
radio input "true"
click at [693, 379] on td at bounding box center [694, 394] width 83 height 30
radio input "true"
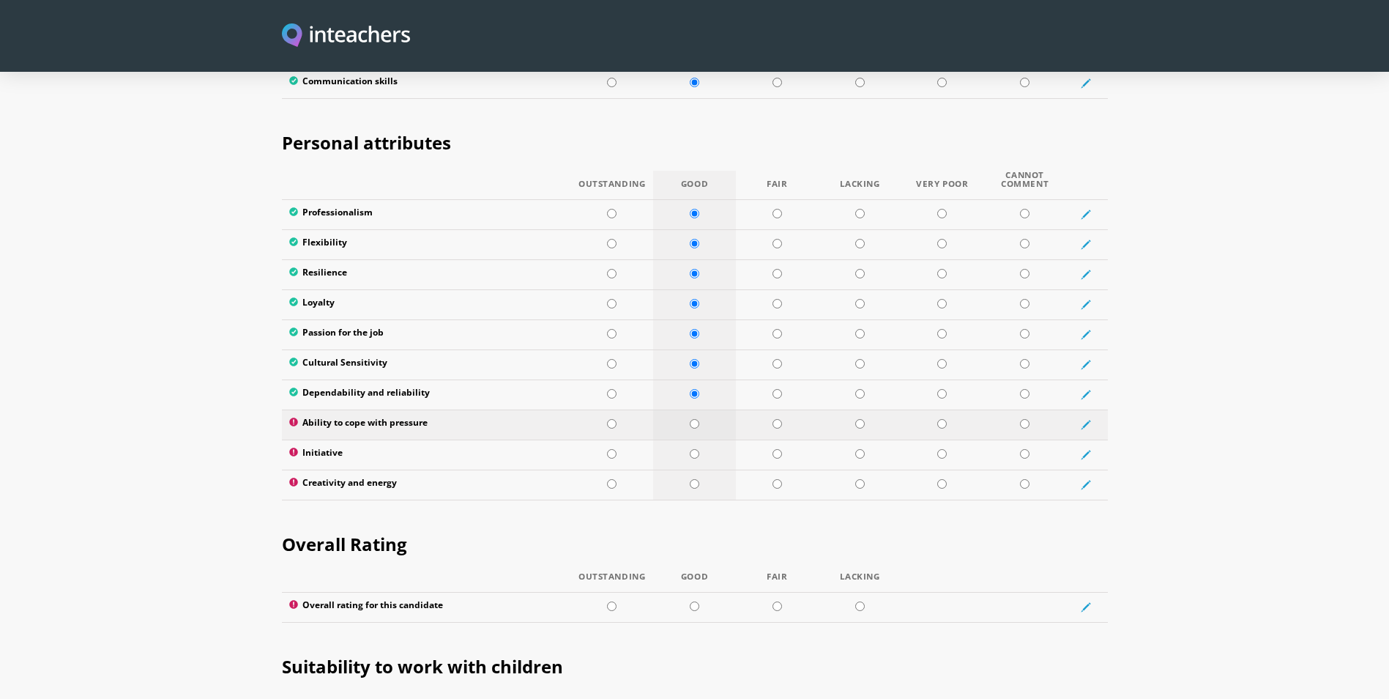
click at [693, 419] on input "radio" at bounding box center [695, 424] width 10 height 10
radio input "true"
click at [687, 439] on td at bounding box center [694, 454] width 83 height 30
radio input "true"
click at [693, 479] on input "radio" at bounding box center [695, 484] width 10 height 10
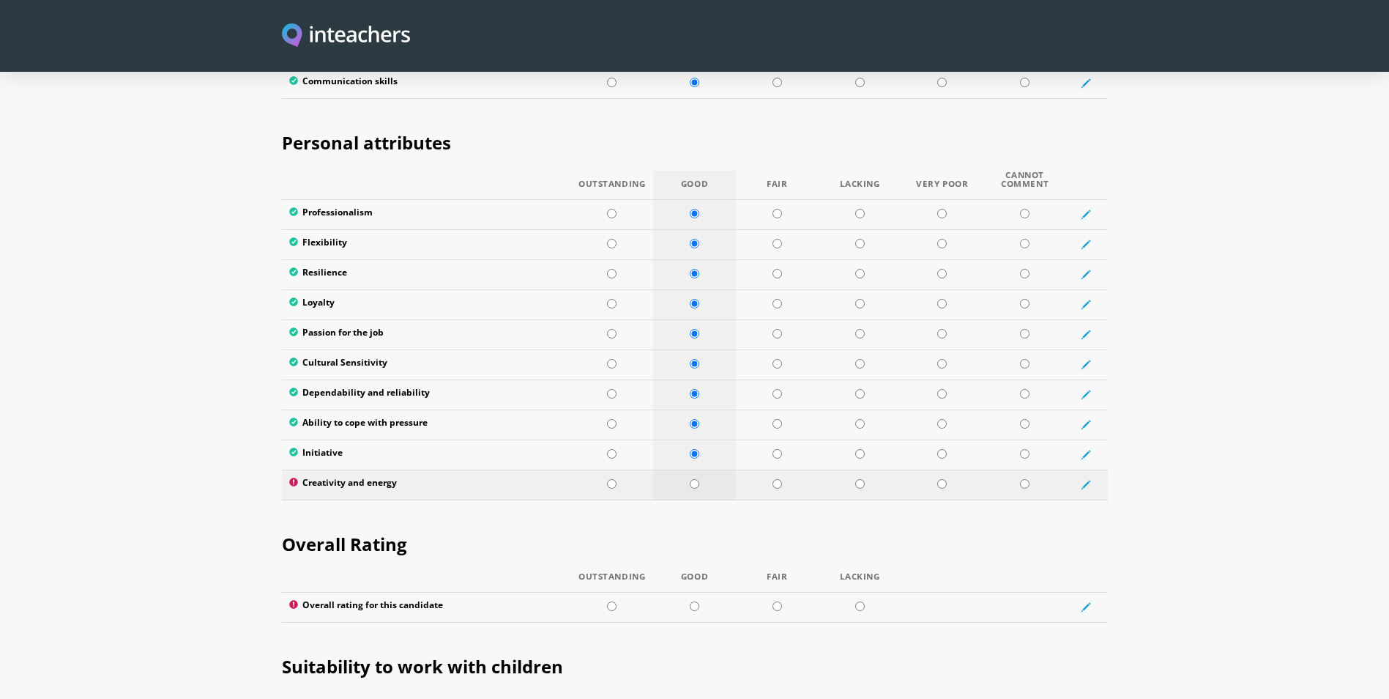
radio input "true"
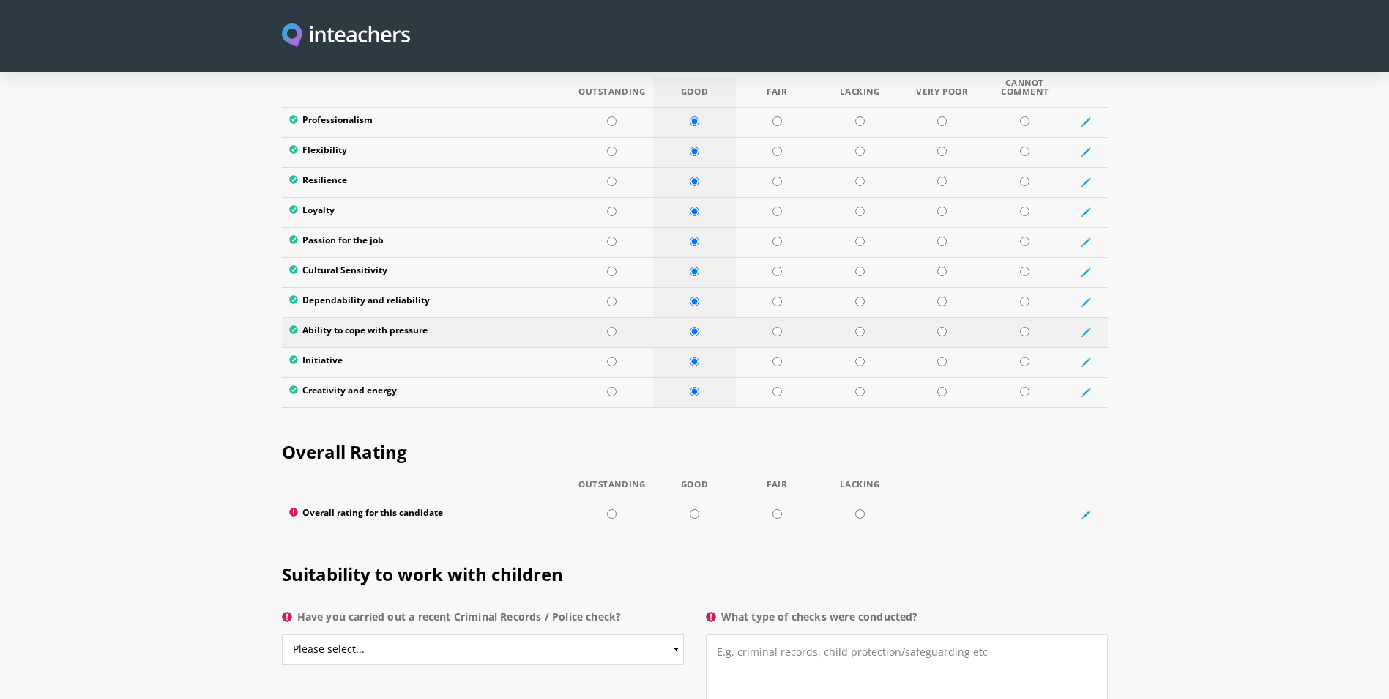
scroll to position [2490, 0]
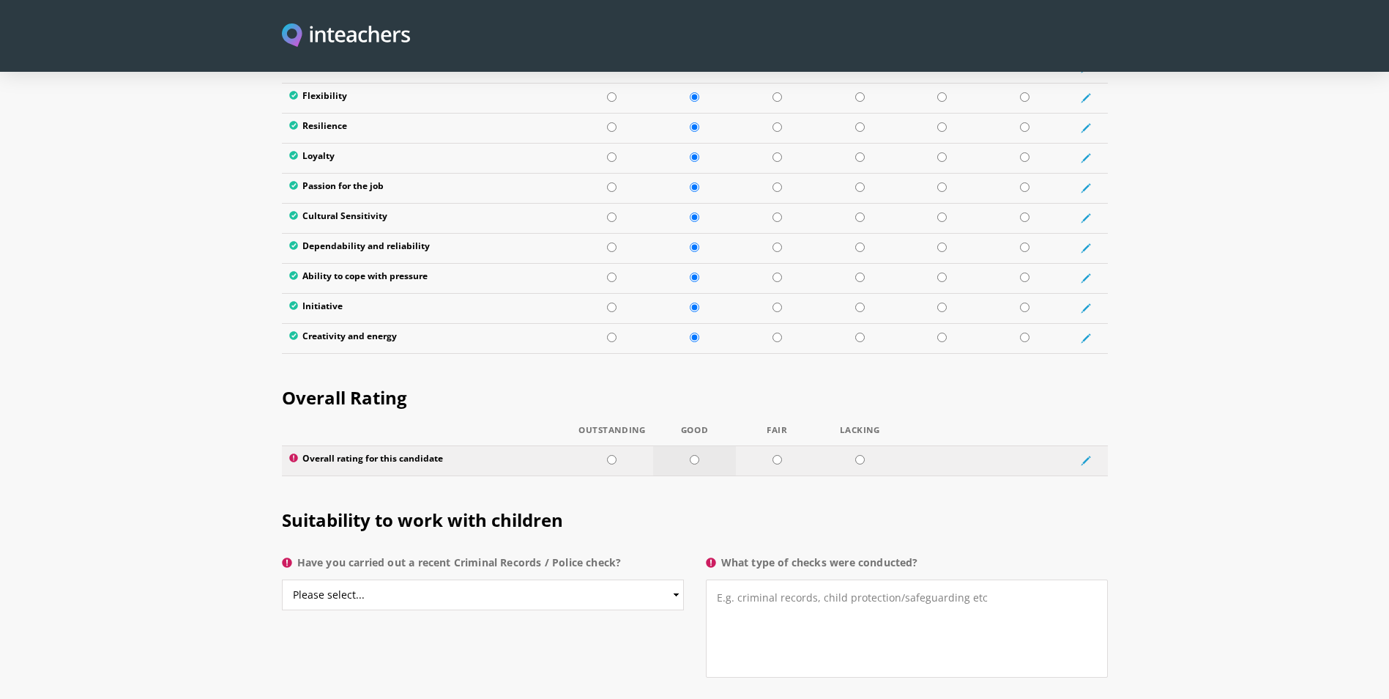
click at [690, 455] on input "radio" at bounding box center [695, 460] width 10 height 10
radio input "true"
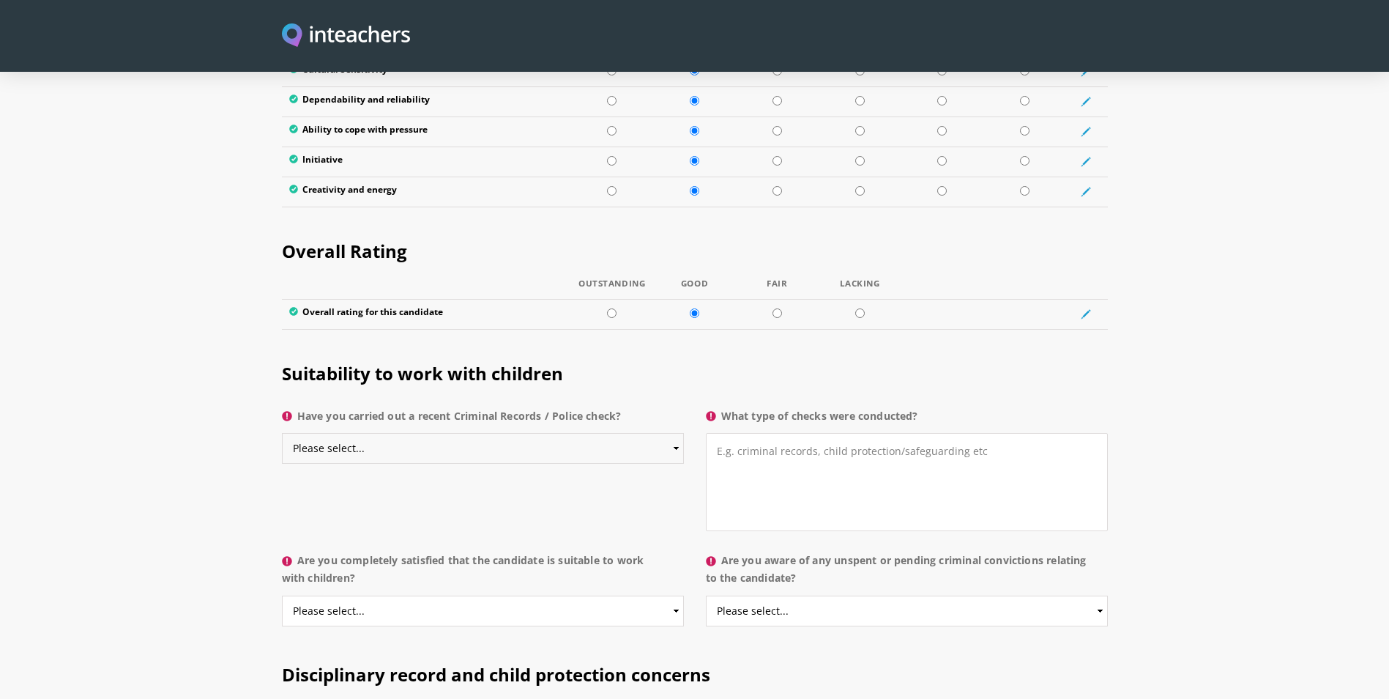
click at [537, 433] on select "Please select... Yes No Do not know" at bounding box center [483, 448] width 402 height 31
select select "No"
click at [282, 433] on select "Please select... Yes No Do not know" at bounding box center [483, 448] width 402 height 31
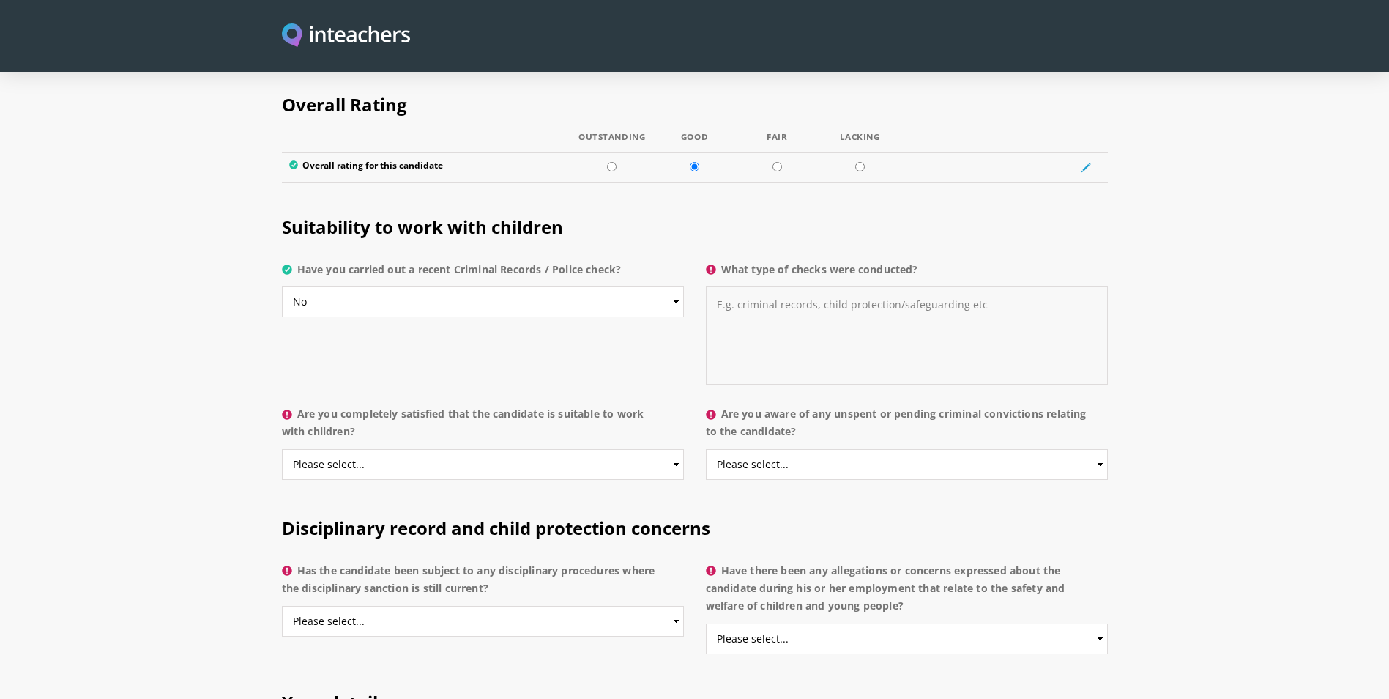
click at [778, 286] on textarea "What type of checks were conducted?" at bounding box center [907, 335] width 402 height 98
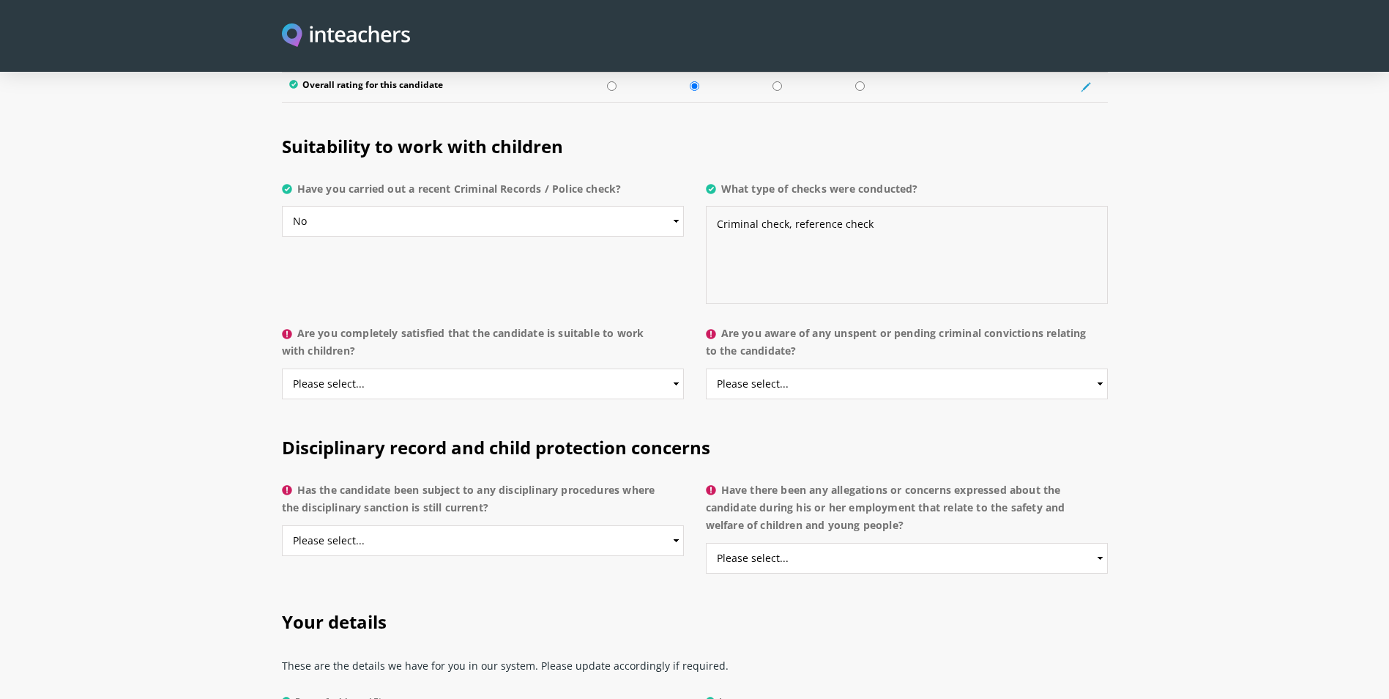
scroll to position [3002, 0]
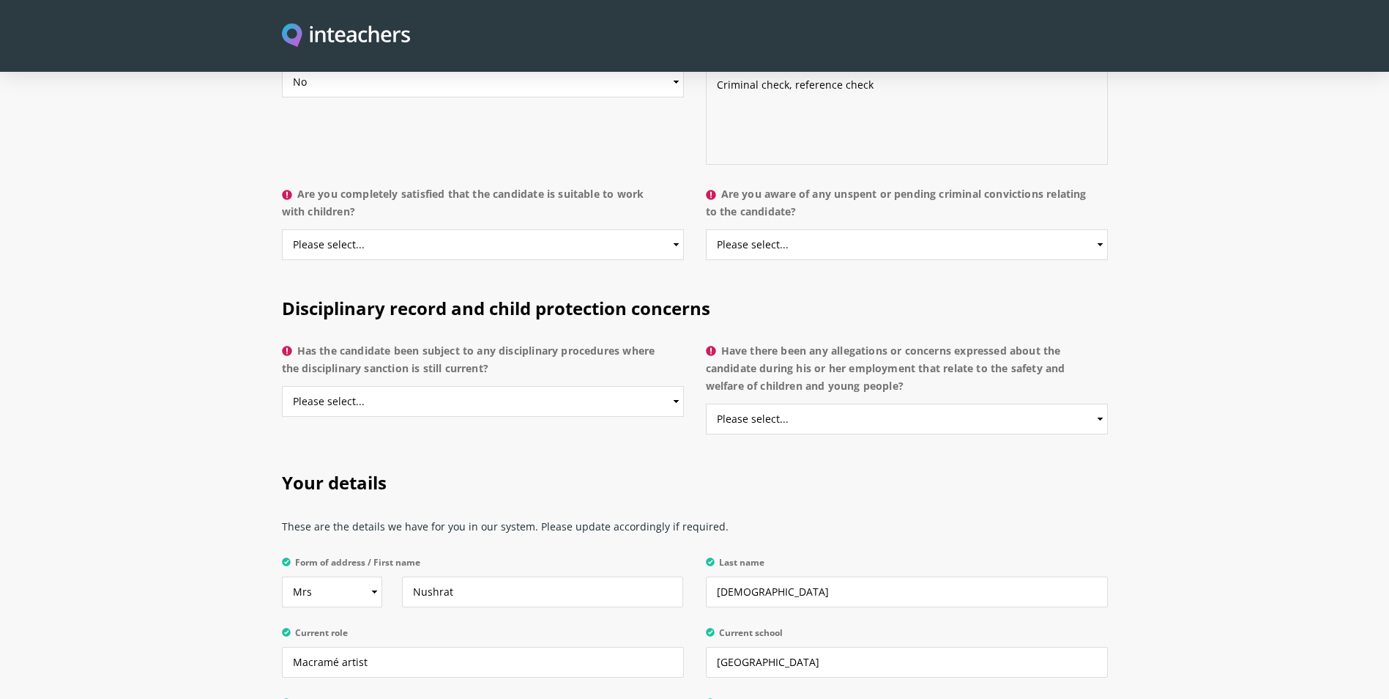
type textarea "Criminal check, reference check"
click at [466, 229] on select "Please select... Yes No Do not know" at bounding box center [483, 244] width 402 height 31
select select "Yes"
click at [282, 229] on select "Please select... Yes No Do not know" at bounding box center [483, 244] width 402 height 31
click at [753, 229] on select "Please select... Yes No Do not know" at bounding box center [907, 244] width 402 height 31
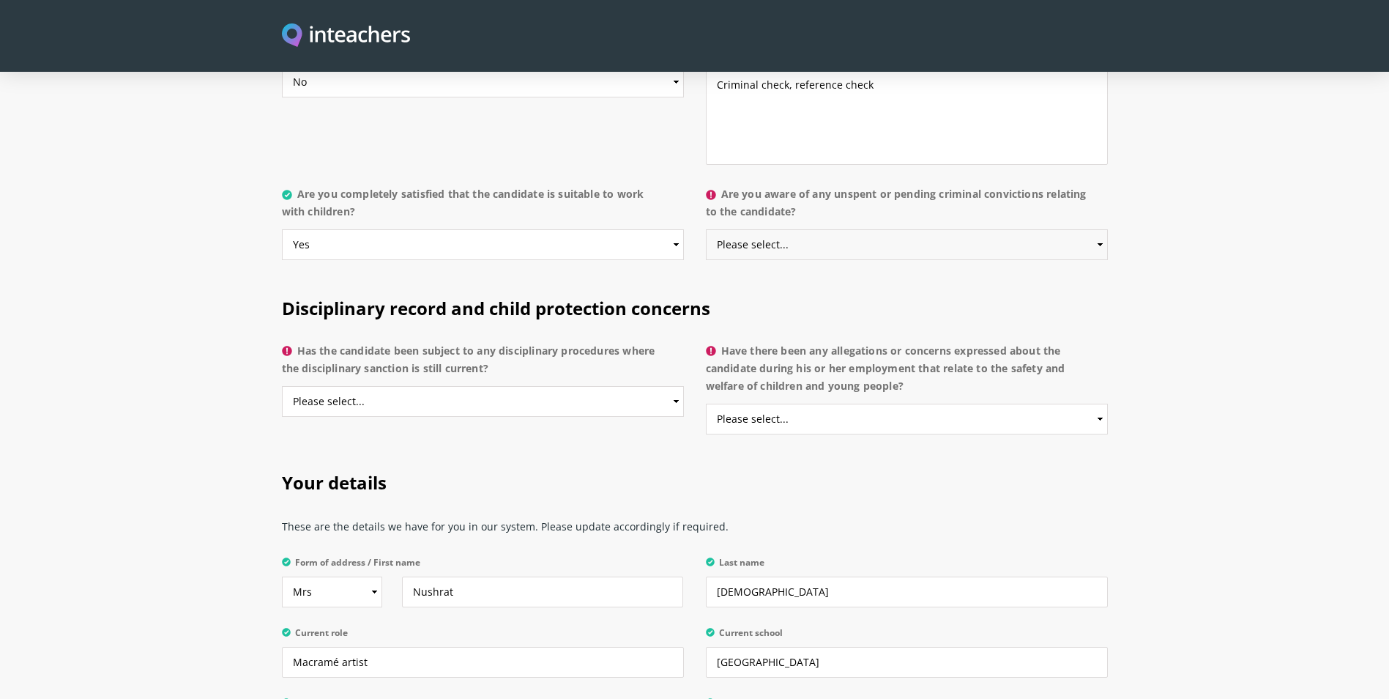
select select "No"
click at [706, 229] on select "Please select... Yes No Do not know" at bounding box center [907, 244] width 402 height 31
click at [395, 386] on select "Please select... Yes No Do not know" at bounding box center [483, 401] width 402 height 31
select select "No"
click at [282, 386] on select "Please select... Yes No Do not know" at bounding box center [483, 401] width 402 height 31
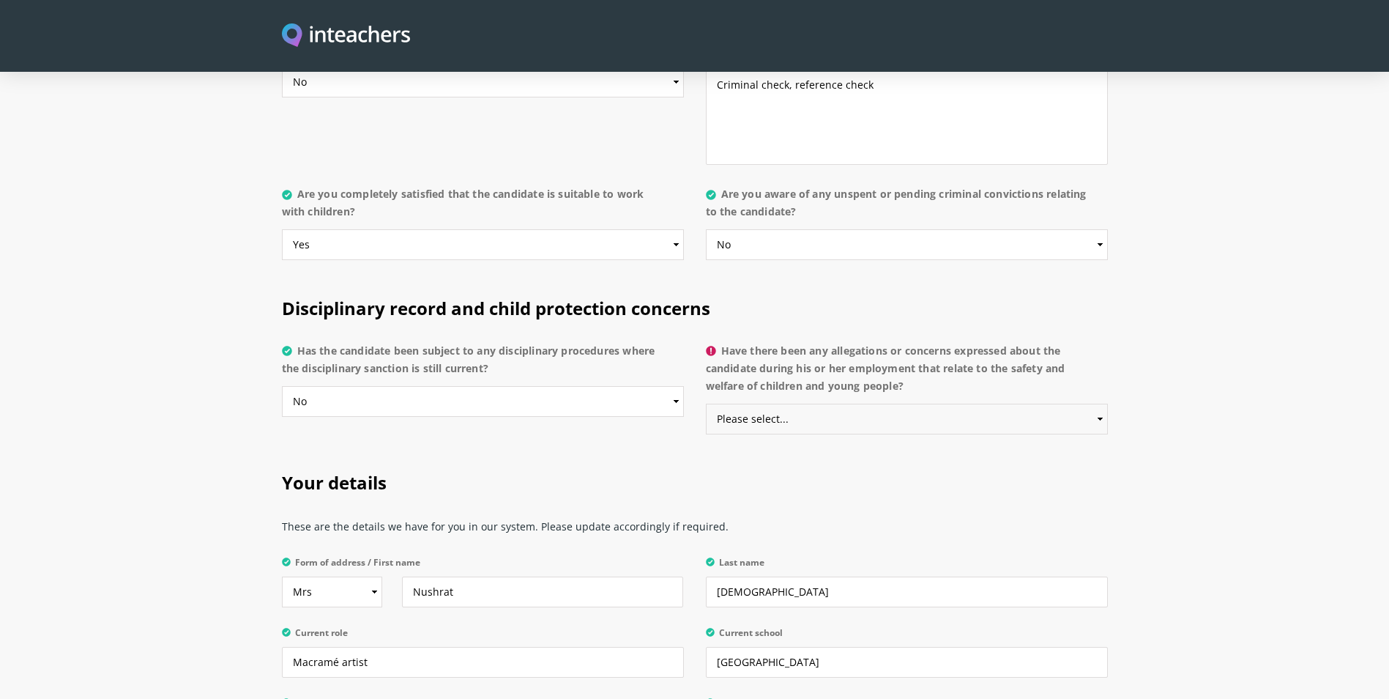
click at [762, 403] on select "Please select... Yes No Do not know" at bounding box center [907, 418] width 402 height 31
select select "No"
click at [706, 403] on select "Please select... Yes No Do not know" at bounding box center [907, 418] width 402 height 31
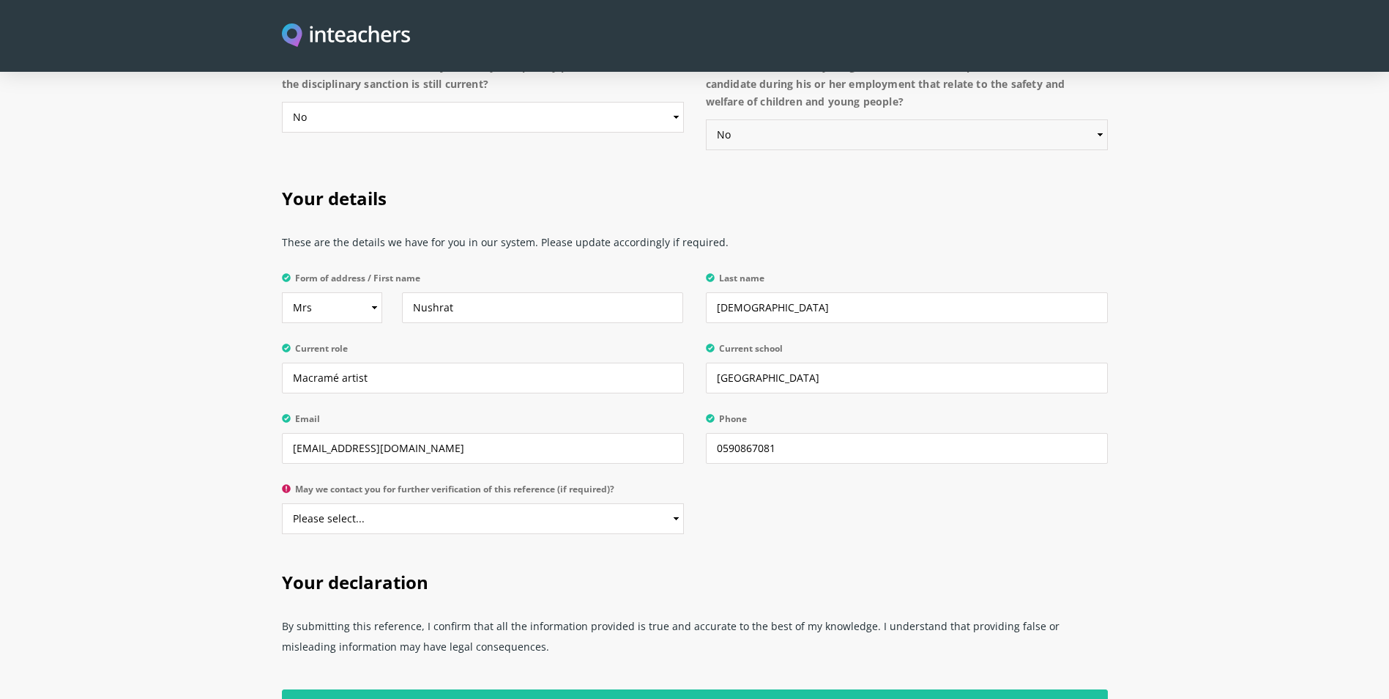
scroll to position [3368, 0]
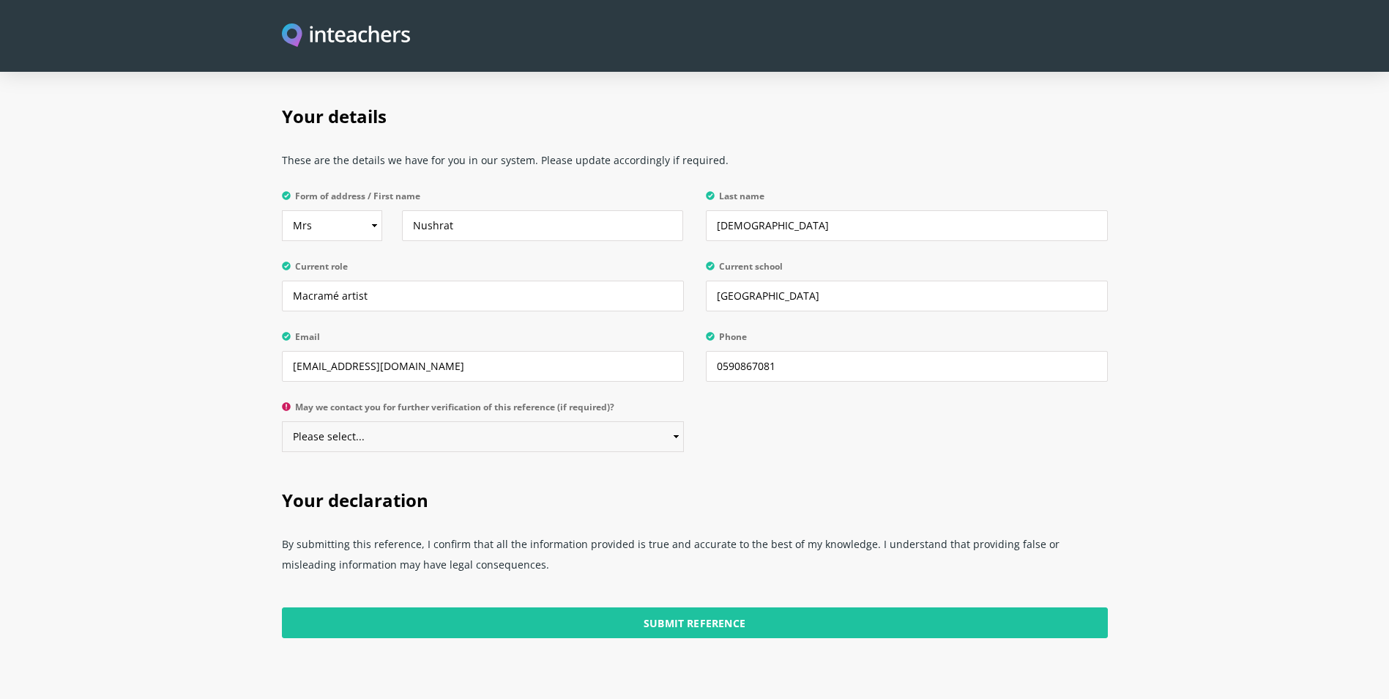
click at [456, 421] on select "Please select... Yes No" at bounding box center [483, 436] width 402 height 31
select select "Yes"
click at [282, 421] on select "Please select... Yes No" at bounding box center [483, 436] width 402 height 31
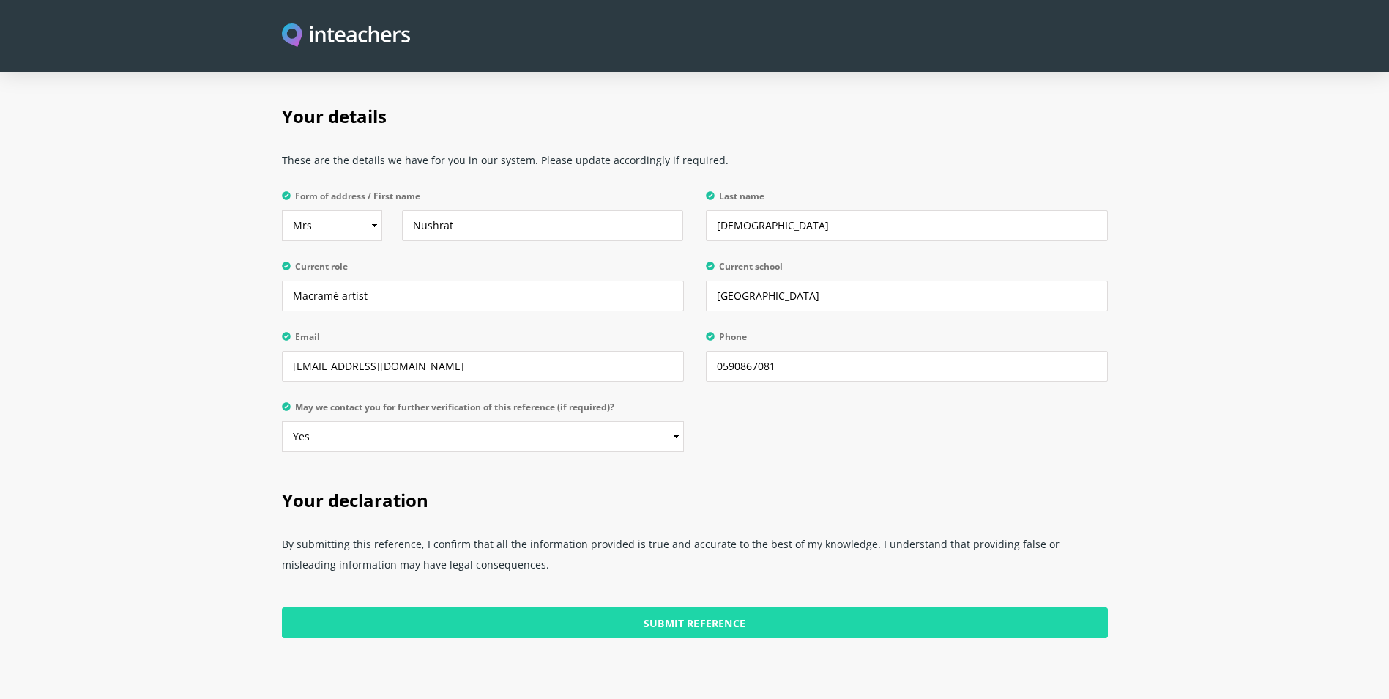
click at [669, 607] on input "Submit Reference" at bounding box center [695, 622] width 826 height 31
